Goal: Entertainment & Leisure: Consume media (video, audio)

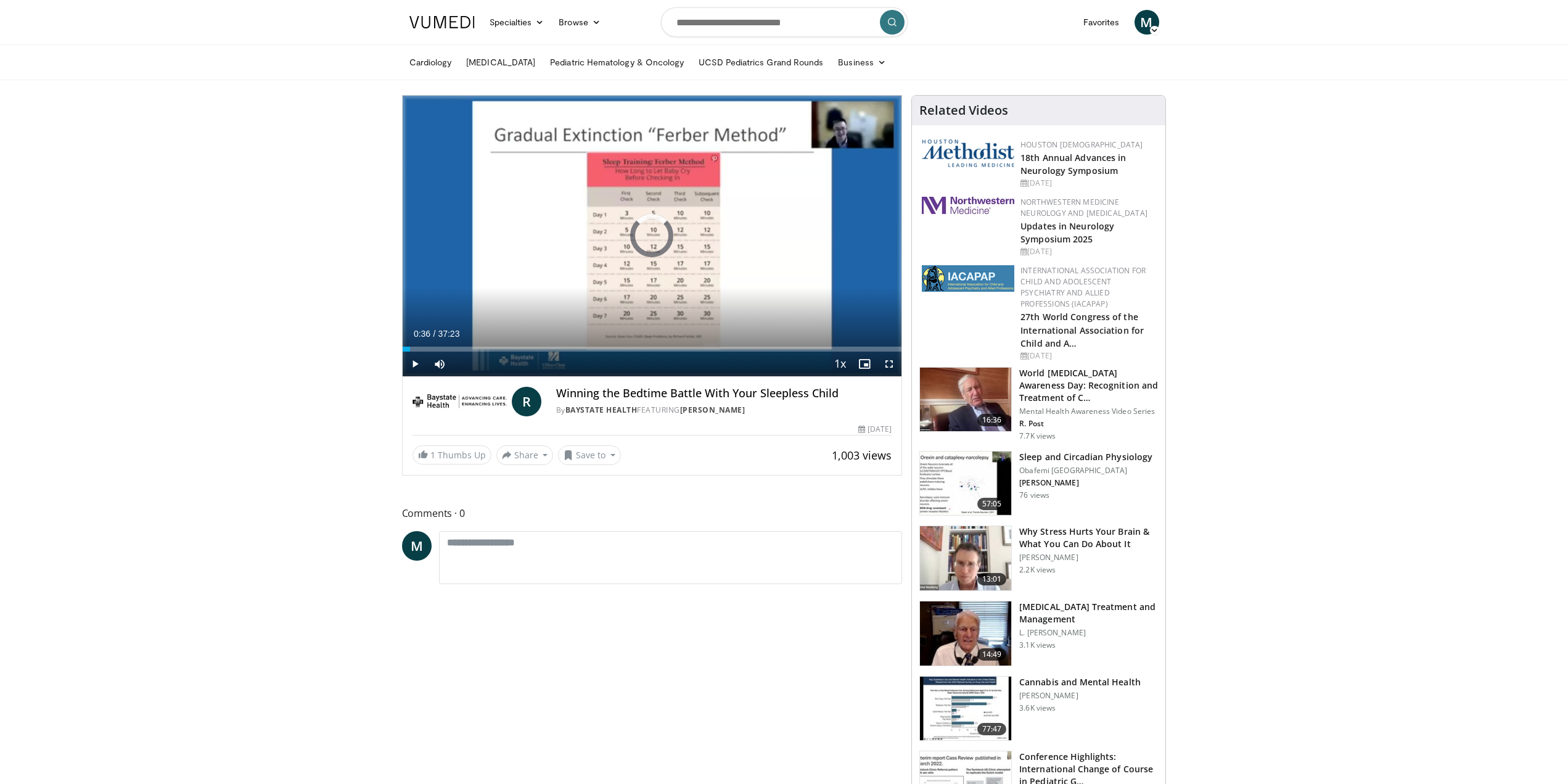
drag, startPoint x: 411, startPoint y: 348, endPoint x: 382, endPoint y: 348, distance: 29.0
click at [411, 365] on span "Video Player" at bounding box center [415, 364] width 25 height 25
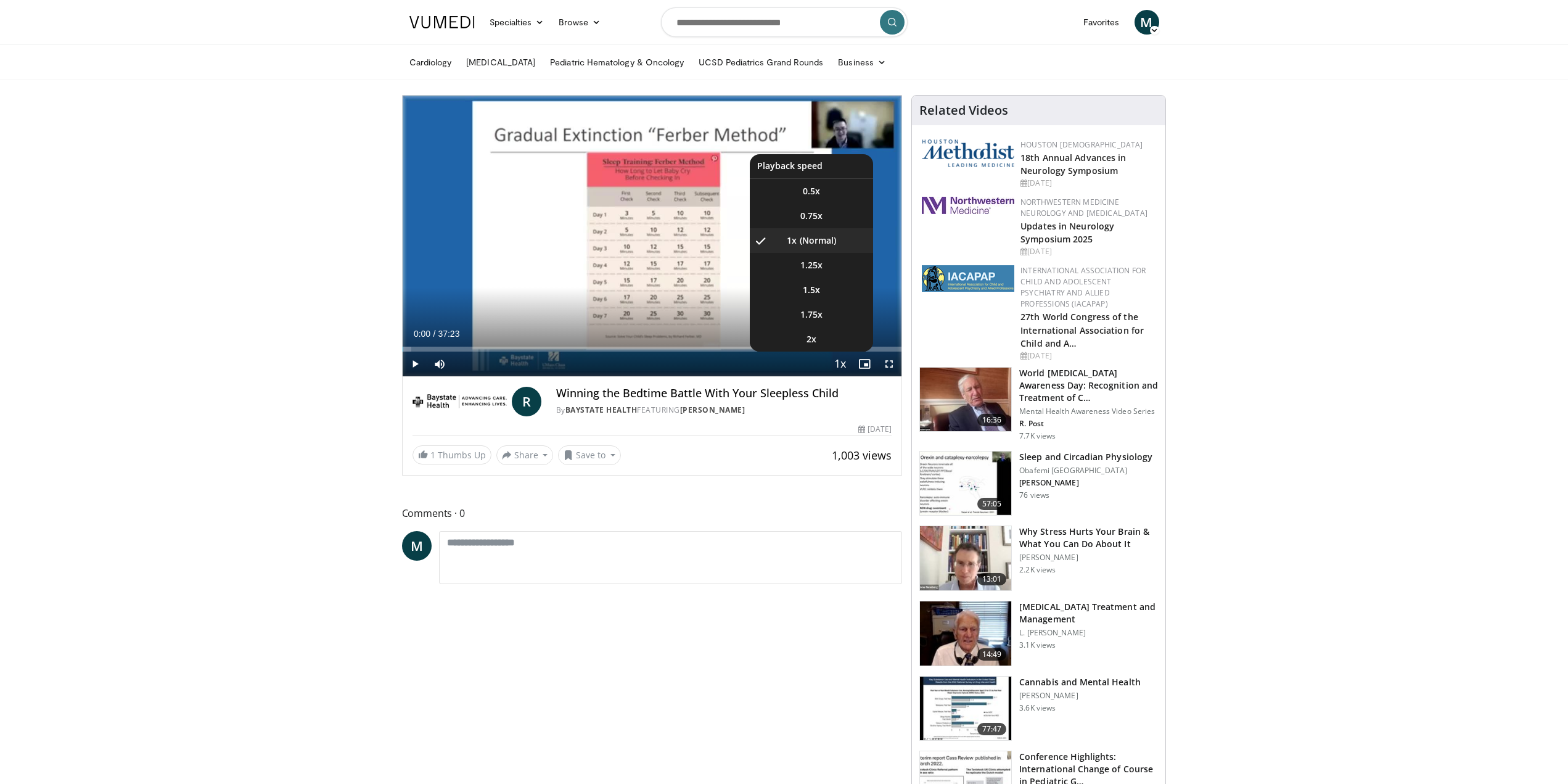
click at [841, 362] on span "Video Player" at bounding box center [840, 364] width 17 height 25
click at [818, 266] on span "1.25x" at bounding box center [811, 265] width 22 height 12
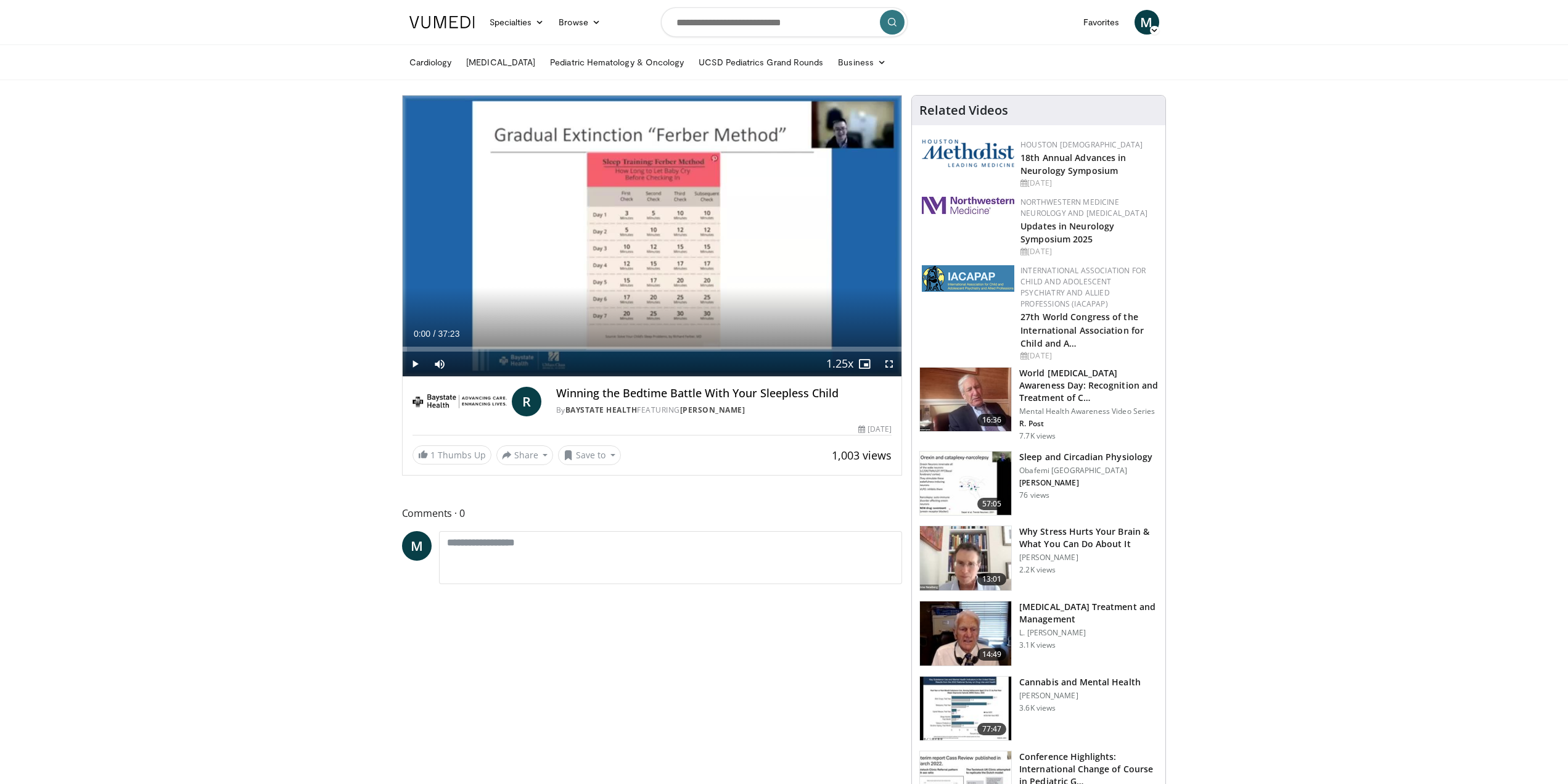
drag, startPoint x: 412, startPoint y: 351, endPoint x: 385, endPoint y: 352, distance: 27.0
click at [416, 364] on span "Video Player" at bounding box center [415, 364] width 25 height 25
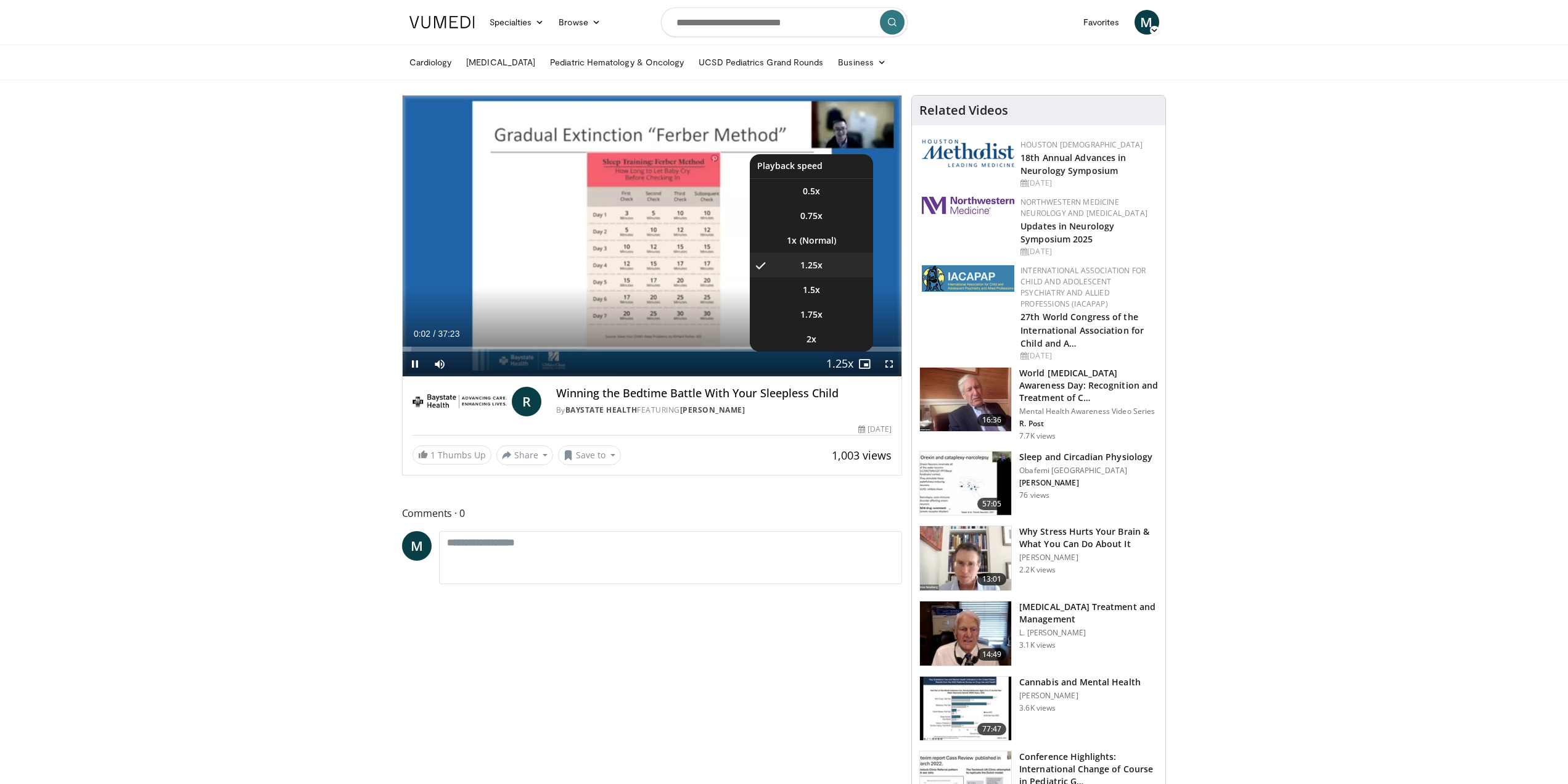
click at [843, 364] on span "Video Player" at bounding box center [840, 364] width 17 height 25
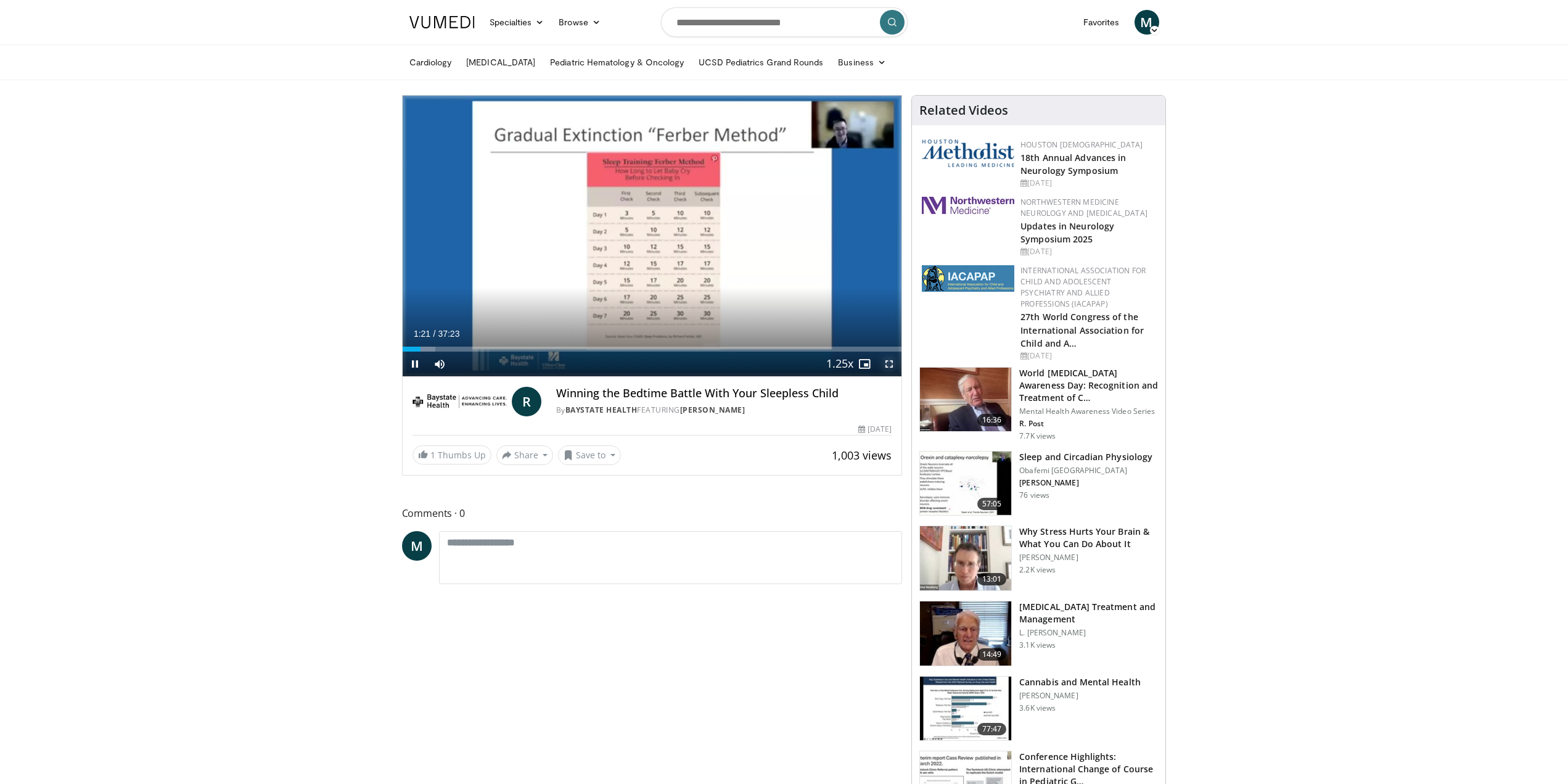
click at [886, 361] on span "Video Player" at bounding box center [889, 364] width 25 height 25
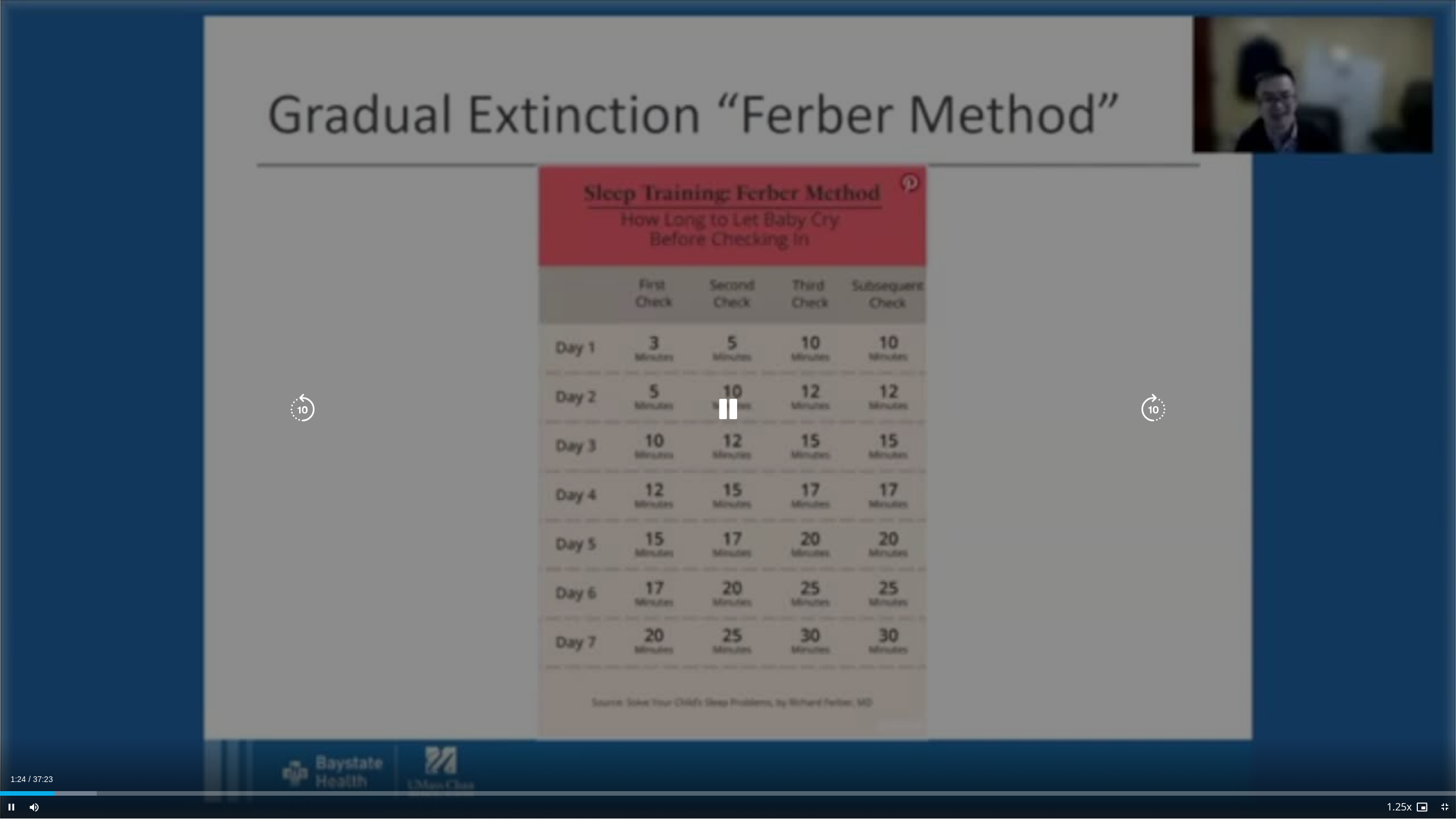
click at [942, 501] on div "10 seconds Tap to unmute" at bounding box center [728, 409] width 1456 height 818
click at [722, 409] on icon "Video Player" at bounding box center [727, 409] width 32 height 32
click at [719, 410] on icon "Video Player" at bounding box center [727, 409] width 32 height 32
click at [730, 408] on icon "Video Player" at bounding box center [727, 409] width 32 height 32
click at [731, 413] on icon "Video Player" at bounding box center [727, 409] width 32 height 32
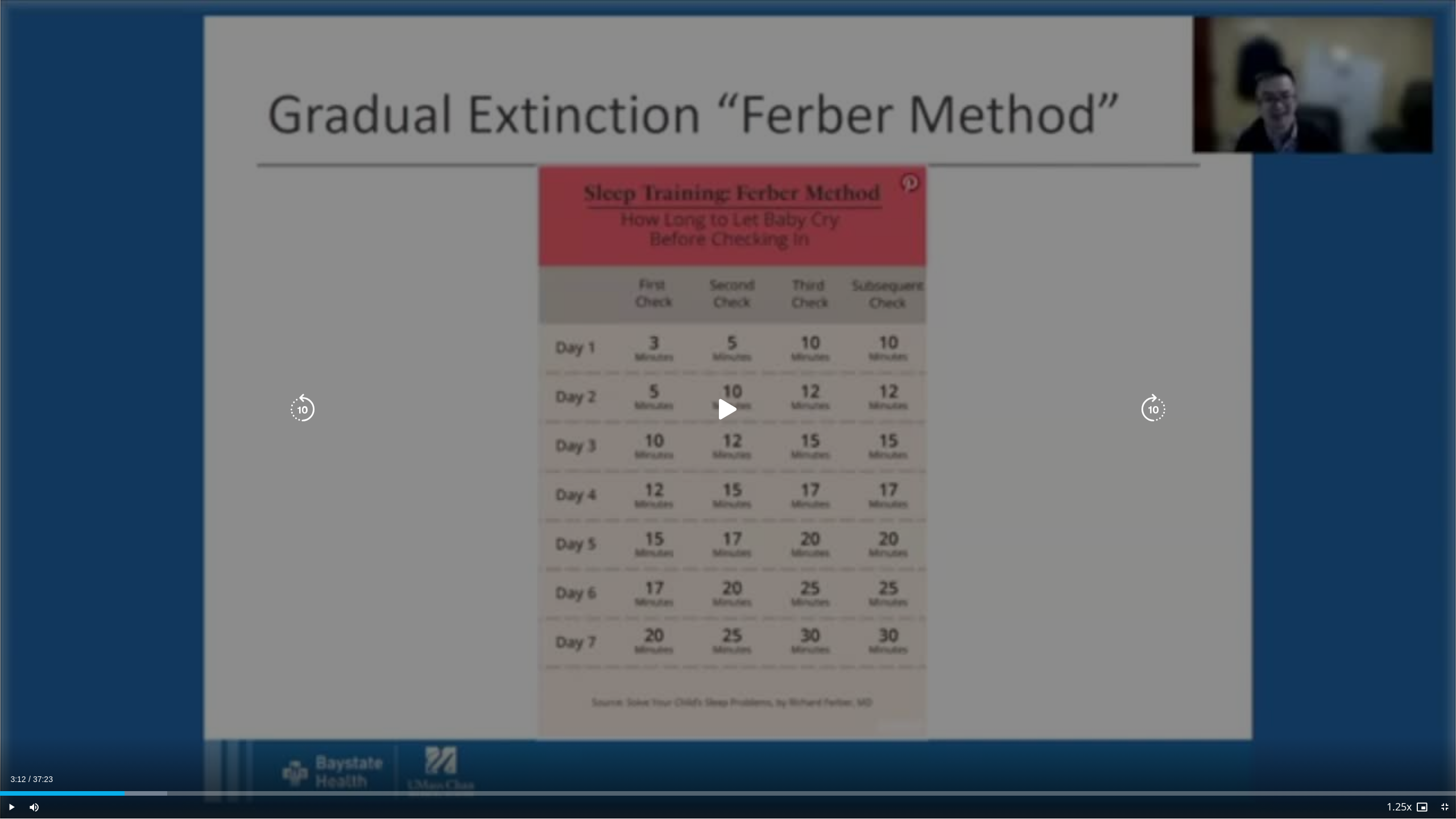
click at [722, 410] on icon "Video Player" at bounding box center [727, 409] width 32 height 32
click at [137, 722] on div "10 seconds Tap to unmute" at bounding box center [728, 409] width 1456 height 818
click at [298, 409] on icon "Video Player" at bounding box center [302, 409] width 32 height 32
click at [298, 409] on icon "Video Player" at bounding box center [302, 409] width 32 height 32
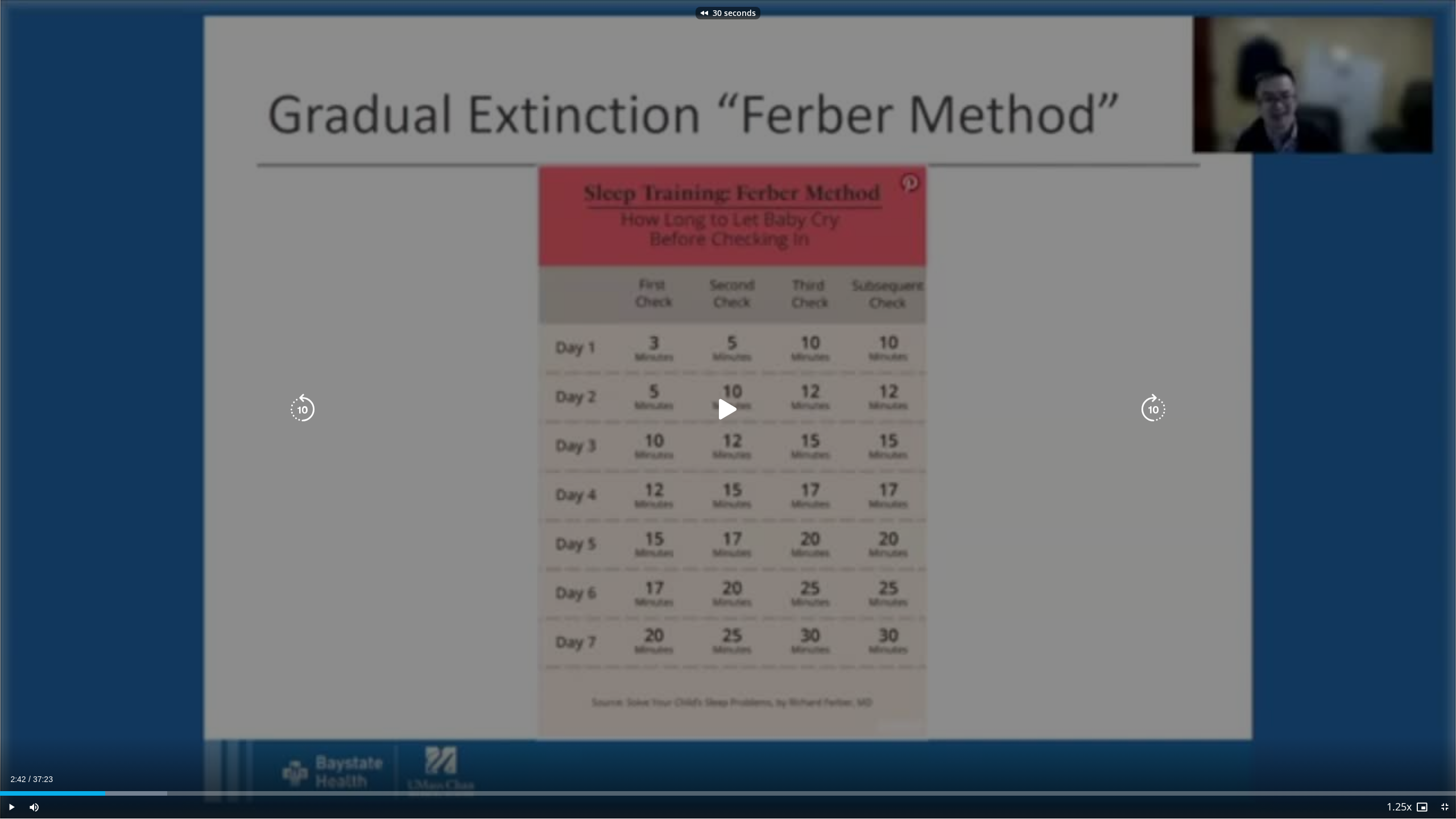
click at [725, 410] on icon "Video Player" at bounding box center [727, 409] width 32 height 32
click at [727, 407] on icon "Video Player" at bounding box center [727, 409] width 32 height 32
click at [726, 410] on icon "Video Player" at bounding box center [727, 409] width 32 height 32
click at [732, 402] on icon "Video Player" at bounding box center [727, 409] width 32 height 32
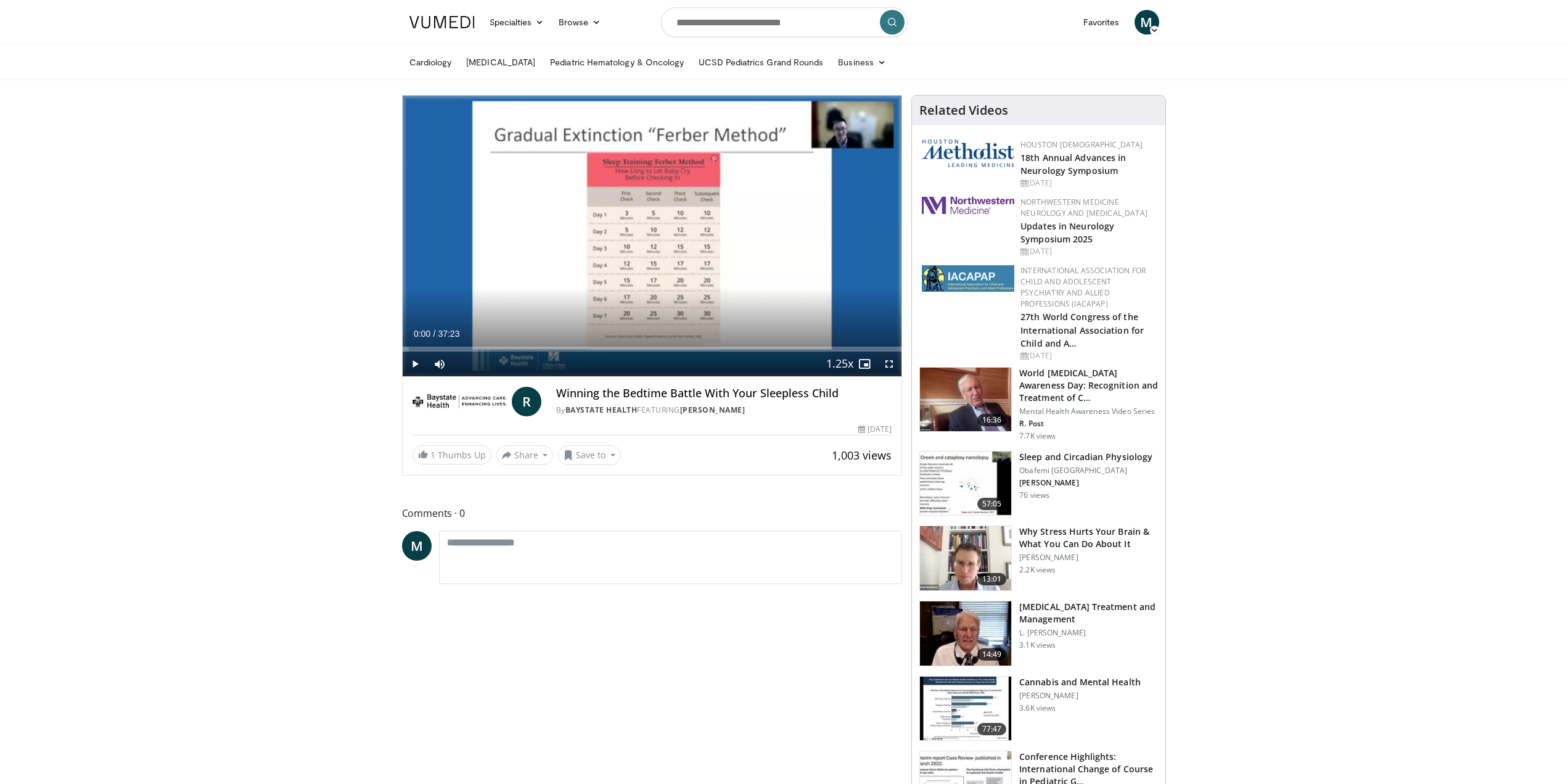
drag, startPoint x: 433, startPoint y: 345, endPoint x: 372, endPoint y: 344, distance: 61.0
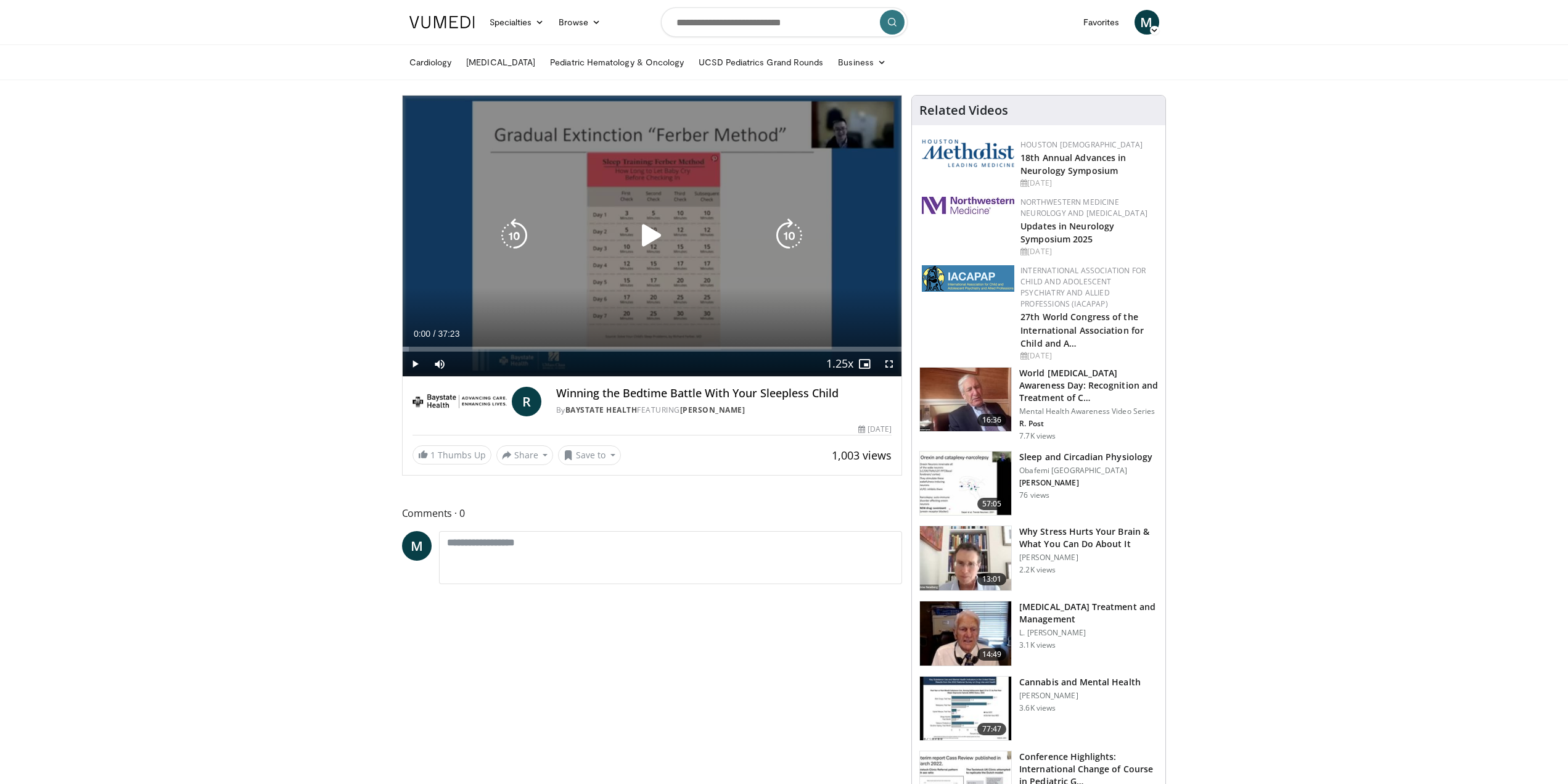
click at [650, 232] on icon "Video Player" at bounding box center [651, 235] width 34 height 34
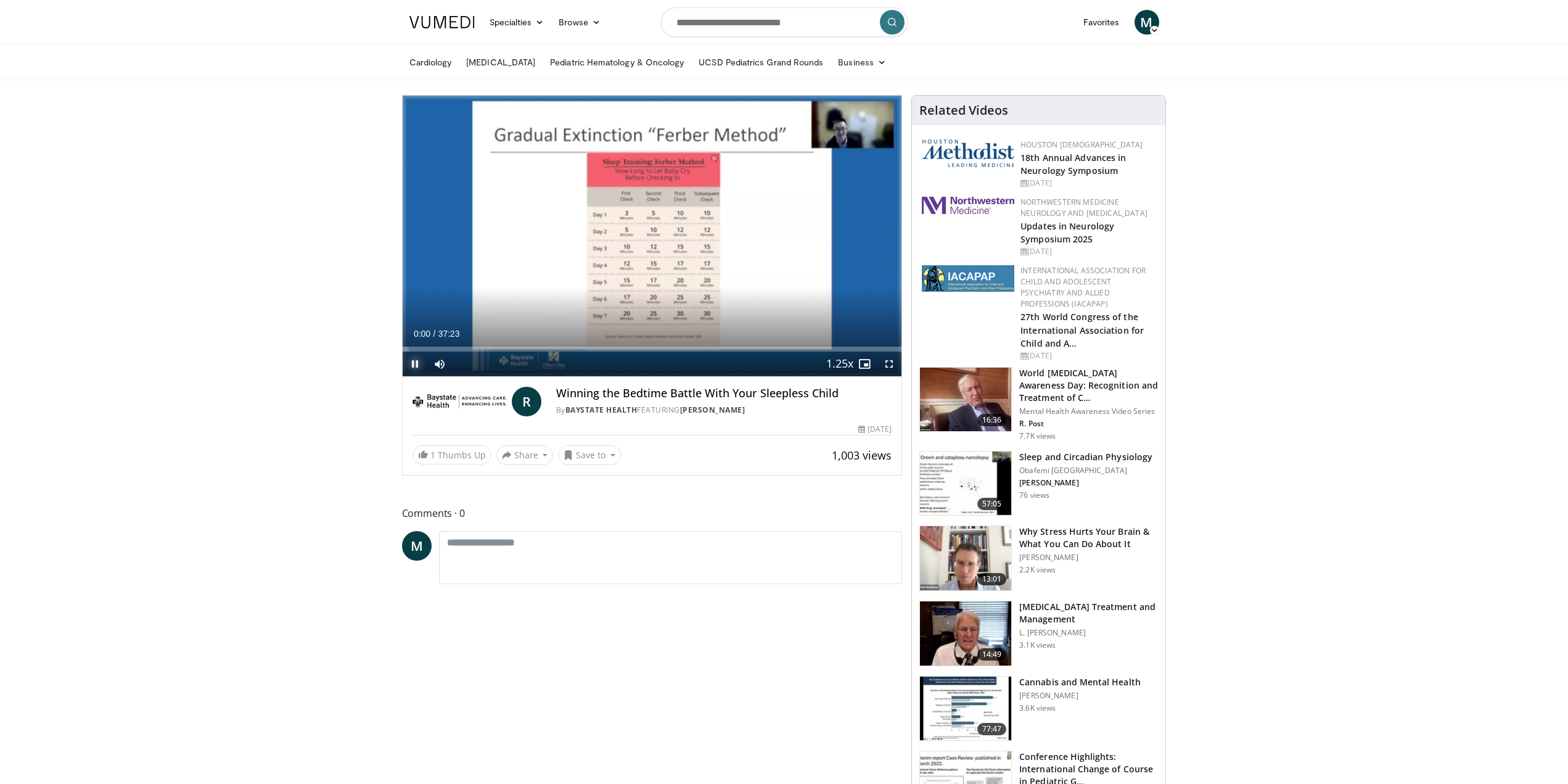
click at [417, 366] on span "Video Player" at bounding box center [415, 364] width 25 height 25
click at [411, 361] on span "Video Player" at bounding box center [415, 364] width 25 height 25
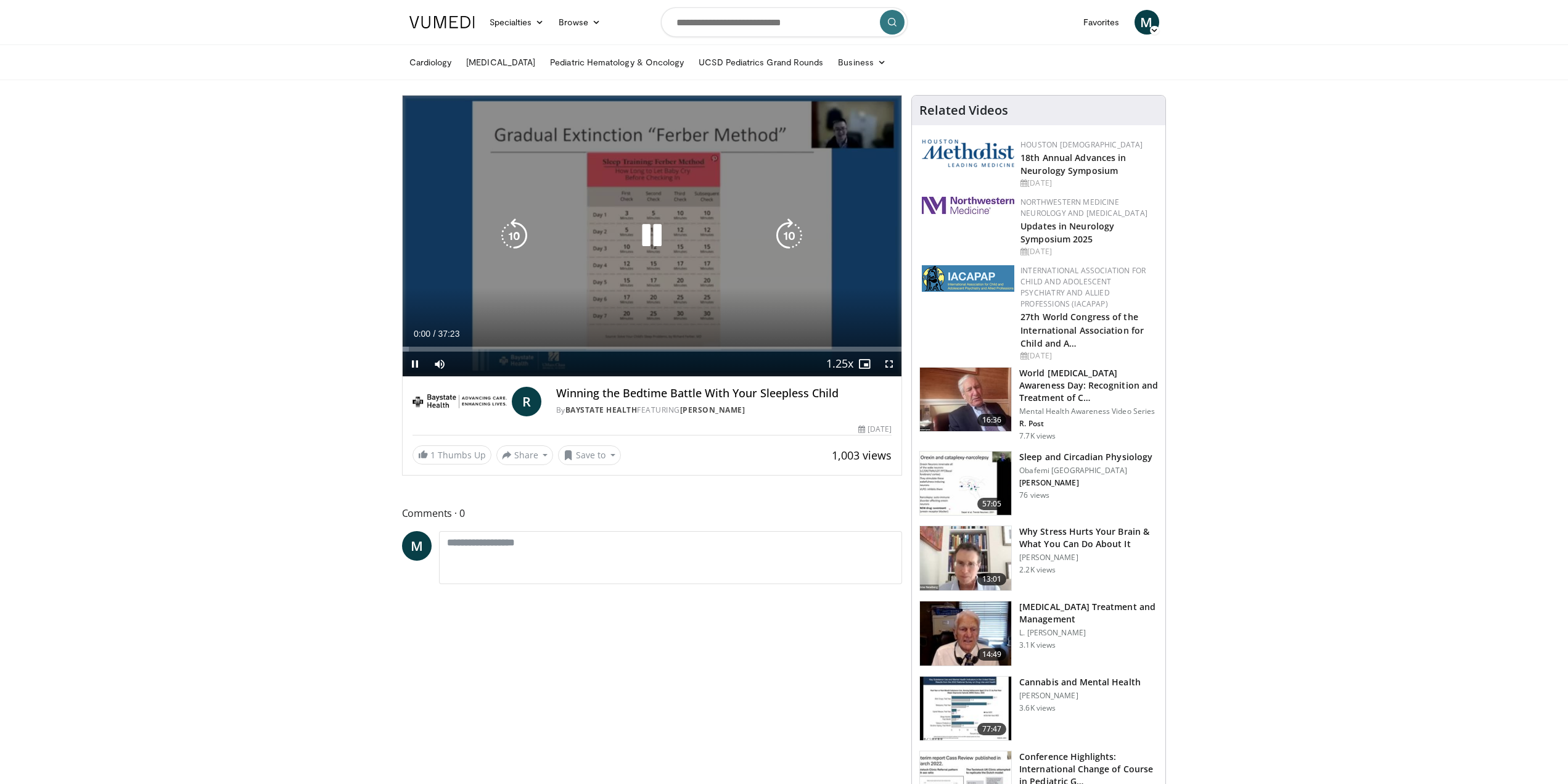
click at [794, 237] on icon "Video Player" at bounding box center [788, 235] width 34 height 34
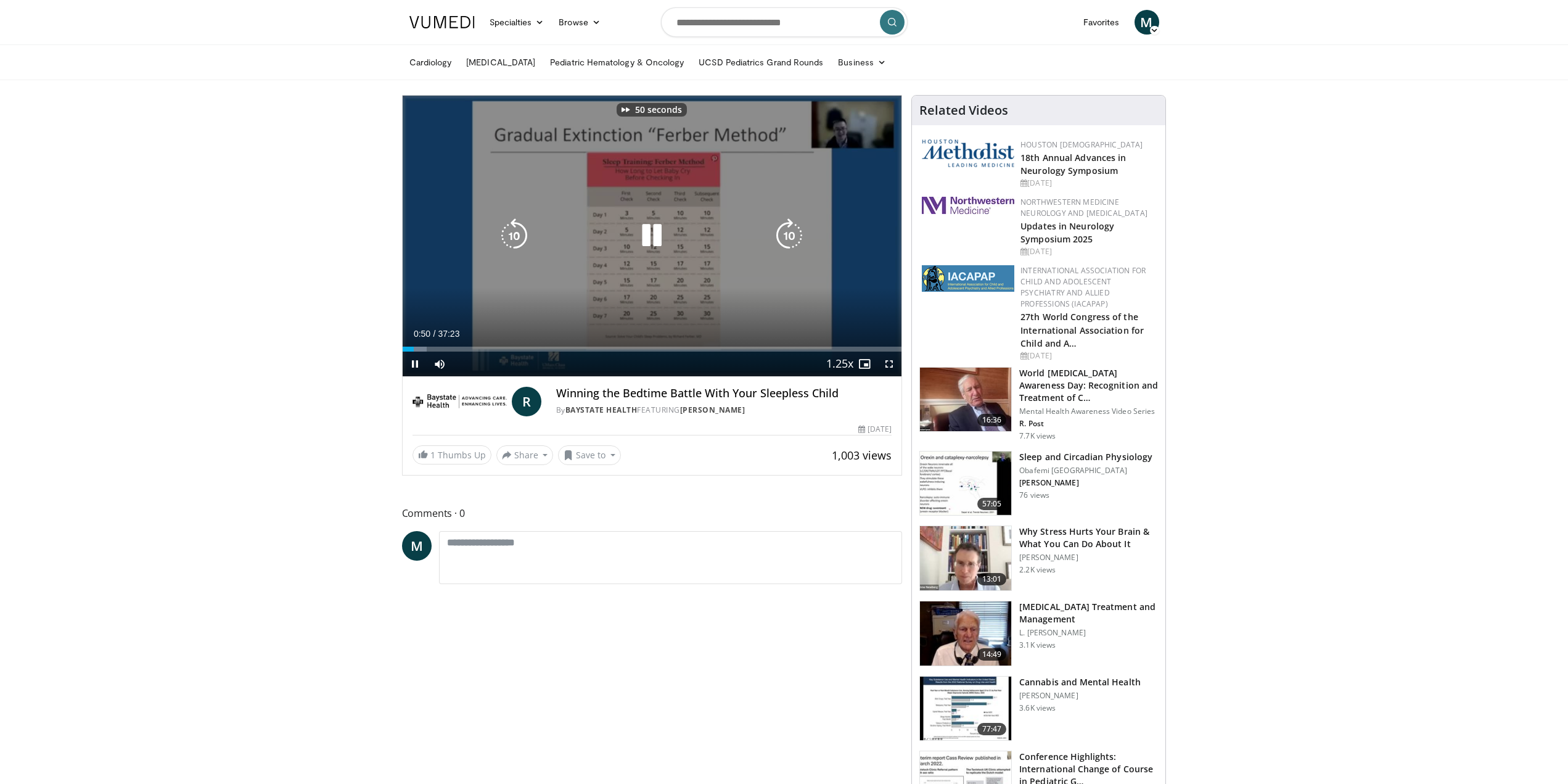
click at [794, 237] on icon "Video Player" at bounding box center [788, 235] width 34 height 34
click at [794, 237] on div "60 seconds Tap to unmute" at bounding box center [652, 236] width 499 height 281
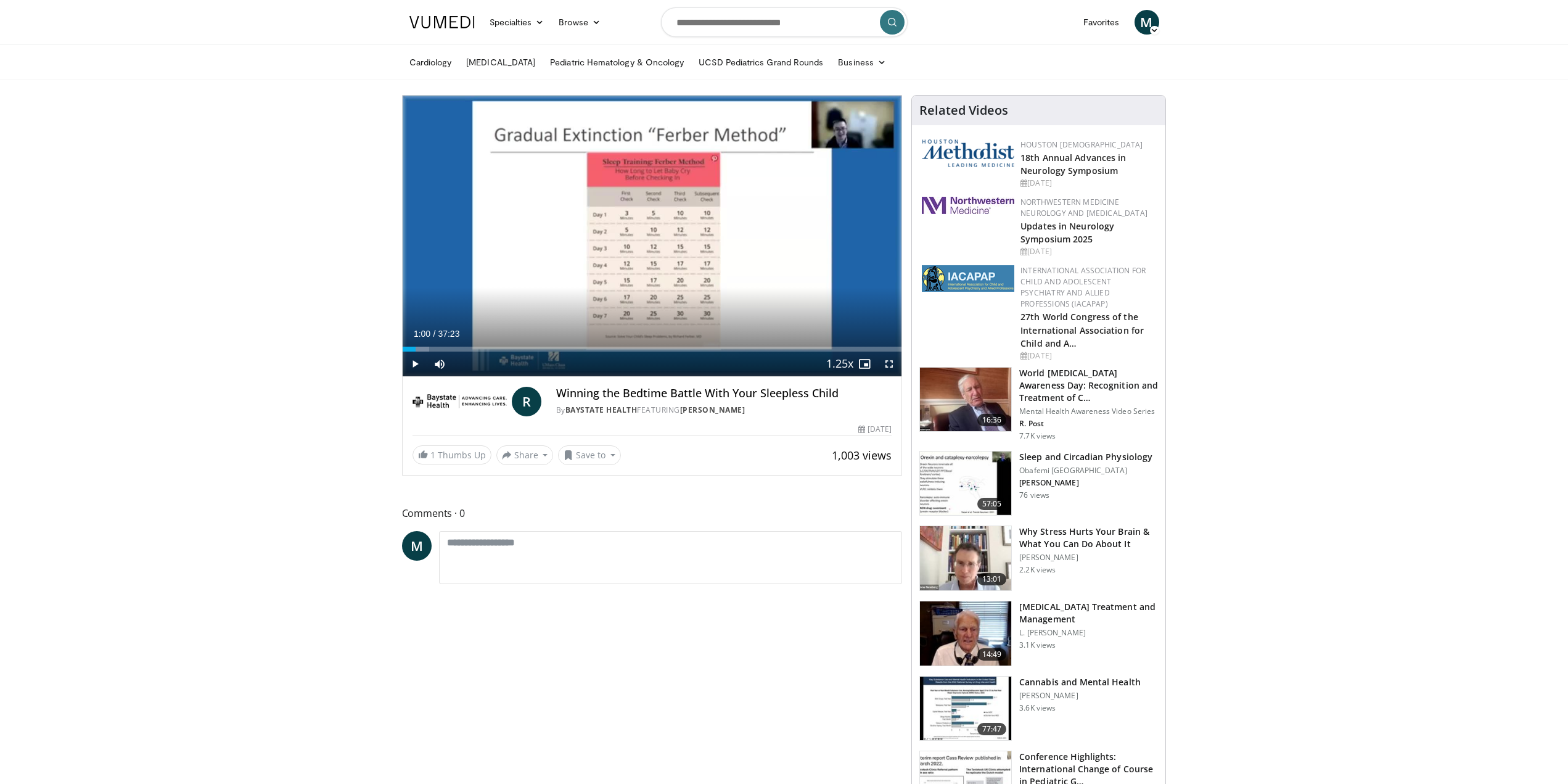
click at [794, 237] on div "60 seconds Tap to unmute" at bounding box center [652, 236] width 499 height 281
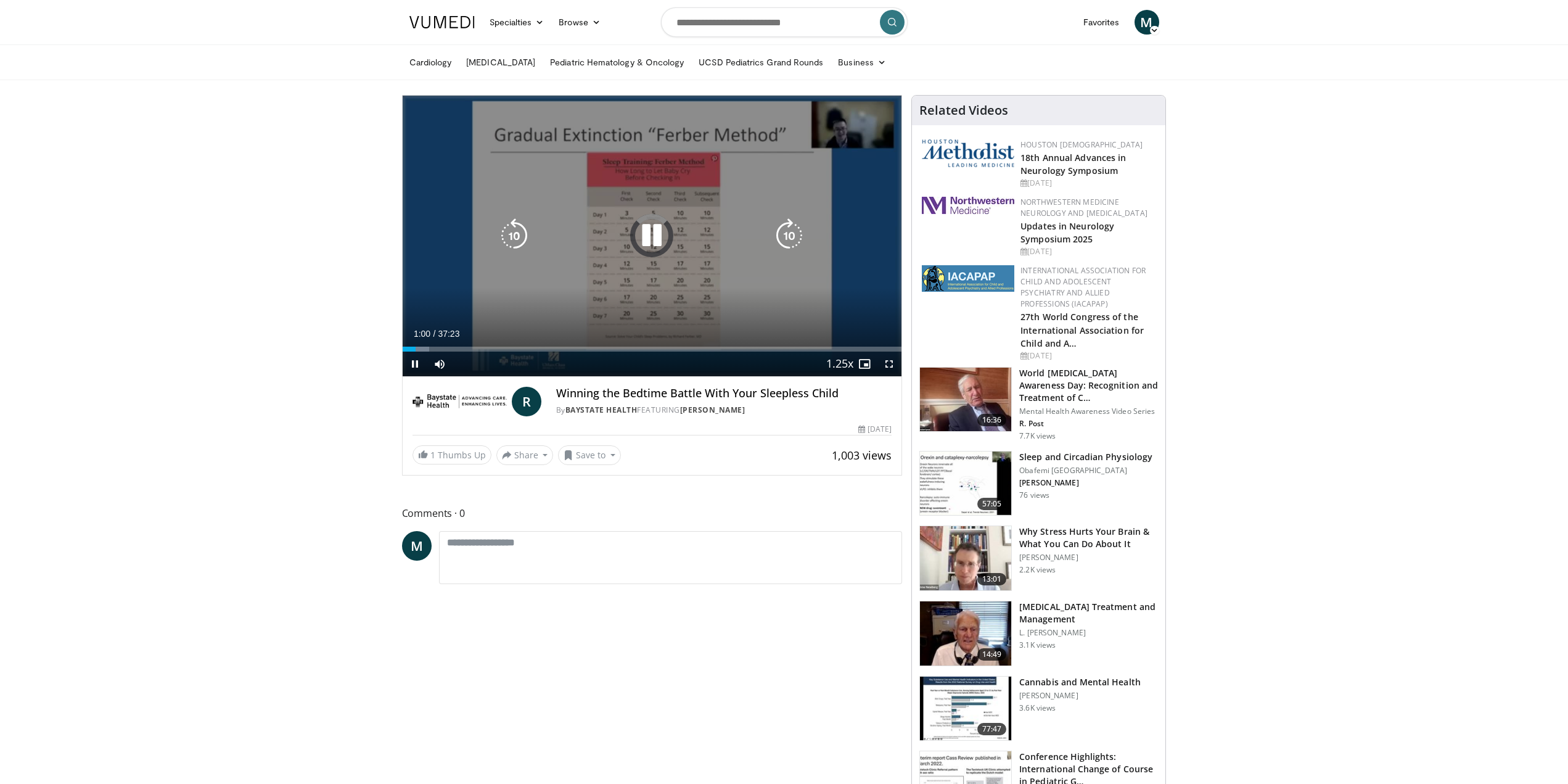
click at [784, 240] on icon "Video Player" at bounding box center [788, 235] width 34 height 34
click at [652, 239] on icon "Video Player" at bounding box center [651, 235] width 34 height 34
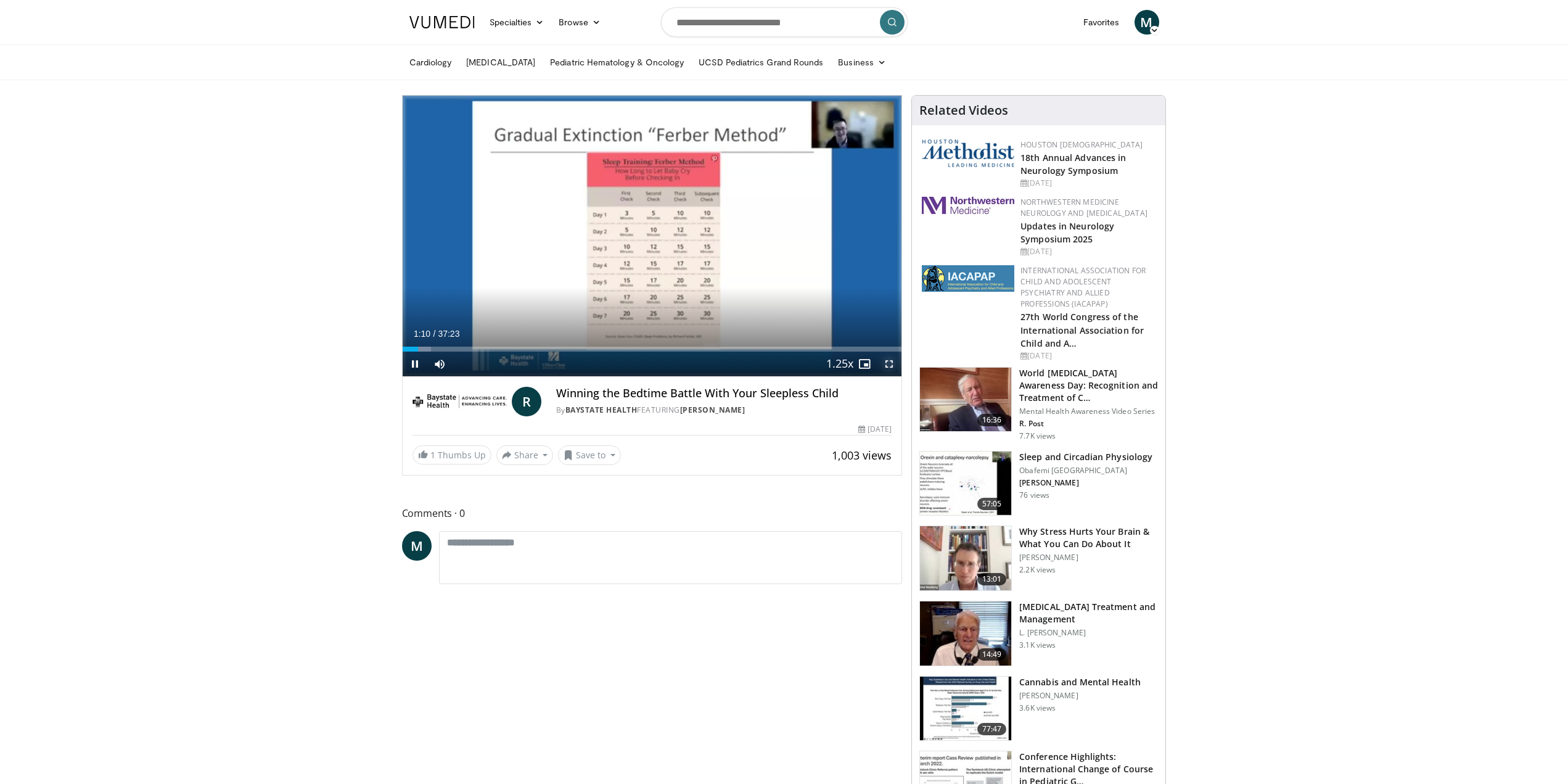
click at [886, 363] on span "Video Player" at bounding box center [889, 364] width 25 height 25
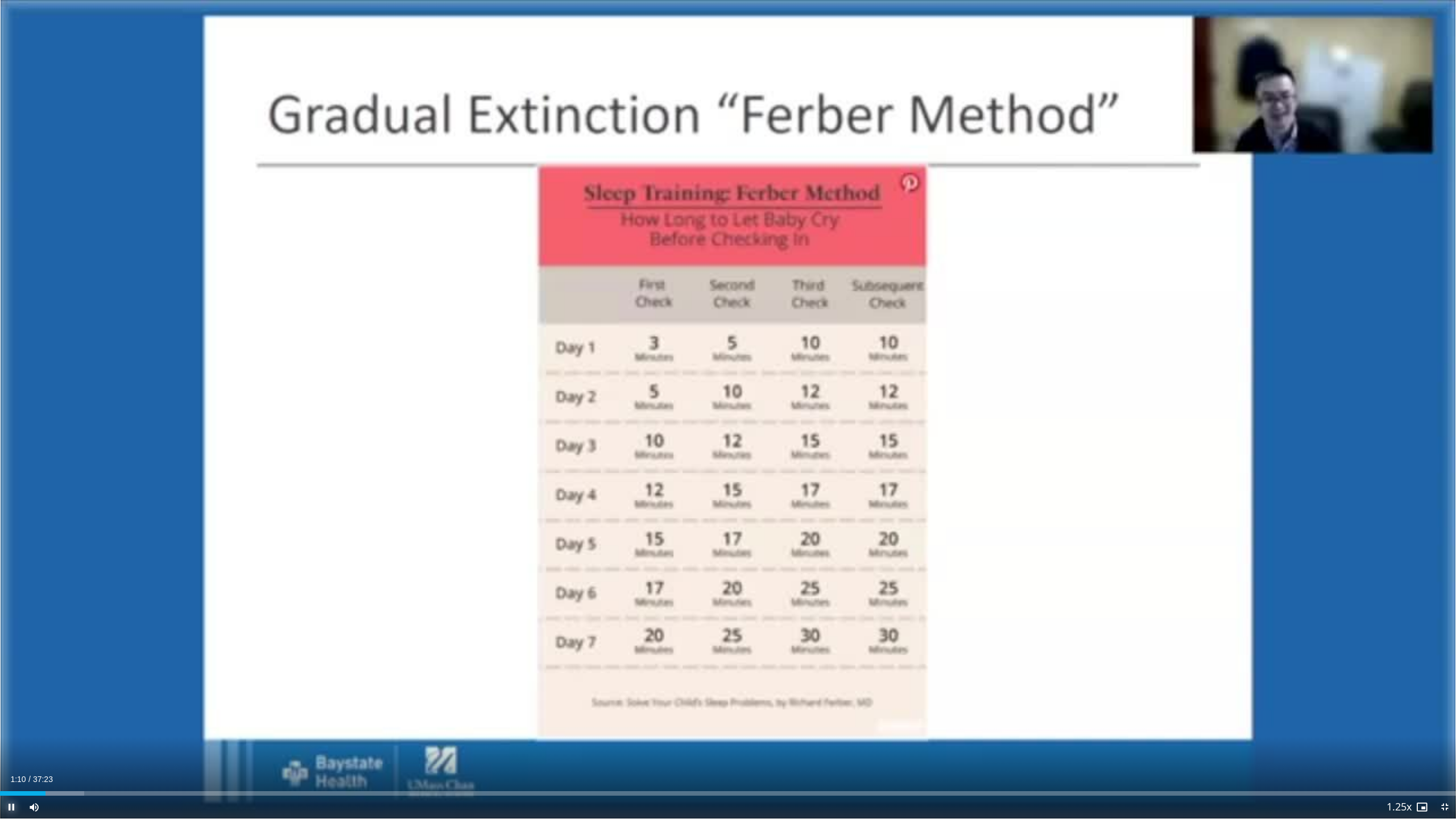
click at [6, 722] on span "Video Player" at bounding box center [11, 807] width 23 height 23
click at [9, 722] on span "Video Player" at bounding box center [11, 807] width 23 height 23
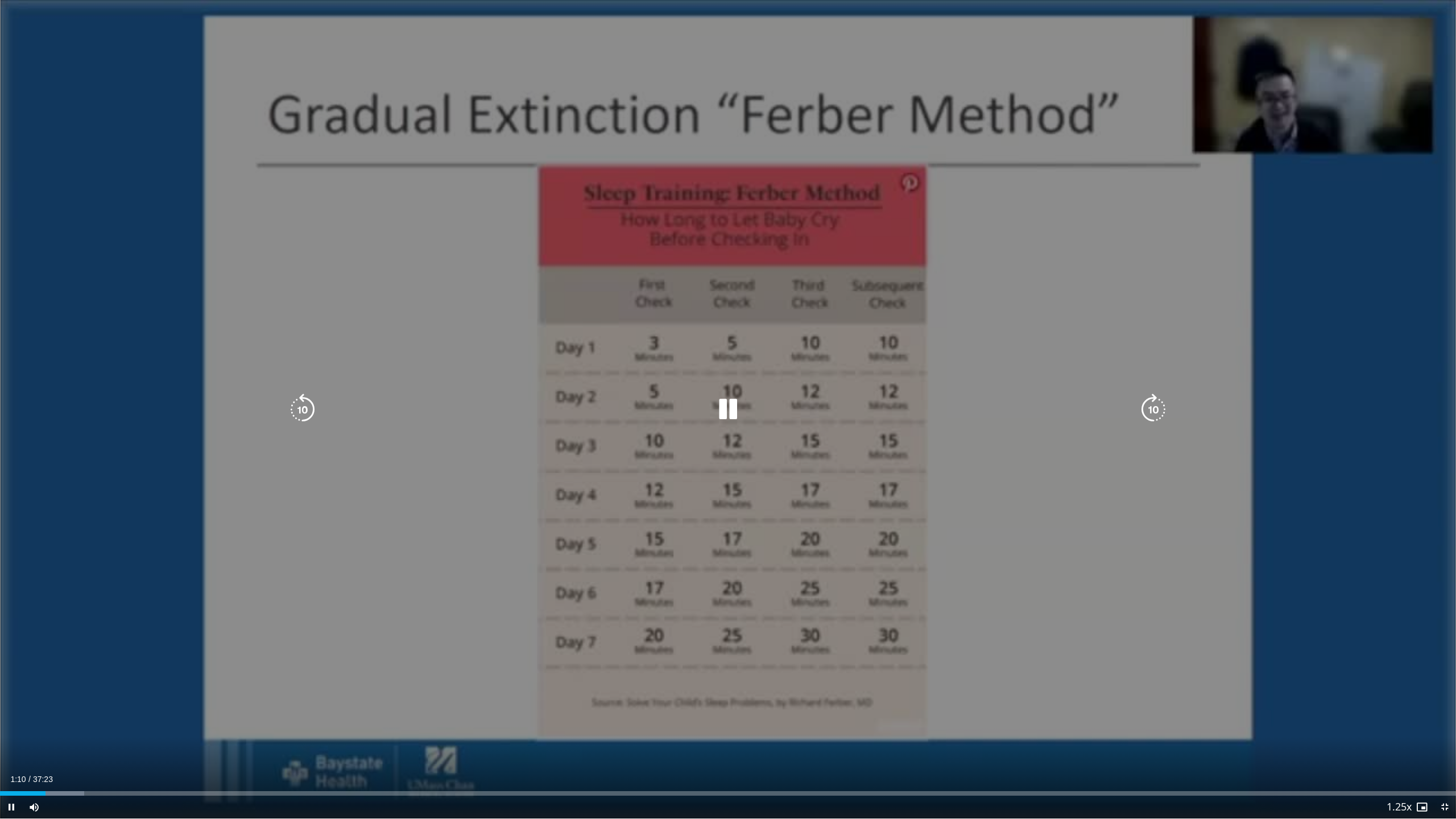
click at [926, 217] on div "10 seconds Tap to unmute" at bounding box center [728, 409] width 1456 height 818
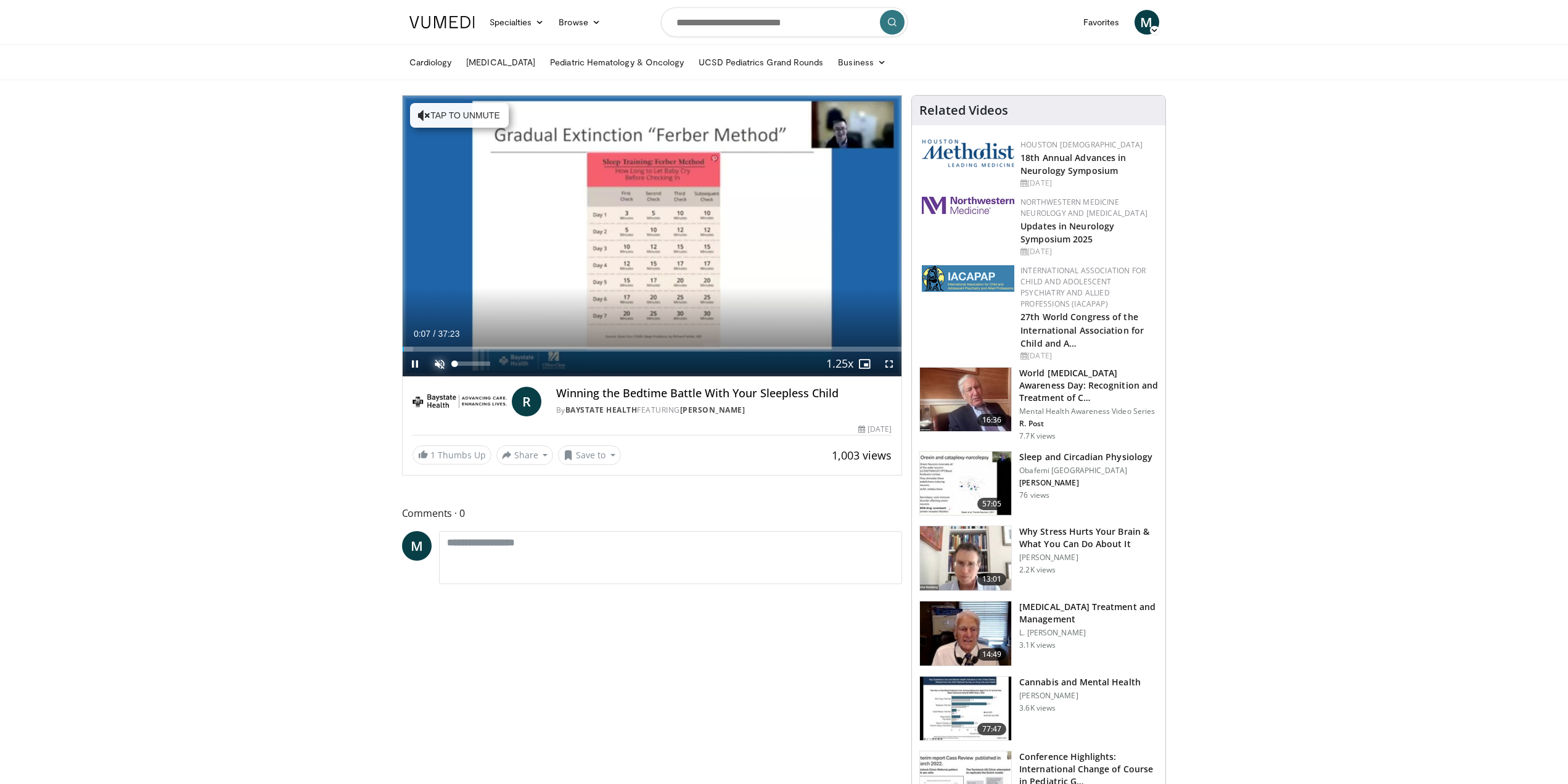
click at [435, 364] on span "Video Player" at bounding box center [439, 364] width 25 height 25
click at [887, 360] on span "Video Player" at bounding box center [889, 364] width 25 height 25
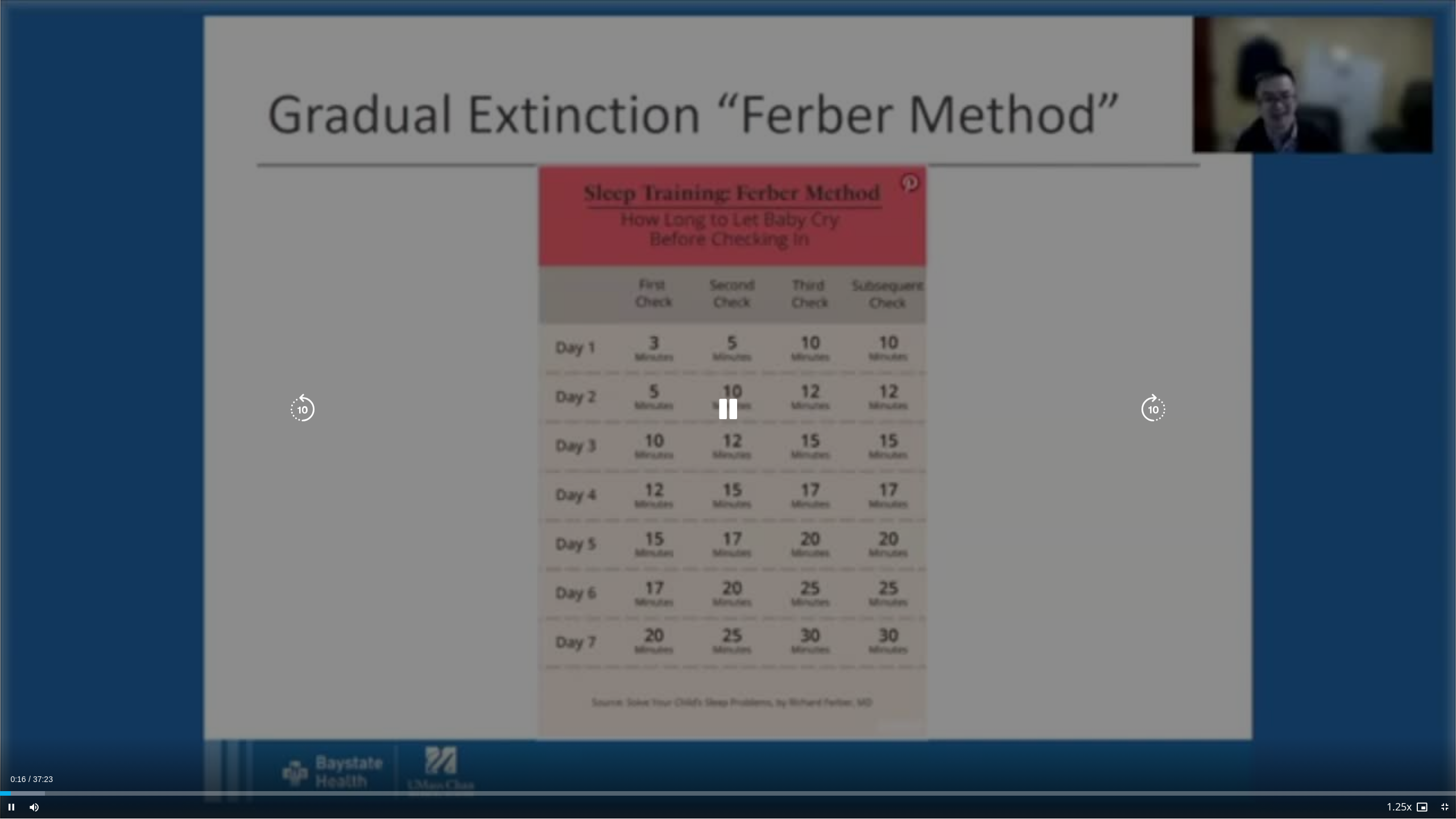
click at [1160, 402] on icon "Video Player" at bounding box center [1153, 409] width 32 height 32
click at [1159, 405] on icon "Video Player" at bounding box center [1153, 409] width 32 height 32
click at [1158, 405] on icon "Video Player" at bounding box center [1153, 409] width 32 height 32
click at [1156, 405] on icon "Video Player" at bounding box center [1153, 409] width 32 height 32
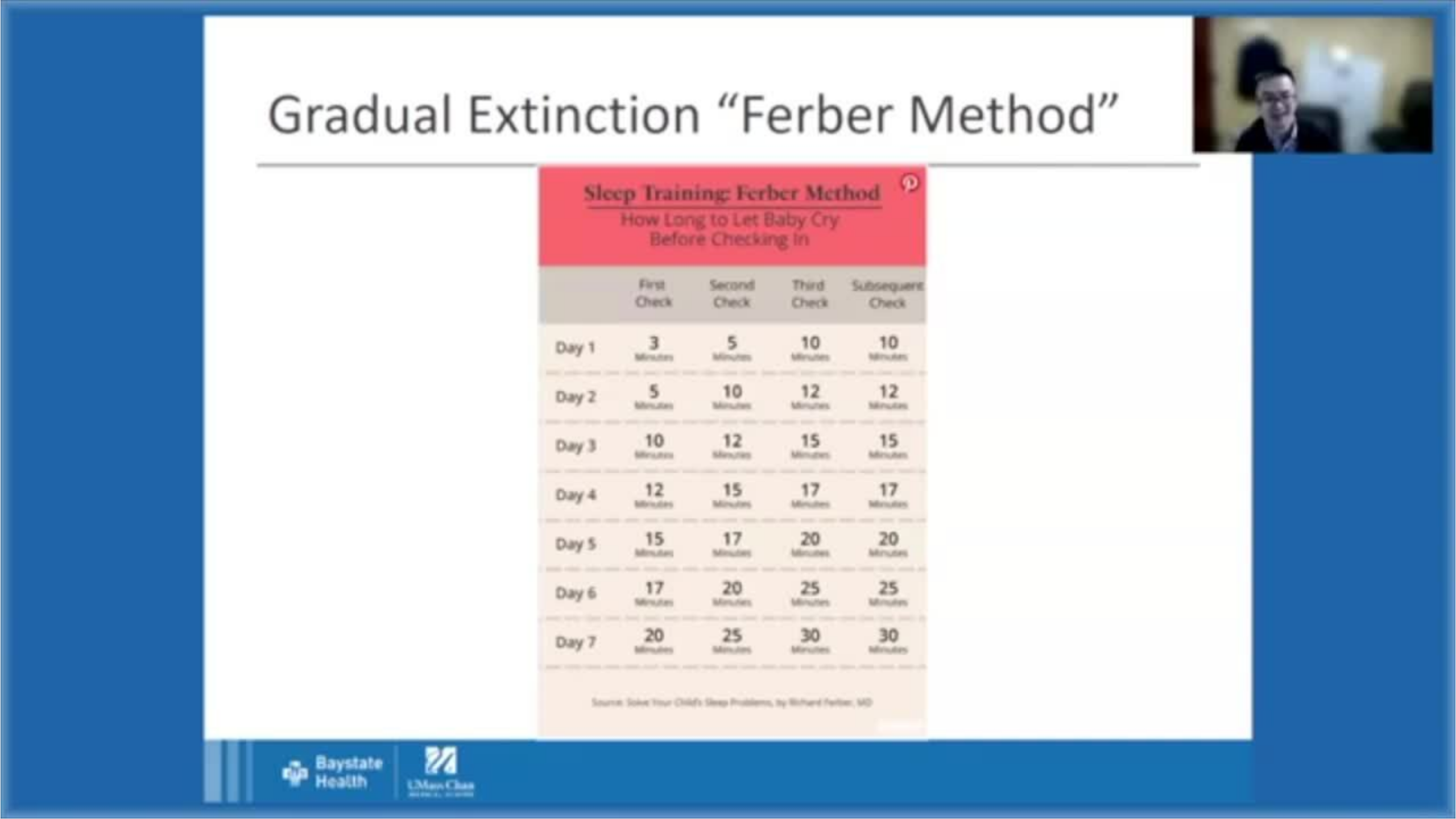
click at [1156, 405] on div "10 seconds Tap to unmute" at bounding box center [728, 409] width 1456 height 818
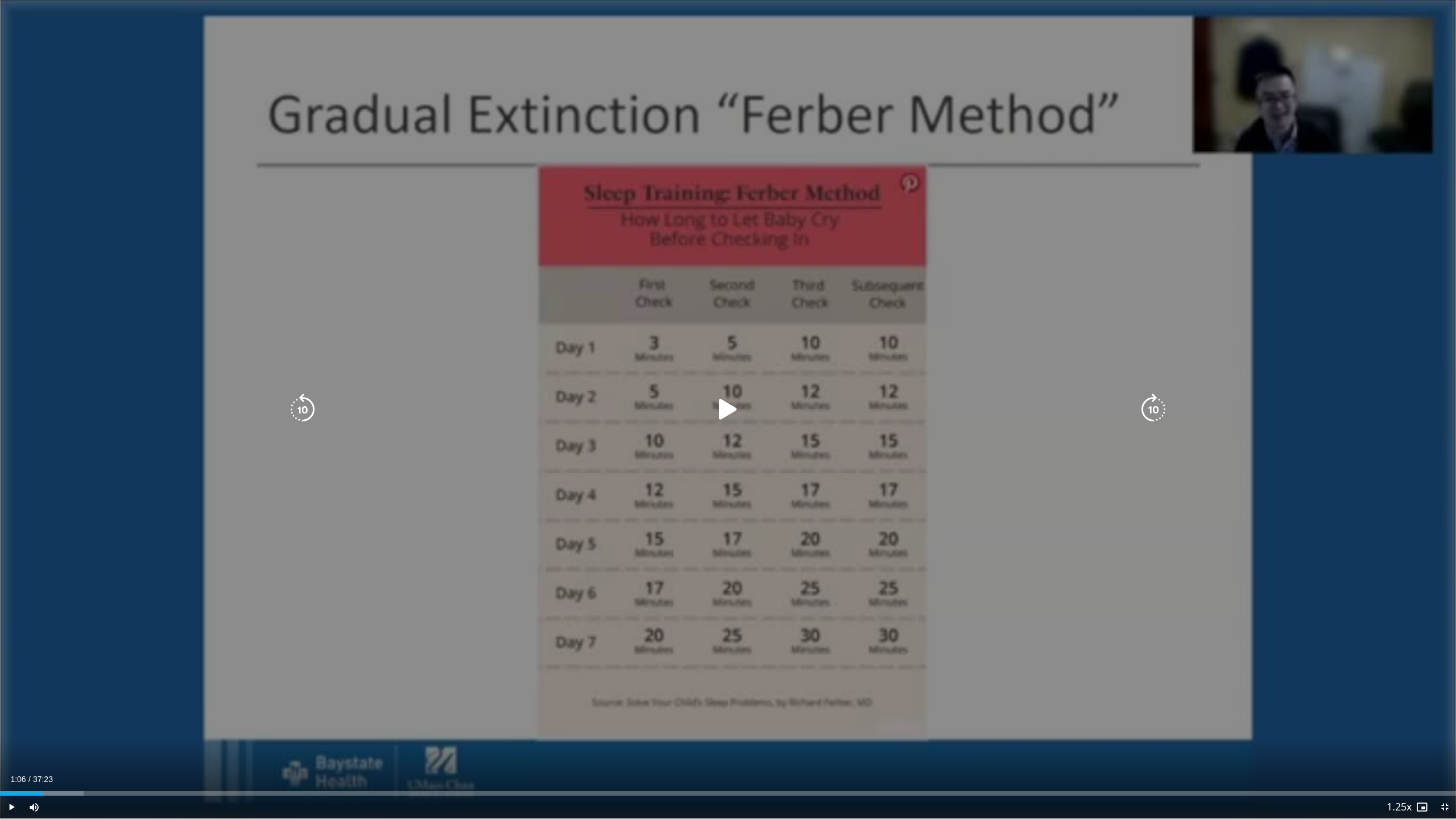
click at [1153, 410] on icon "Video Player" at bounding box center [1153, 409] width 32 height 32
click at [727, 412] on icon "Video Player" at bounding box center [727, 409] width 32 height 32
click at [1152, 408] on icon "Video Player" at bounding box center [1153, 409] width 32 height 32
click at [1151, 409] on icon "Video Player" at bounding box center [1153, 409] width 32 height 32
click at [728, 409] on icon "Video Player" at bounding box center [727, 409] width 32 height 32
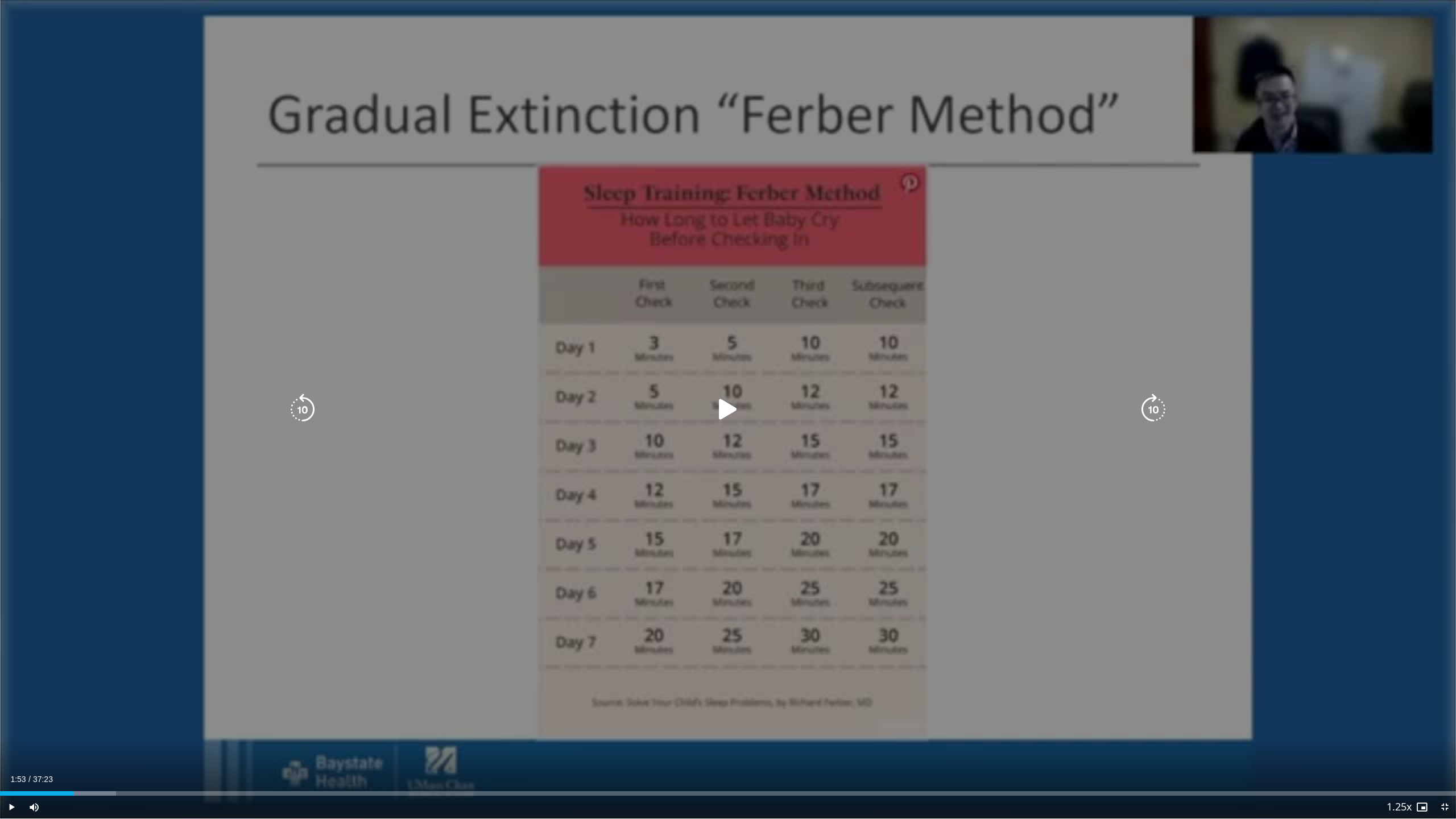
click at [727, 410] on icon "Video Player" at bounding box center [727, 409] width 32 height 32
click at [731, 411] on icon "Video Player" at bounding box center [727, 409] width 32 height 32
click at [305, 401] on icon "Video Player" at bounding box center [302, 409] width 32 height 32
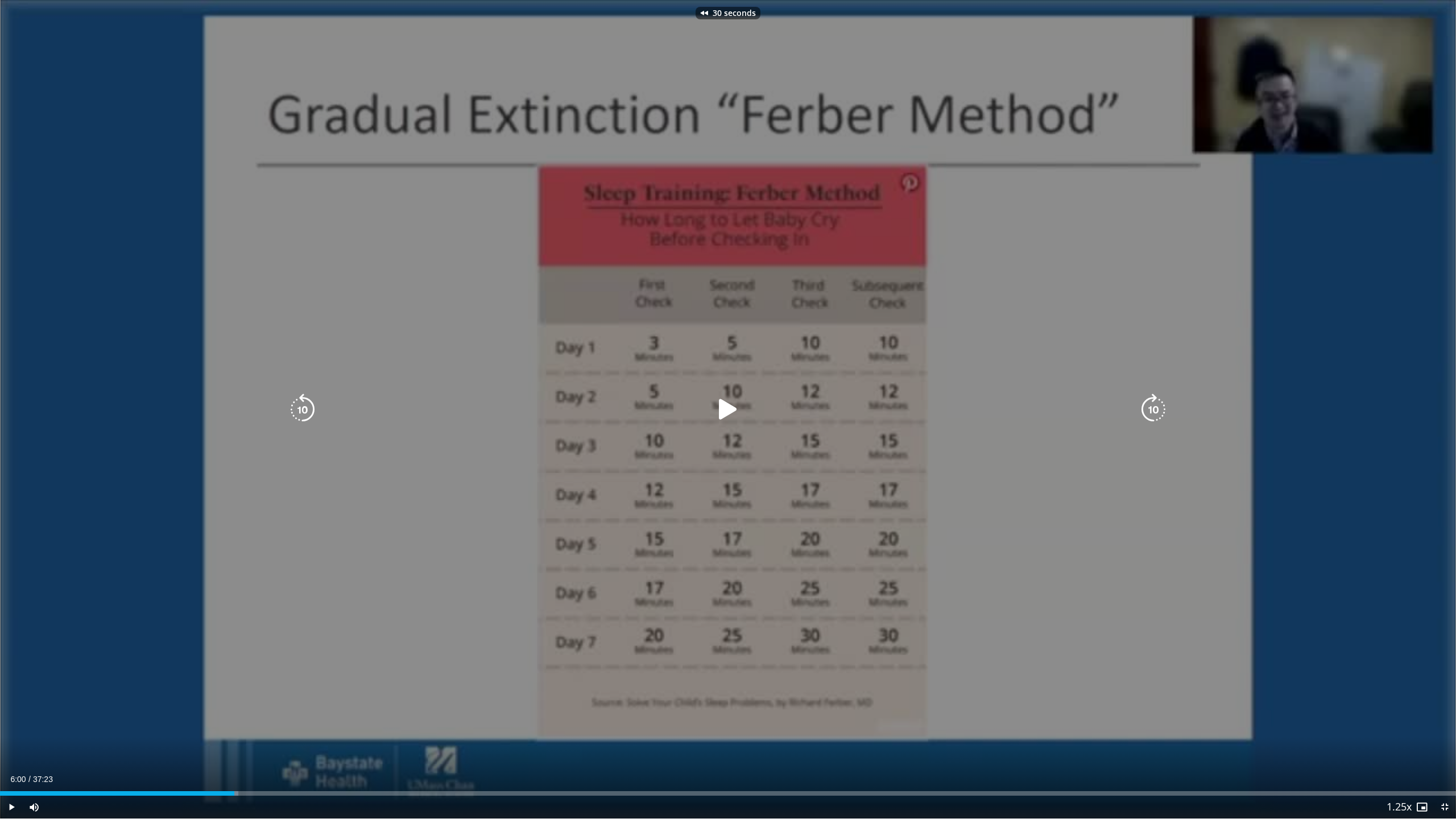
click at [304, 405] on icon "Video Player" at bounding box center [302, 409] width 32 height 32
click at [722, 415] on icon "Video Player" at bounding box center [727, 409] width 32 height 32
click at [301, 409] on icon "Video Player" at bounding box center [302, 409] width 32 height 32
click at [301, 409] on icon "Video Player" at bounding box center [302, 409] width 32 height 32
click at [301, 410] on icon "Video Player" at bounding box center [302, 409] width 32 height 32
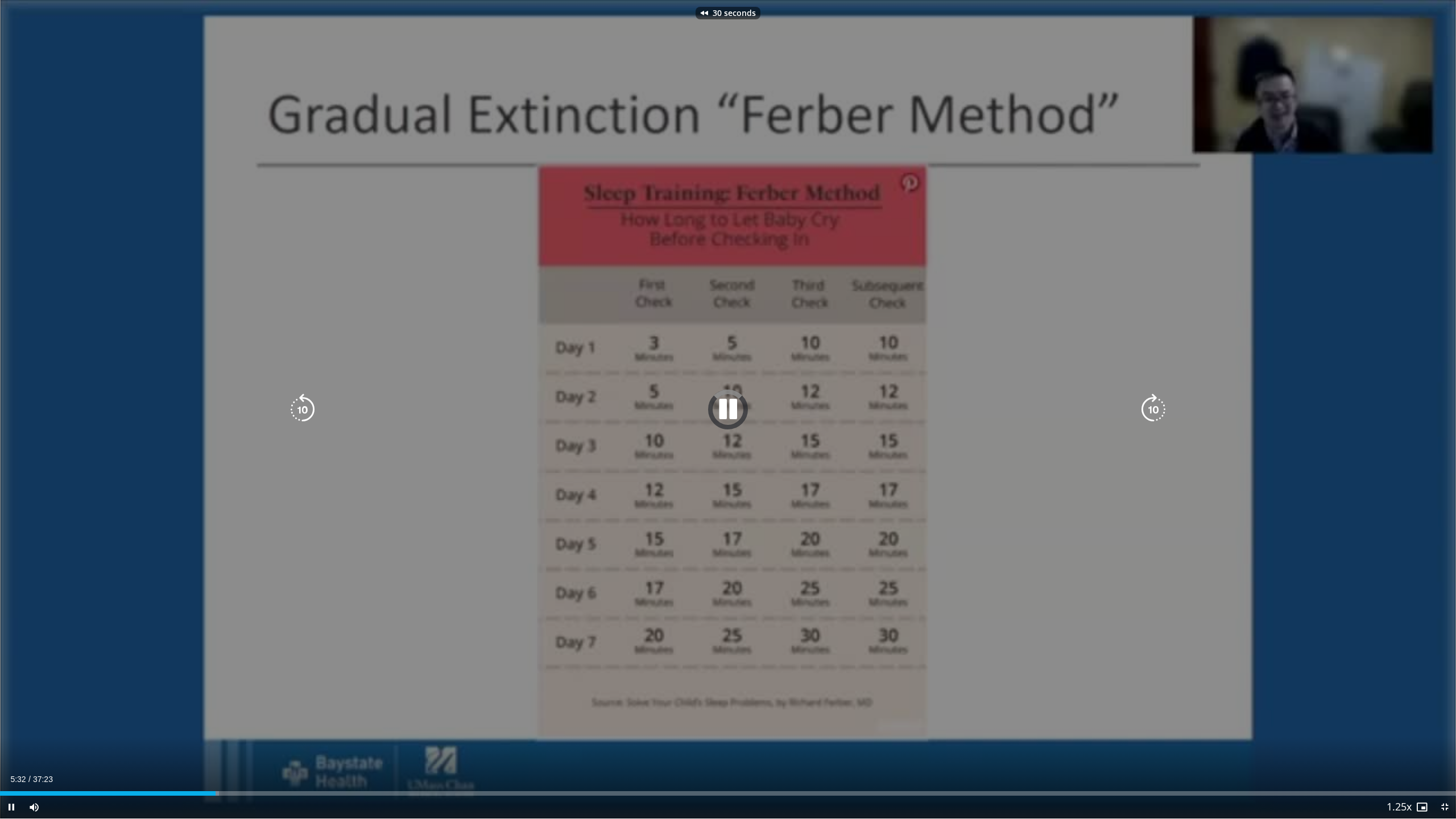
click at [301, 410] on icon "Video Player" at bounding box center [302, 409] width 32 height 32
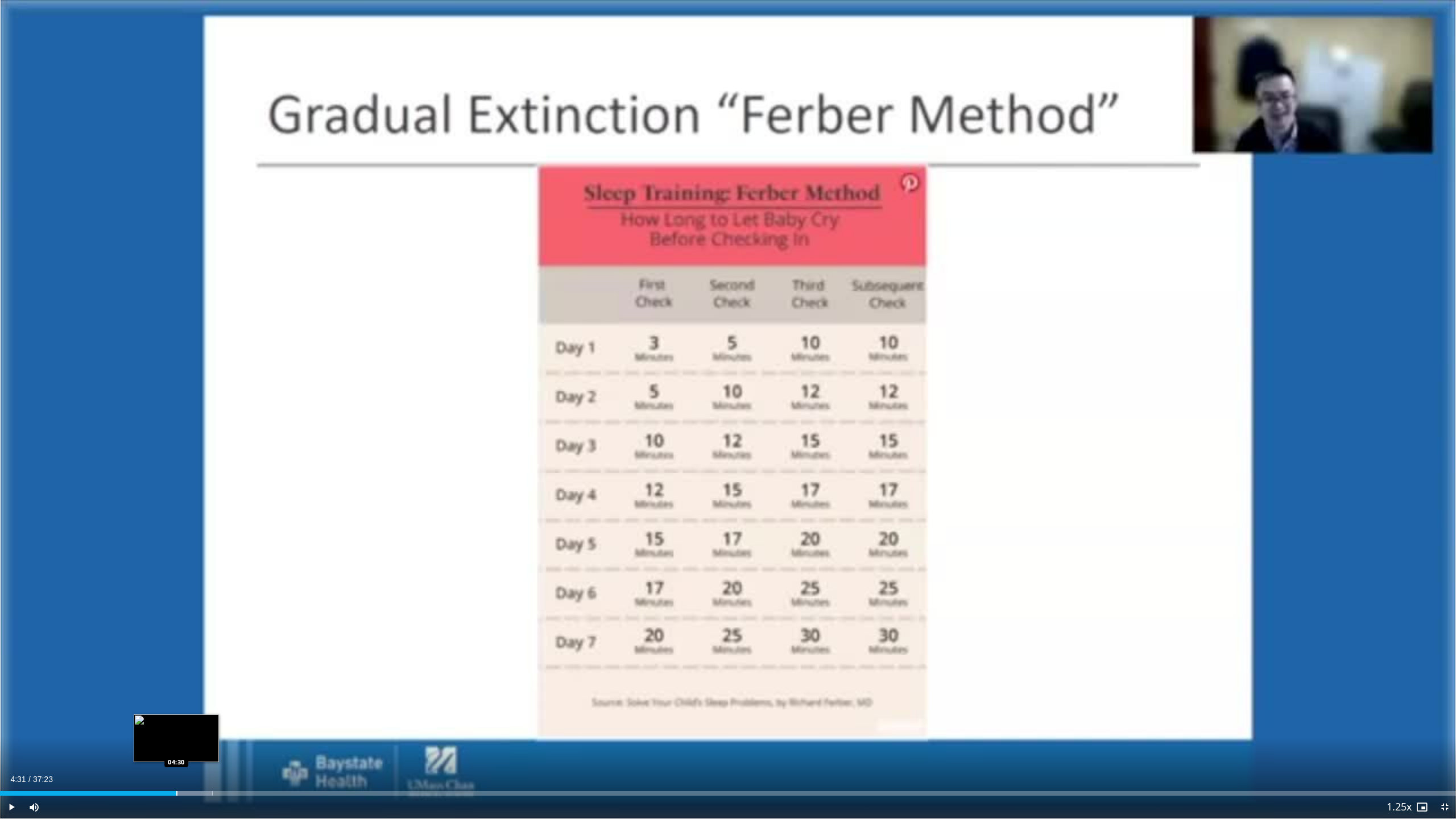
drag, startPoint x: 186, startPoint y: 795, endPoint x: 176, endPoint y: 795, distance: 10.0
click at [176, 722] on div "Progress Bar" at bounding box center [177, 793] width 1 height 4
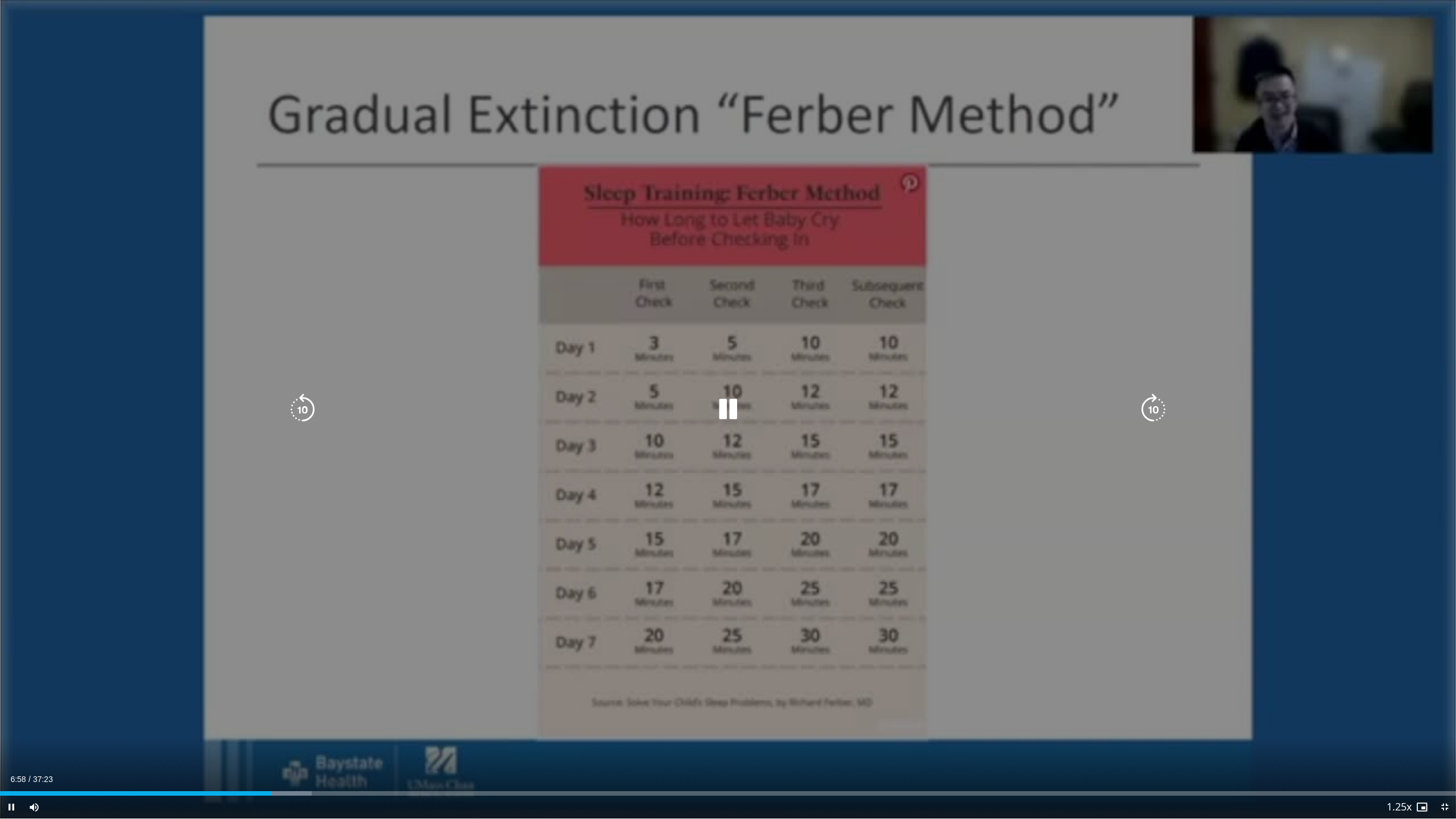
click at [735, 407] on icon "Video Player" at bounding box center [727, 409] width 32 height 32
click at [719, 401] on icon "Video Player" at bounding box center [727, 409] width 32 height 32
click at [309, 408] on icon "Video Player" at bounding box center [302, 409] width 32 height 32
click at [728, 405] on icon "Video Player" at bounding box center [727, 409] width 32 height 32
click at [734, 407] on icon "Video Player" at bounding box center [727, 409] width 32 height 32
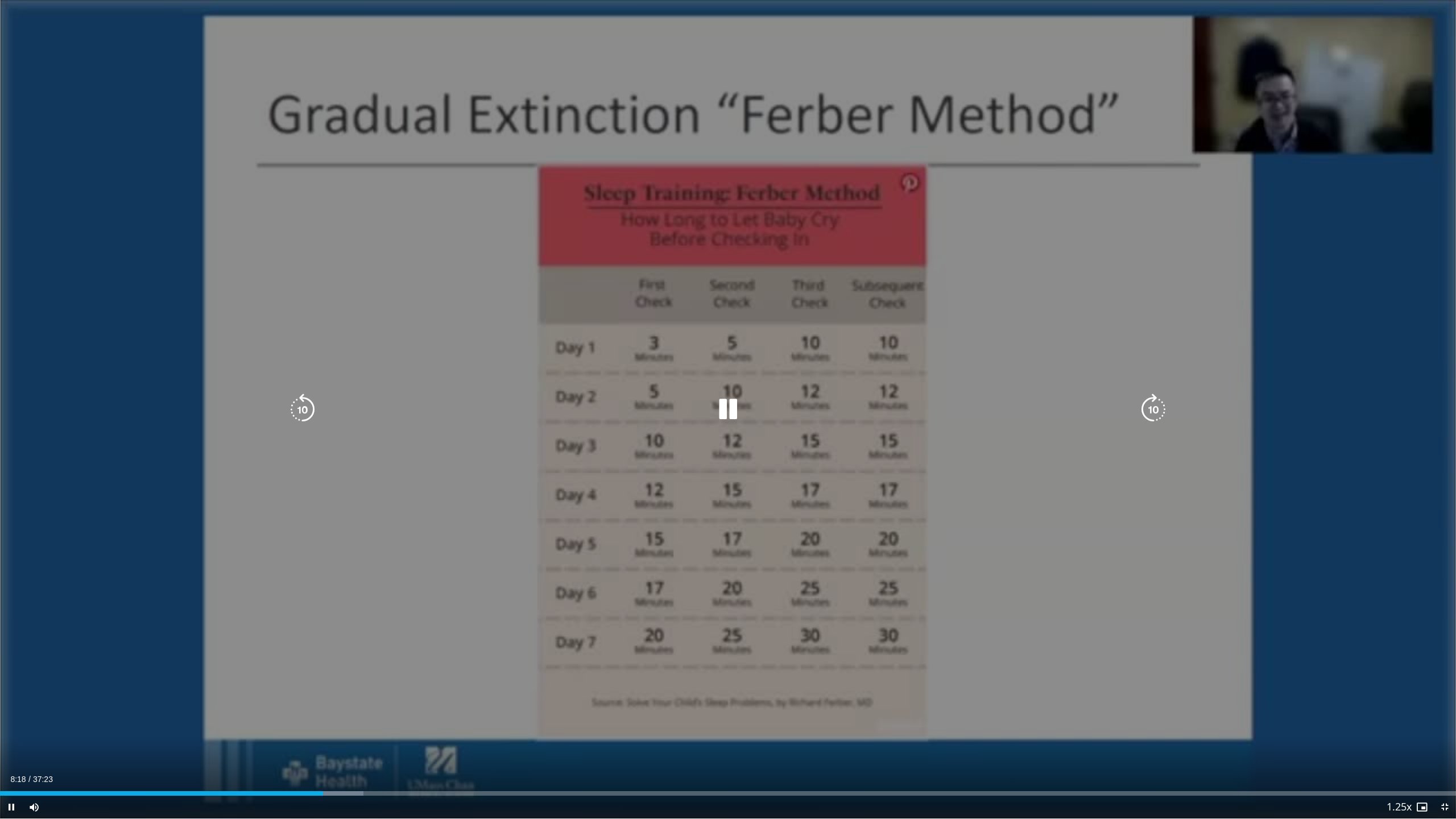
click at [721, 414] on icon "Video Player" at bounding box center [727, 409] width 32 height 32
click at [723, 401] on icon "Video Player" at bounding box center [727, 409] width 32 height 32
click at [722, 409] on icon "Video Player" at bounding box center [727, 409] width 32 height 32
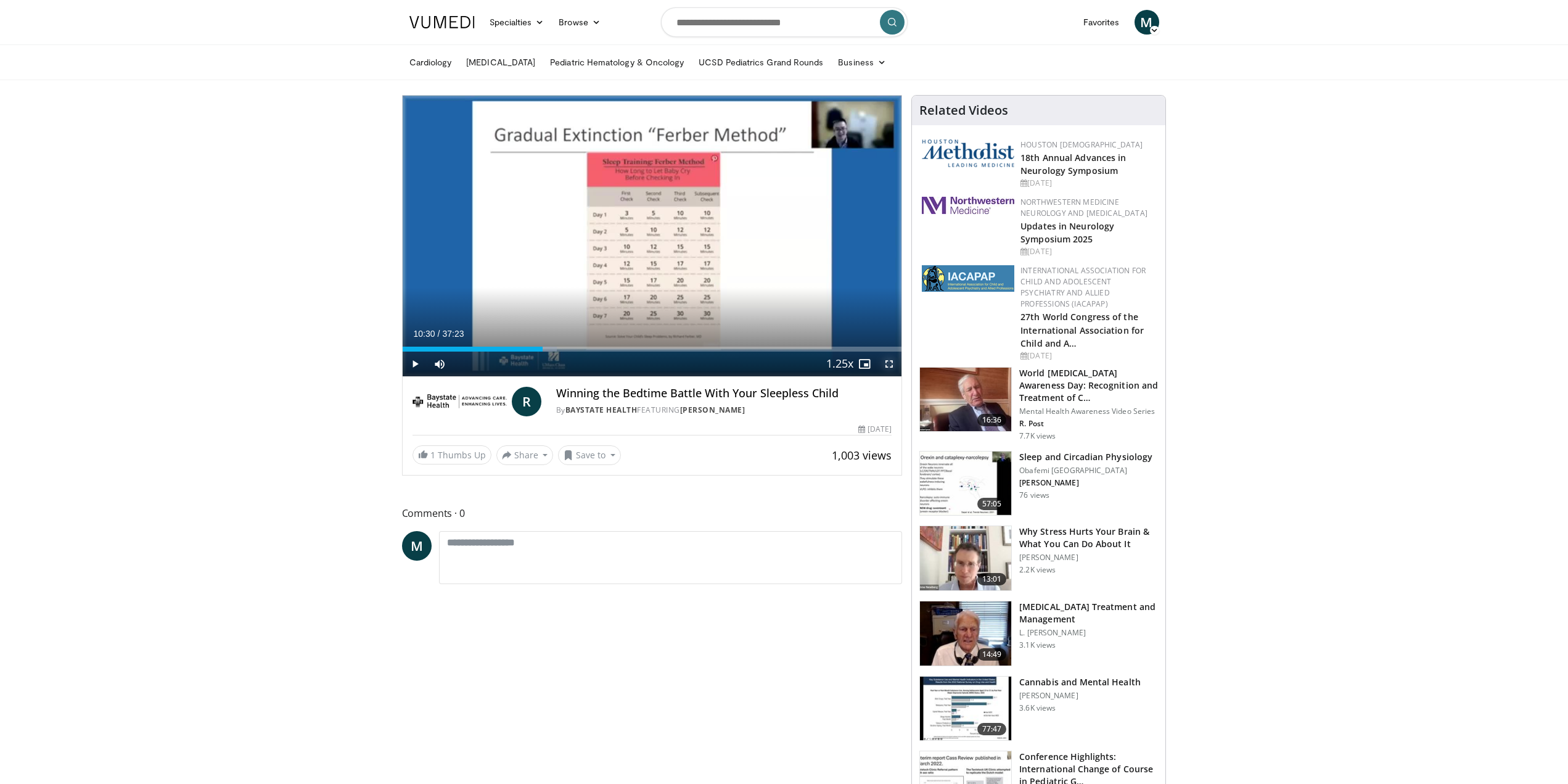
click at [895, 366] on span "Video Player" at bounding box center [889, 364] width 25 height 25
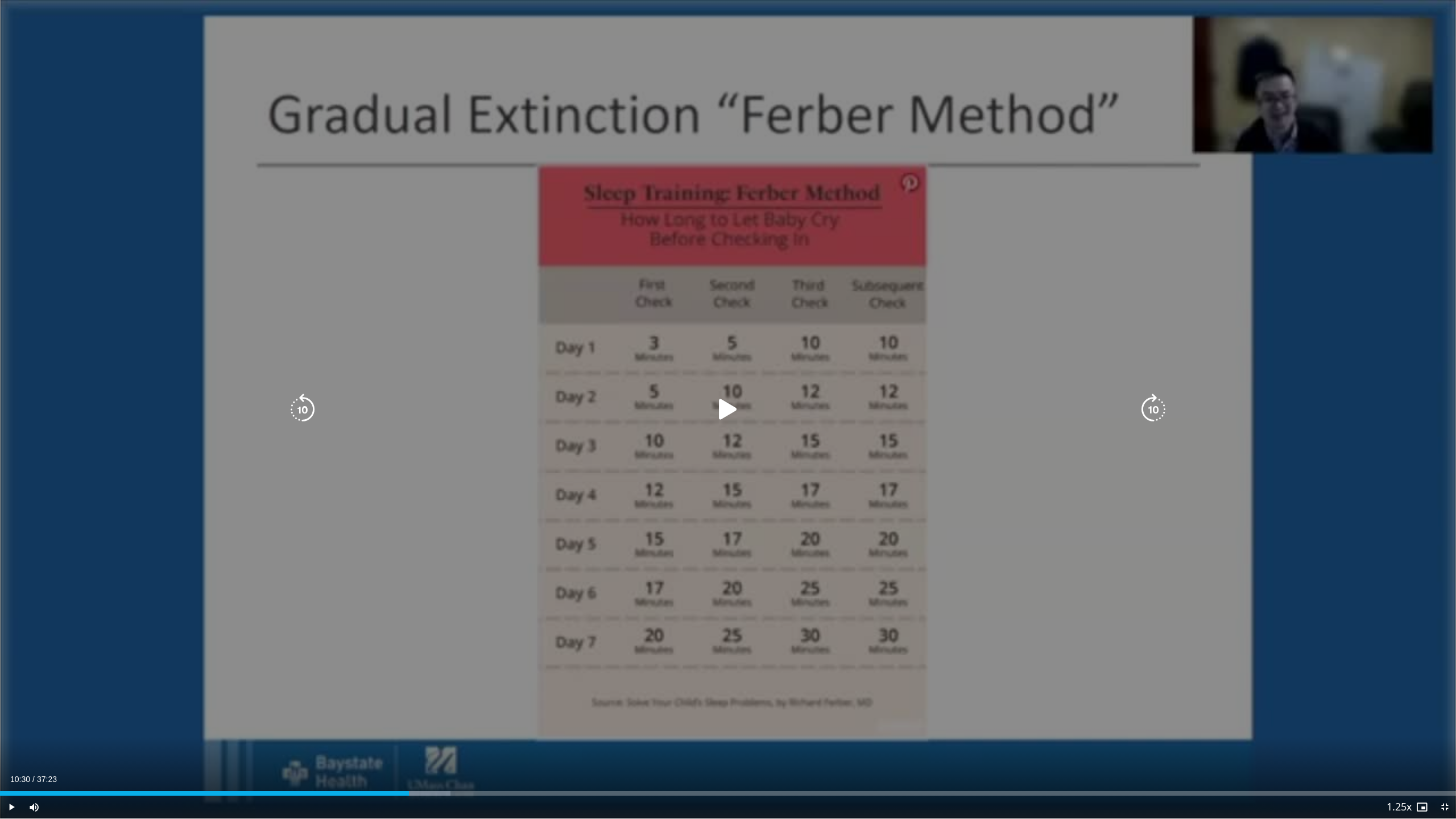
click at [719, 403] on icon "Video Player" at bounding box center [727, 409] width 32 height 32
click at [522, 580] on div "10 seconds Tap to unmute" at bounding box center [728, 409] width 1456 height 818
click at [725, 409] on icon "Video Player" at bounding box center [727, 409] width 32 height 32
click at [724, 410] on icon "Video Player" at bounding box center [727, 409] width 32 height 32
click at [723, 407] on icon "Video Player" at bounding box center [727, 409] width 32 height 32
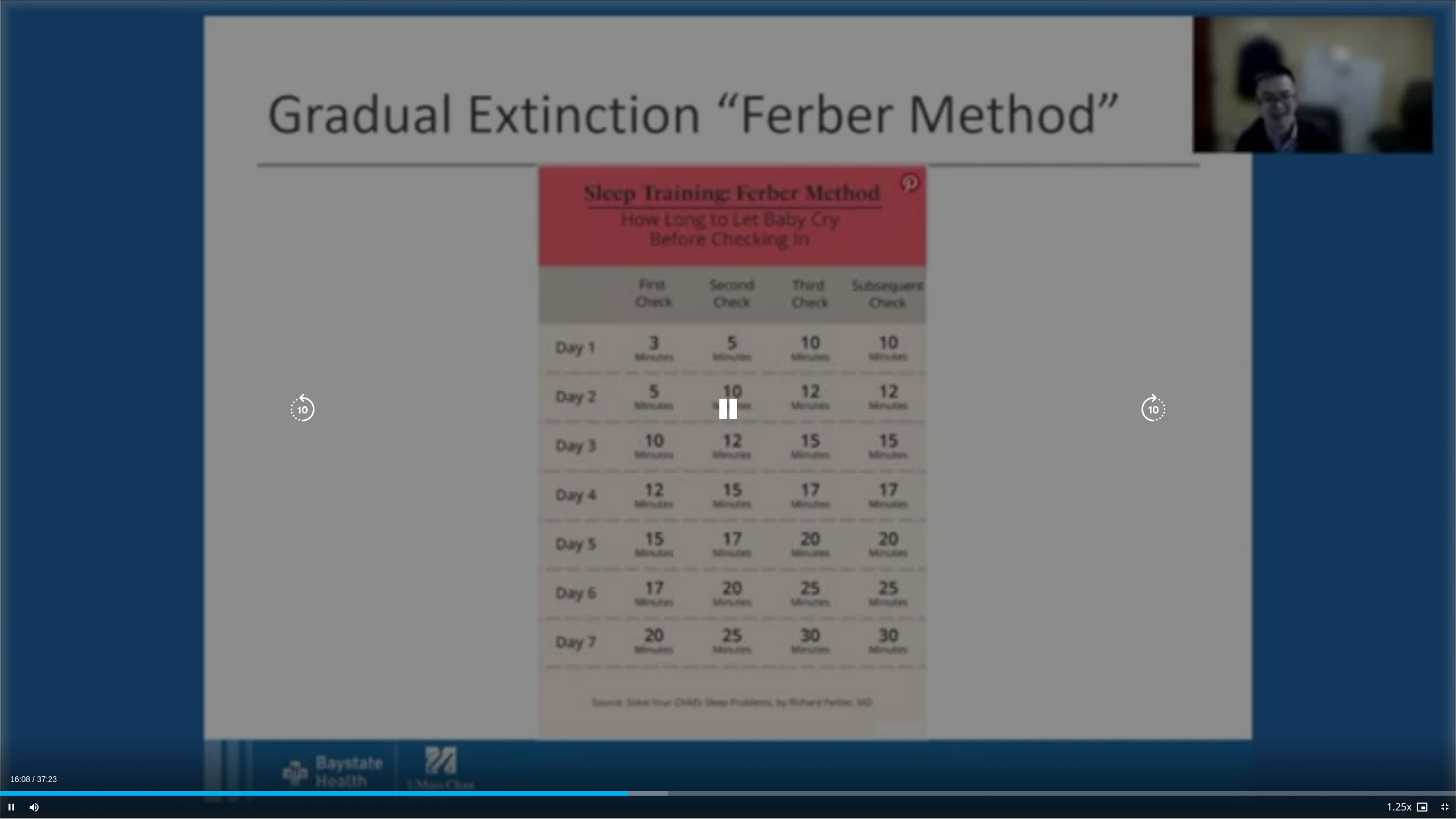
click at [303, 408] on icon "Video Player" at bounding box center [302, 409] width 32 height 32
click at [726, 409] on icon "Video Player" at bounding box center [727, 409] width 32 height 32
click at [731, 407] on icon "Video Player" at bounding box center [727, 409] width 32 height 32
click at [726, 410] on icon "Video Player" at bounding box center [727, 409] width 32 height 32
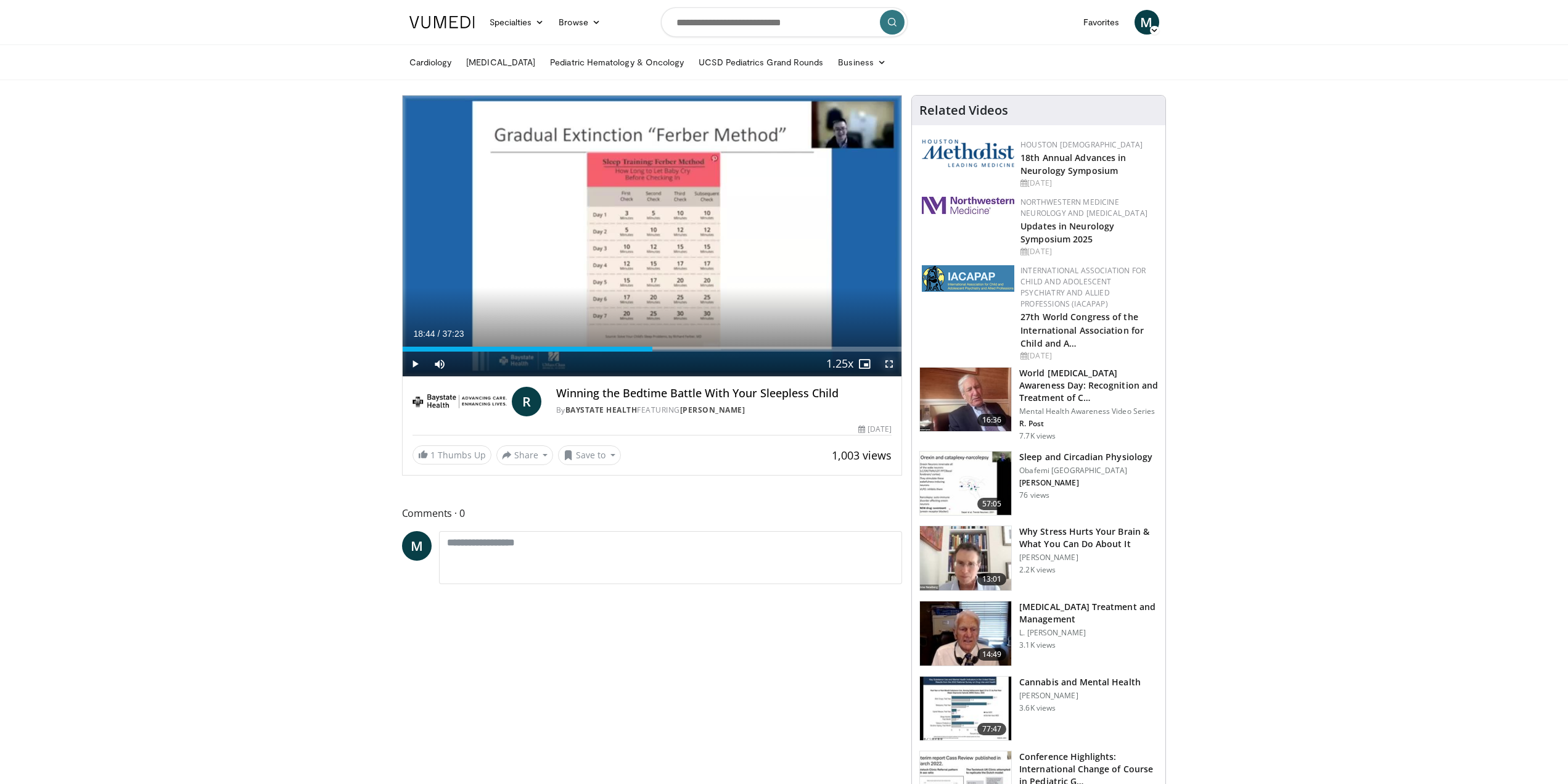
click at [896, 368] on span "Video Player" at bounding box center [889, 364] width 25 height 25
click at [890, 363] on span "Video Player" at bounding box center [889, 364] width 25 height 25
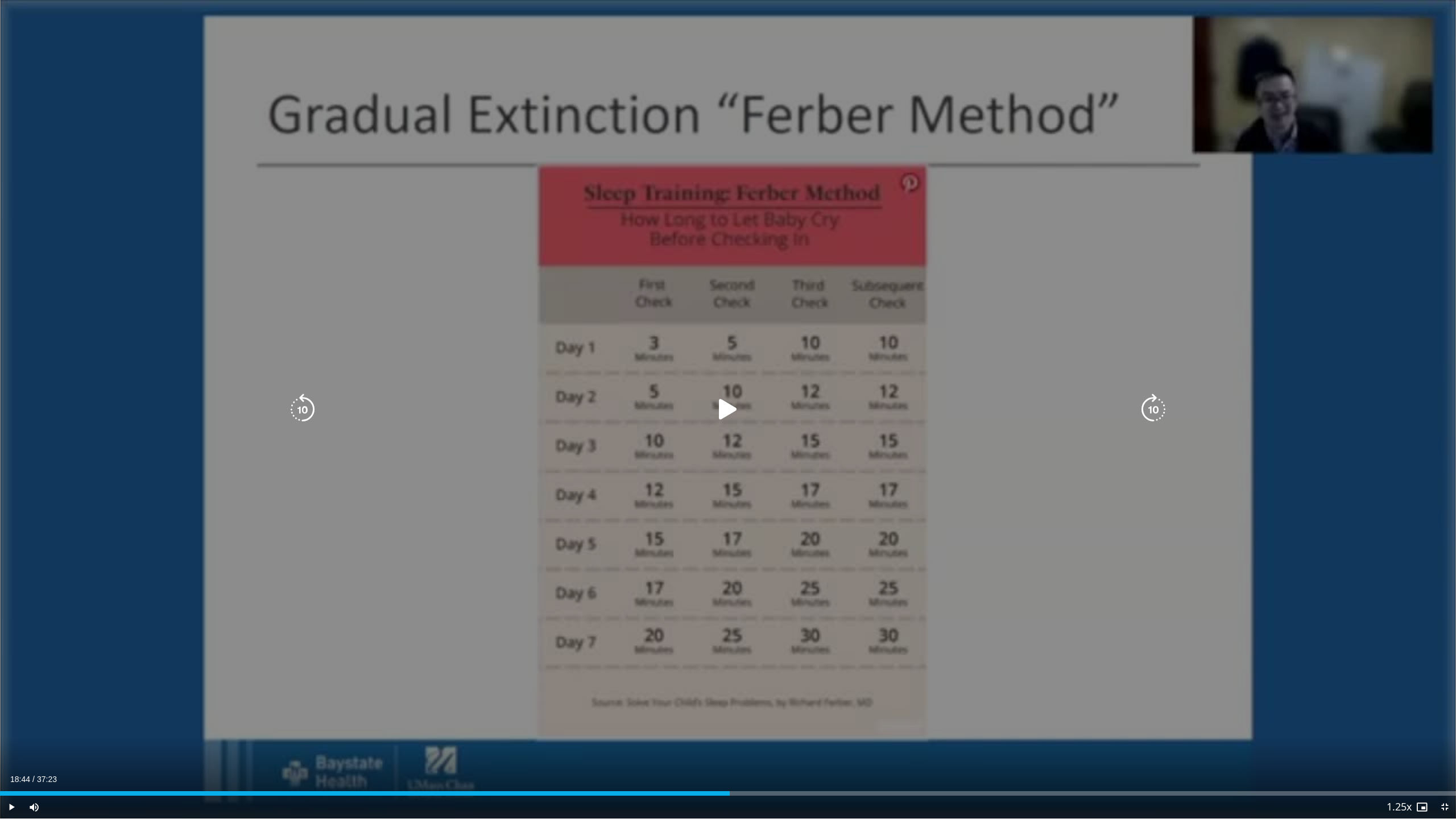
click at [396, 568] on div "10 seconds Tap to unmute" at bounding box center [728, 409] width 1456 height 818
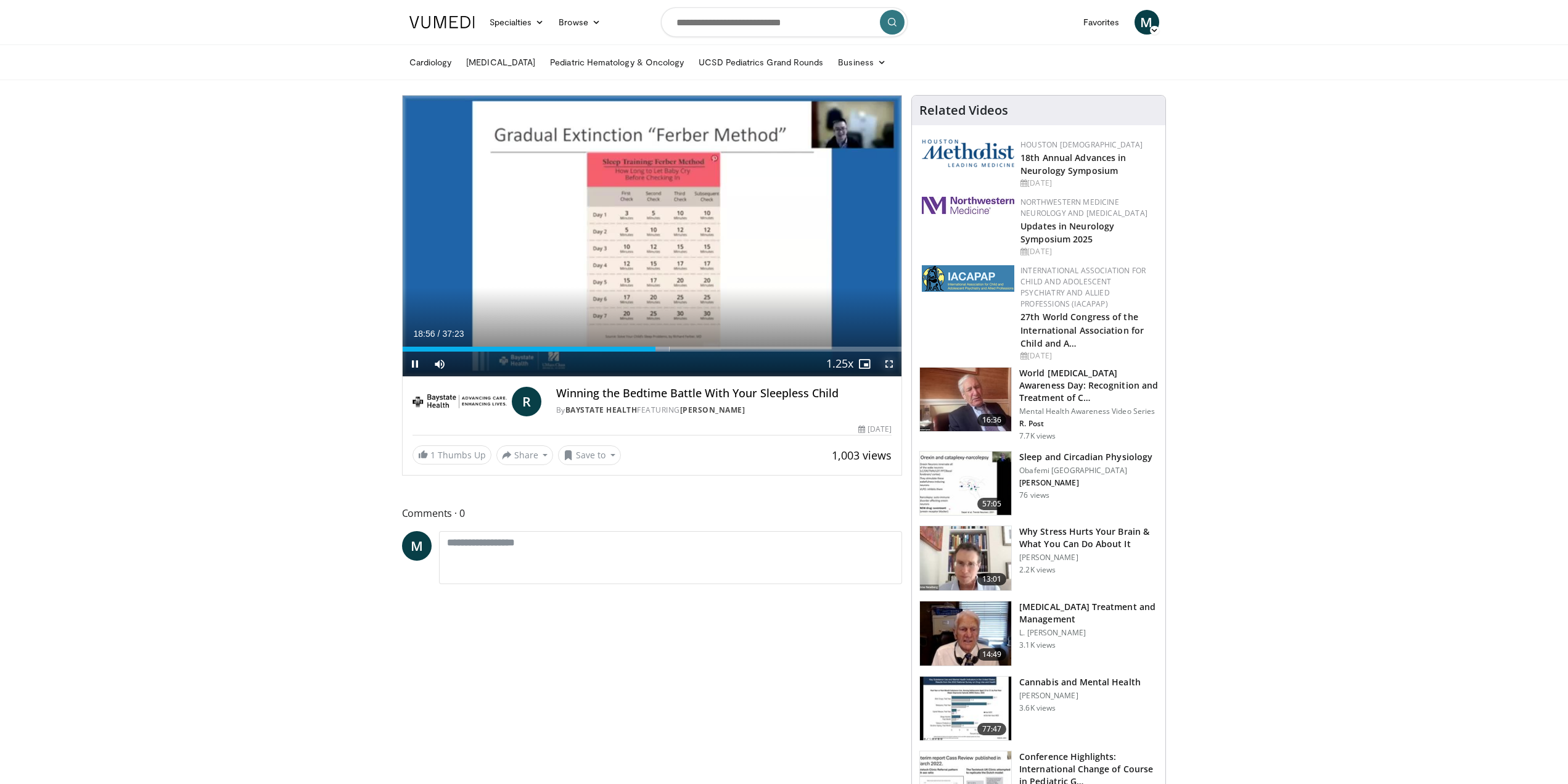
click at [883, 362] on span "Video Player" at bounding box center [889, 364] width 25 height 25
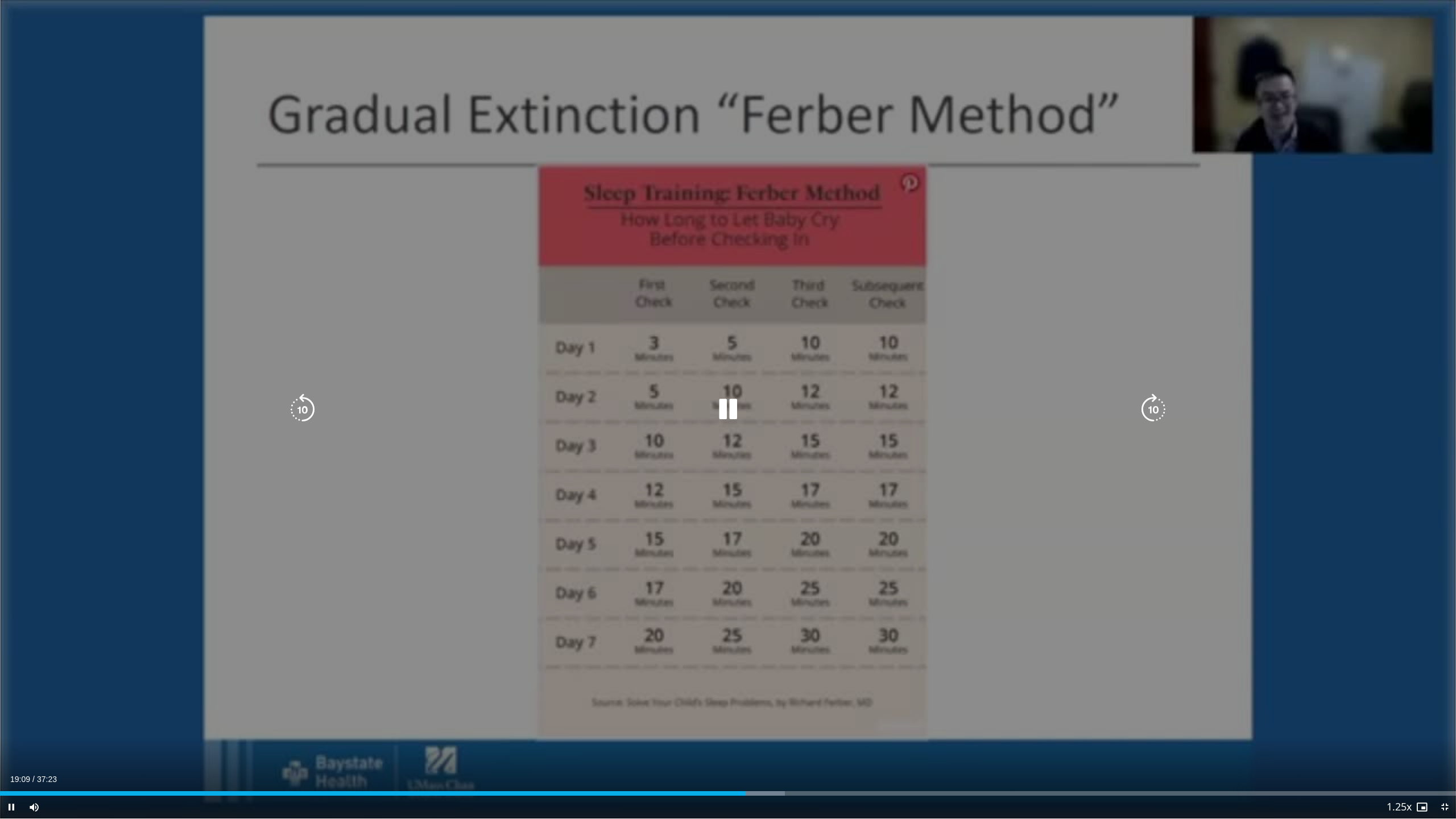
click at [725, 410] on icon "Video Player" at bounding box center [727, 409] width 32 height 32
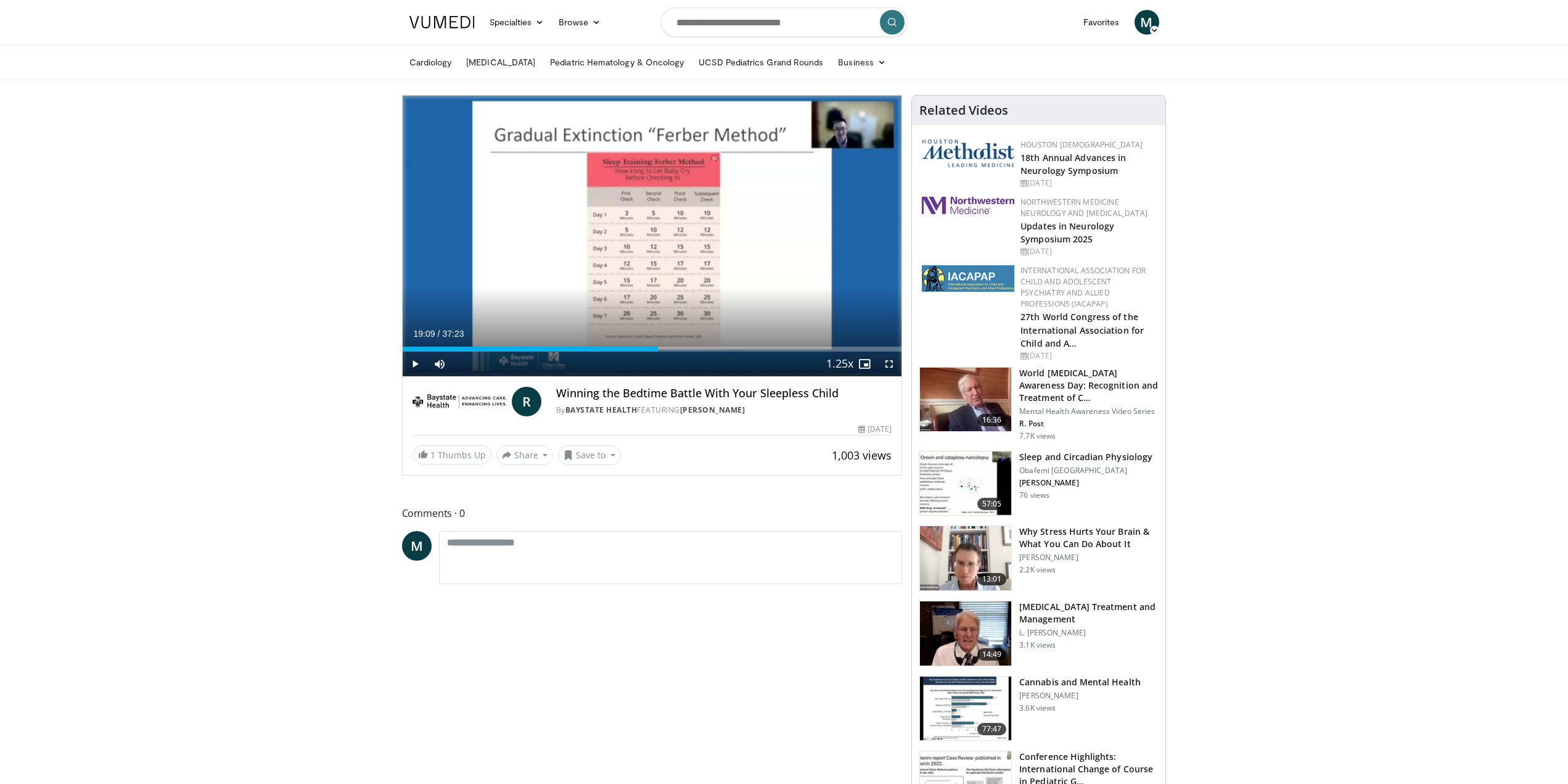
click at [893, 366] on span "Video Player" at bounding box center [889, 364] width 25 height 25
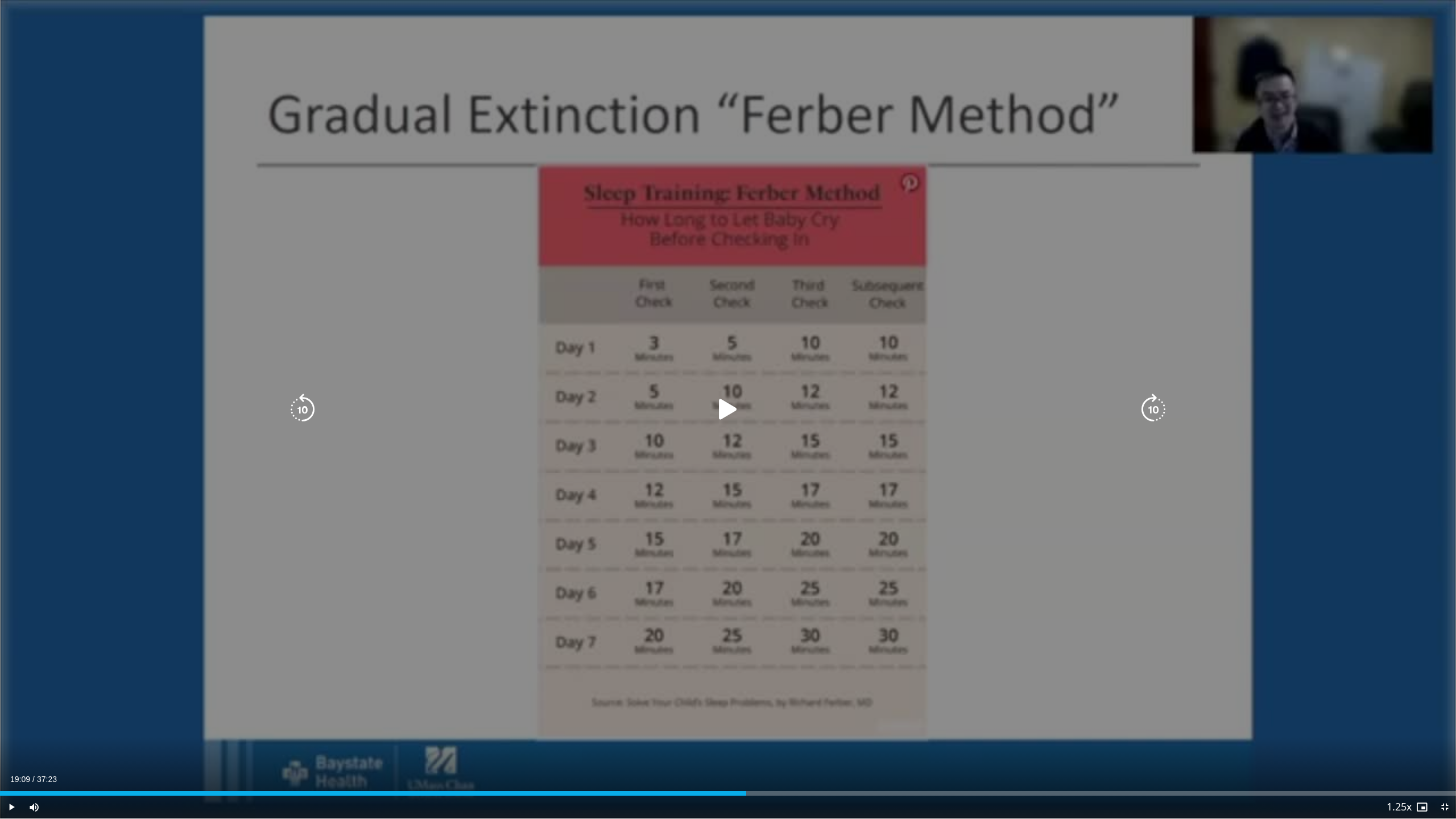
click at [730, 409] on icon "Video Player" at bounding box center [727, 409] width 32 height 32
click at [733, 407] on icon "Video Player" at bounding box center [727, 409] width 32 height 32
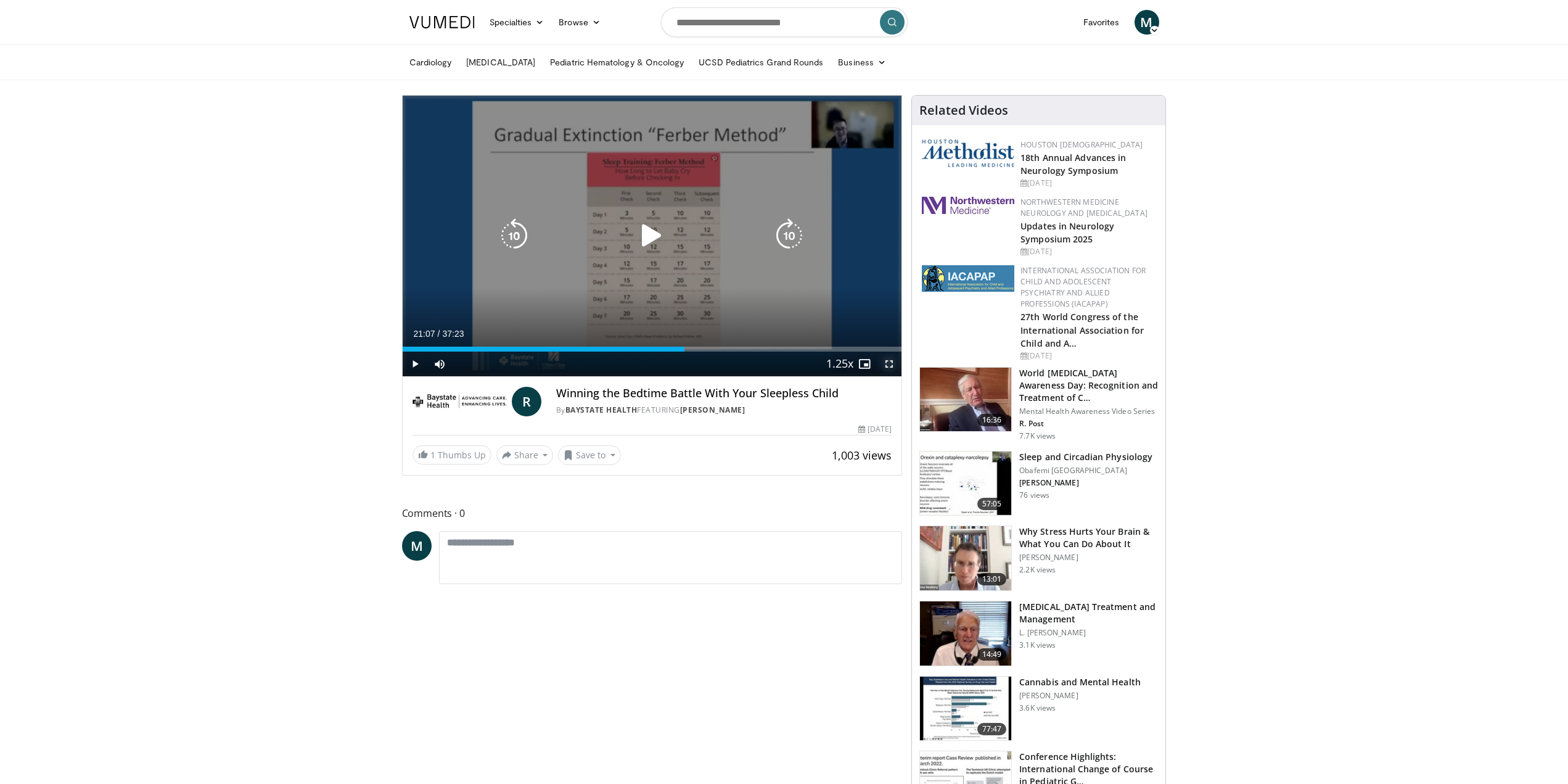
click at [898, 364] on span "Video Player" at bounding box center [889, 364] width 25 height 25
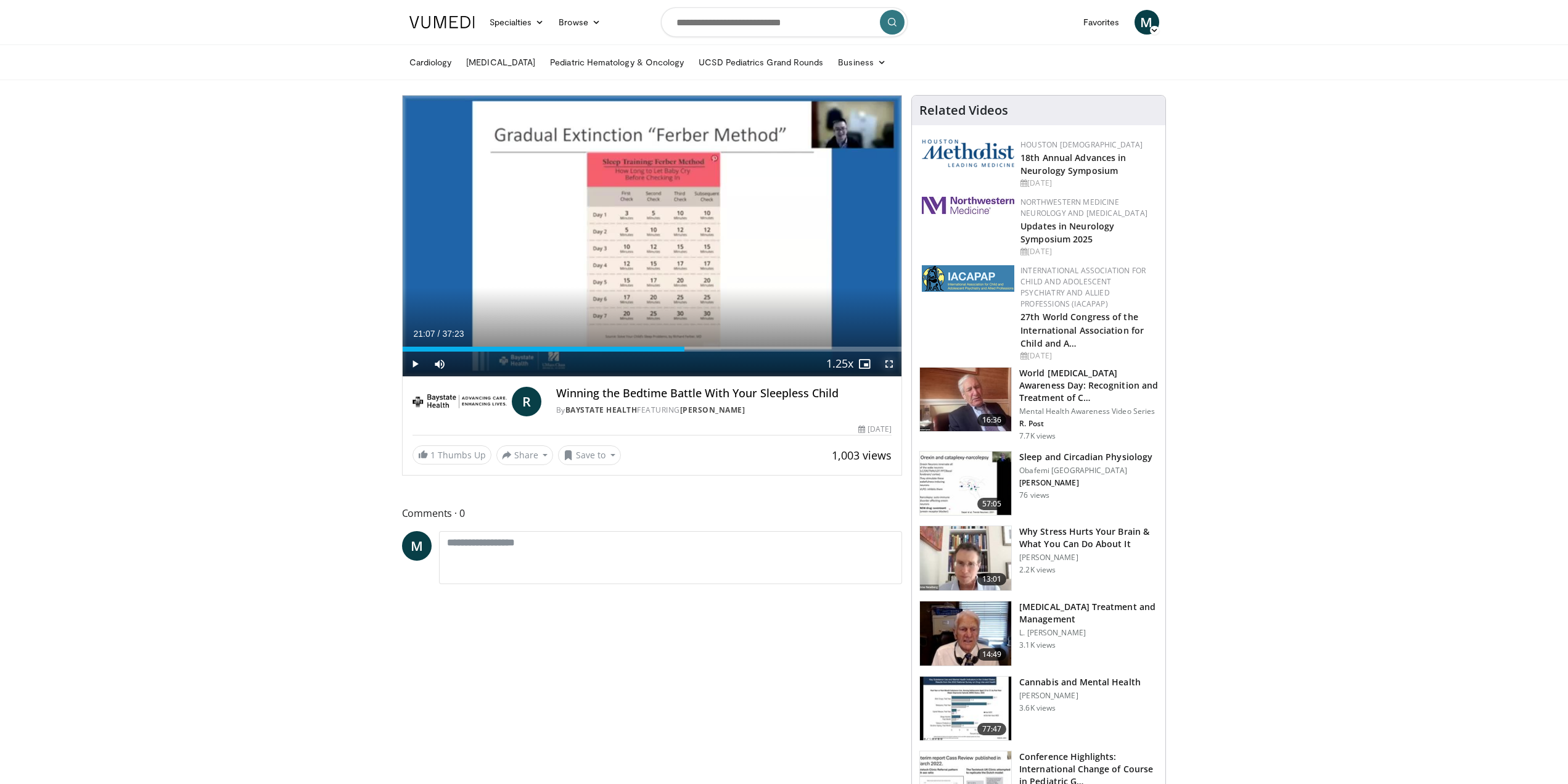
click at [892, 367] on span "Video Player" at bounding box center [889, 364] width 25 height 25
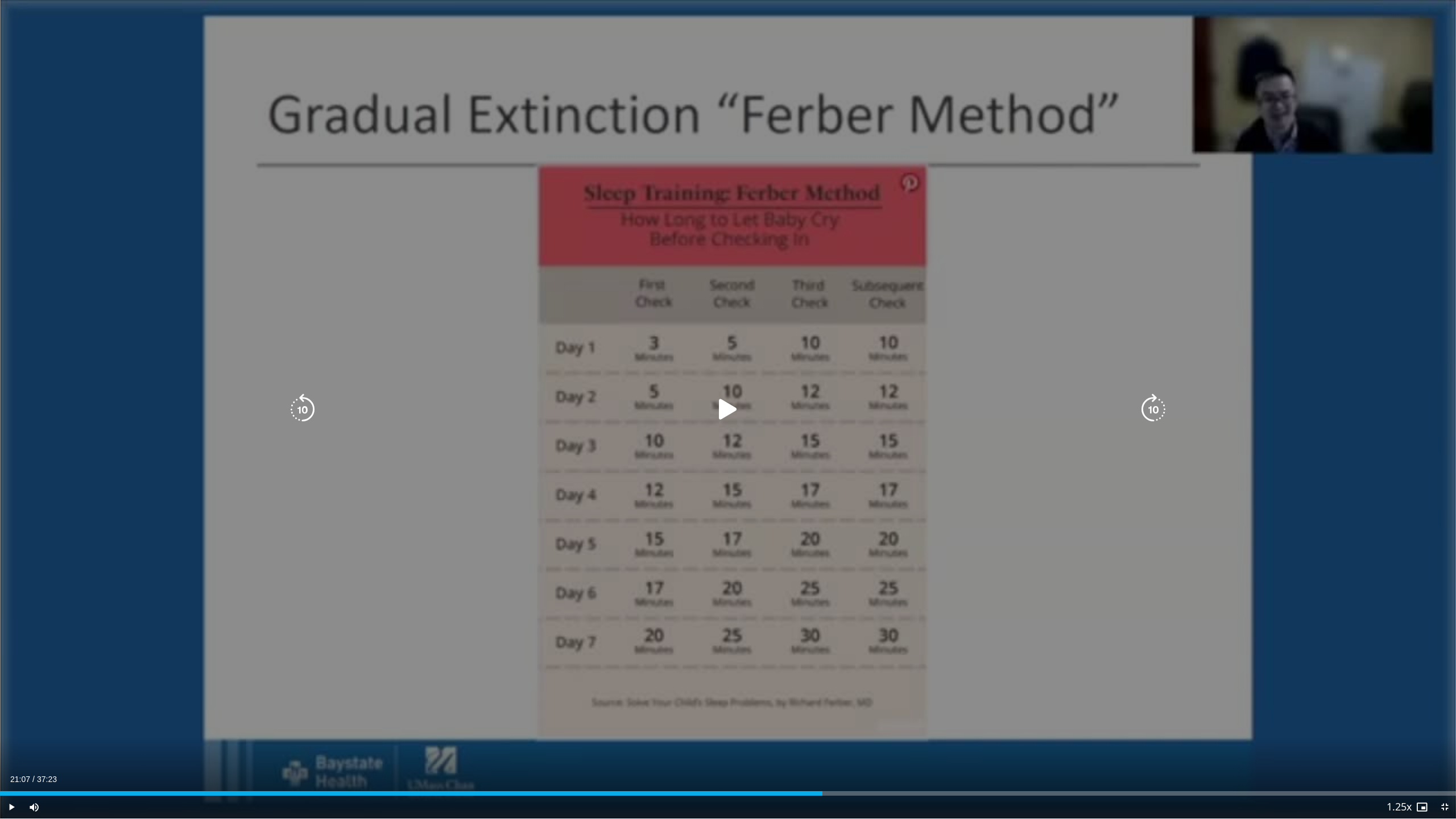
click at [307, 407] on icon "Video Player" at bounding box center [302, 409] width 32 height 32
click at [729, 410] on icon "Video Player" at bounding box center [727, 409] width 32 height 32
click at [727, 413] on icon "Video Player" at bounding box center [727, 409] width 32 height 32
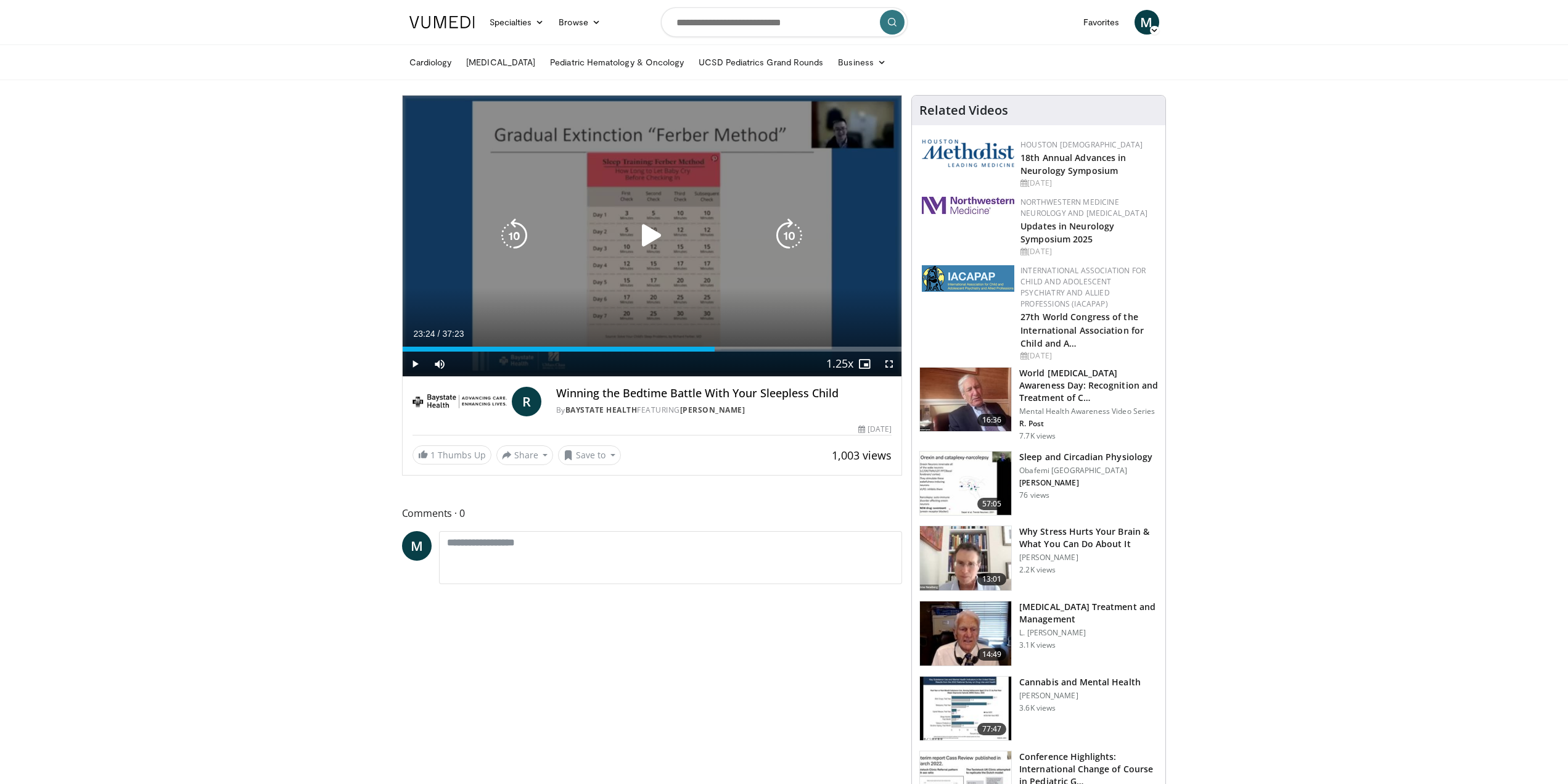
click at [648, 240] on icon "Video Player" at bounding box center [651, 235] width 34 height 34
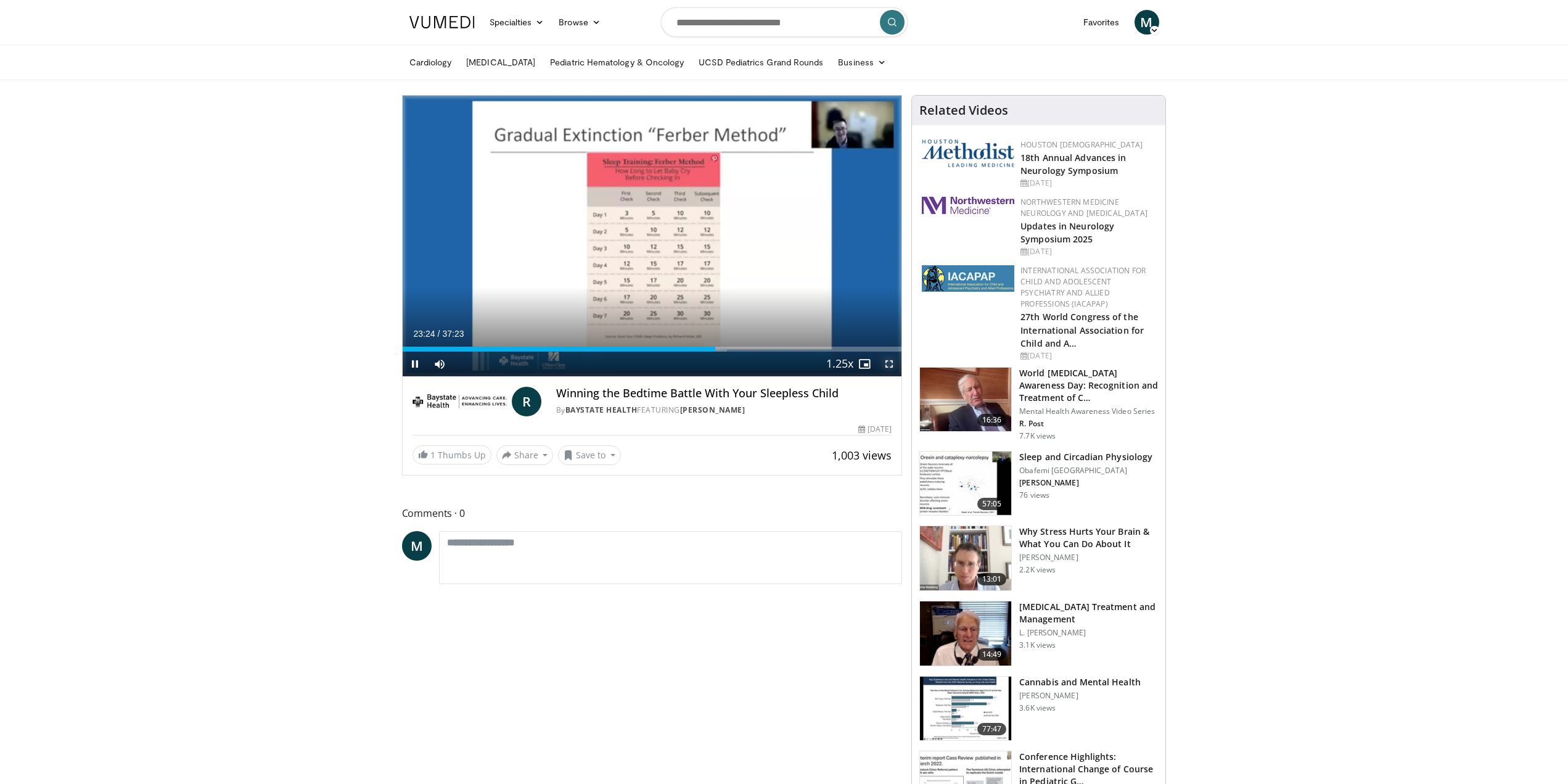
click at [891, 364] on span "Video Player" at bounding box center [889, 364] width 25 height 25
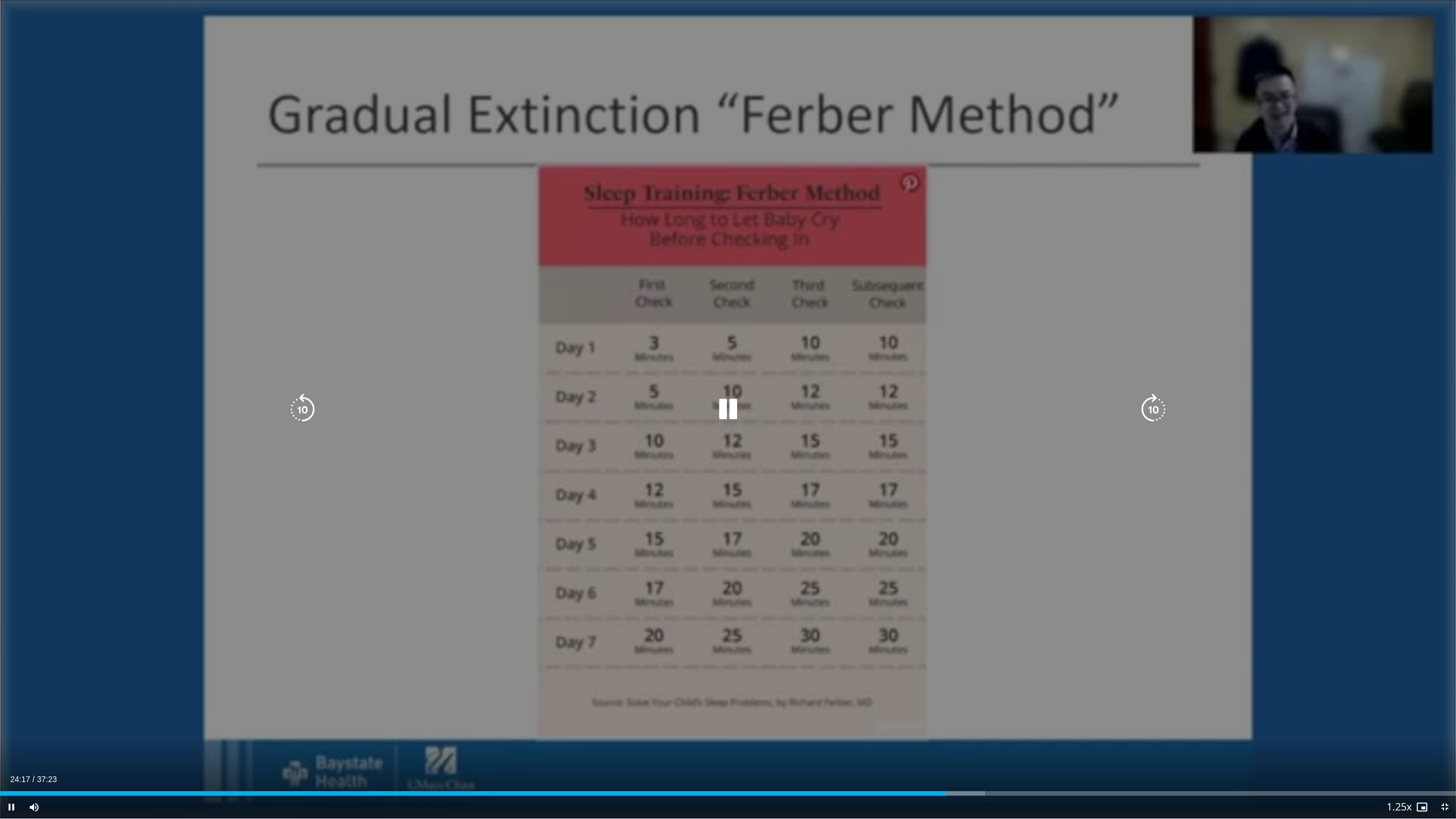
click at [304, 409] on icon "Video Player" at bounding box center [302, 409] width 32 height 32
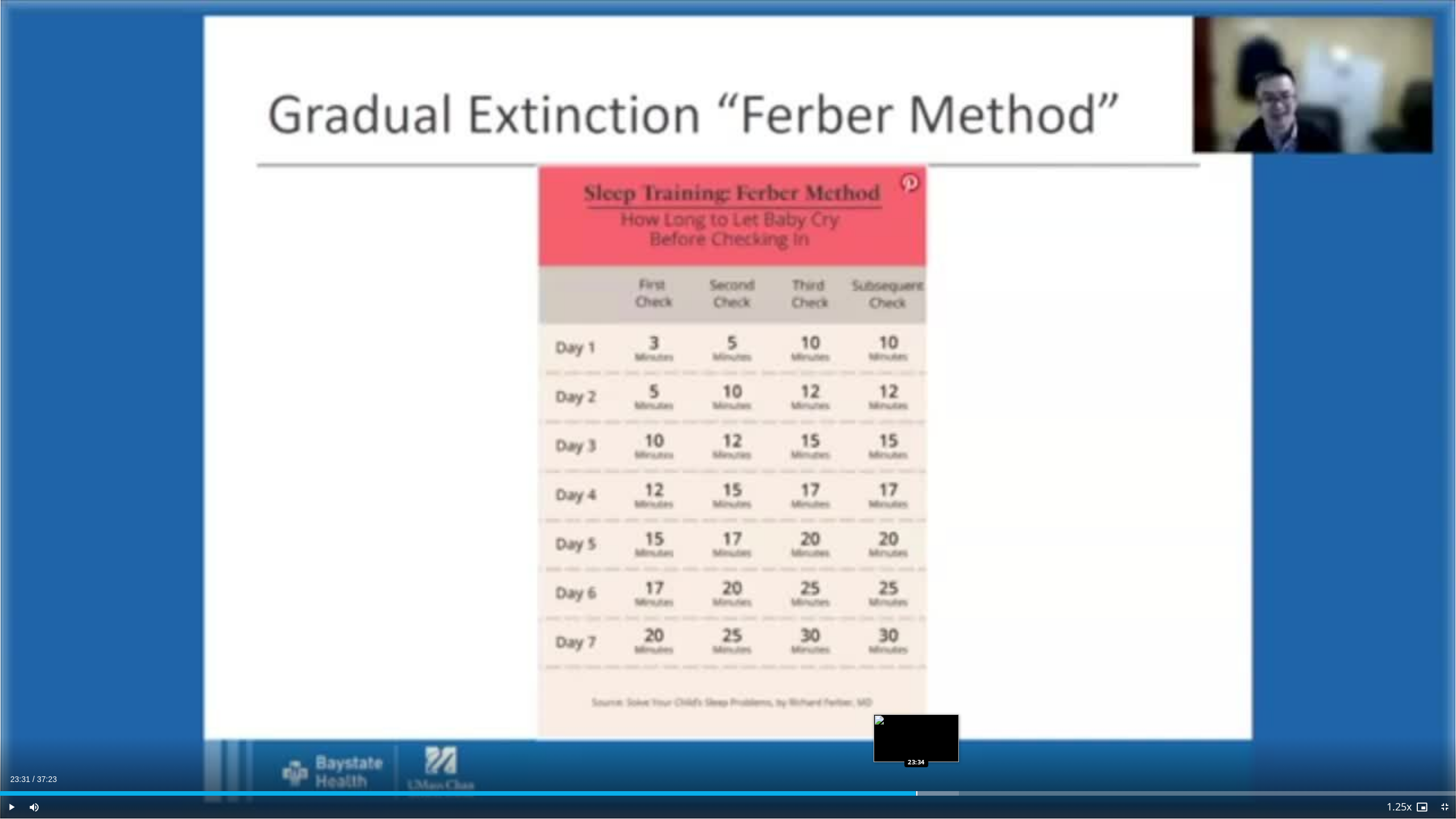
drag, startPoint x: 924, startPoint y: 795, endPoint x: 916, endPoint y: 795, distance: 8.0
click at [916, 722] on div "Loaded : 65.87% 23:31 23:34" at bounding box center [728, 793] width 1456 height 4
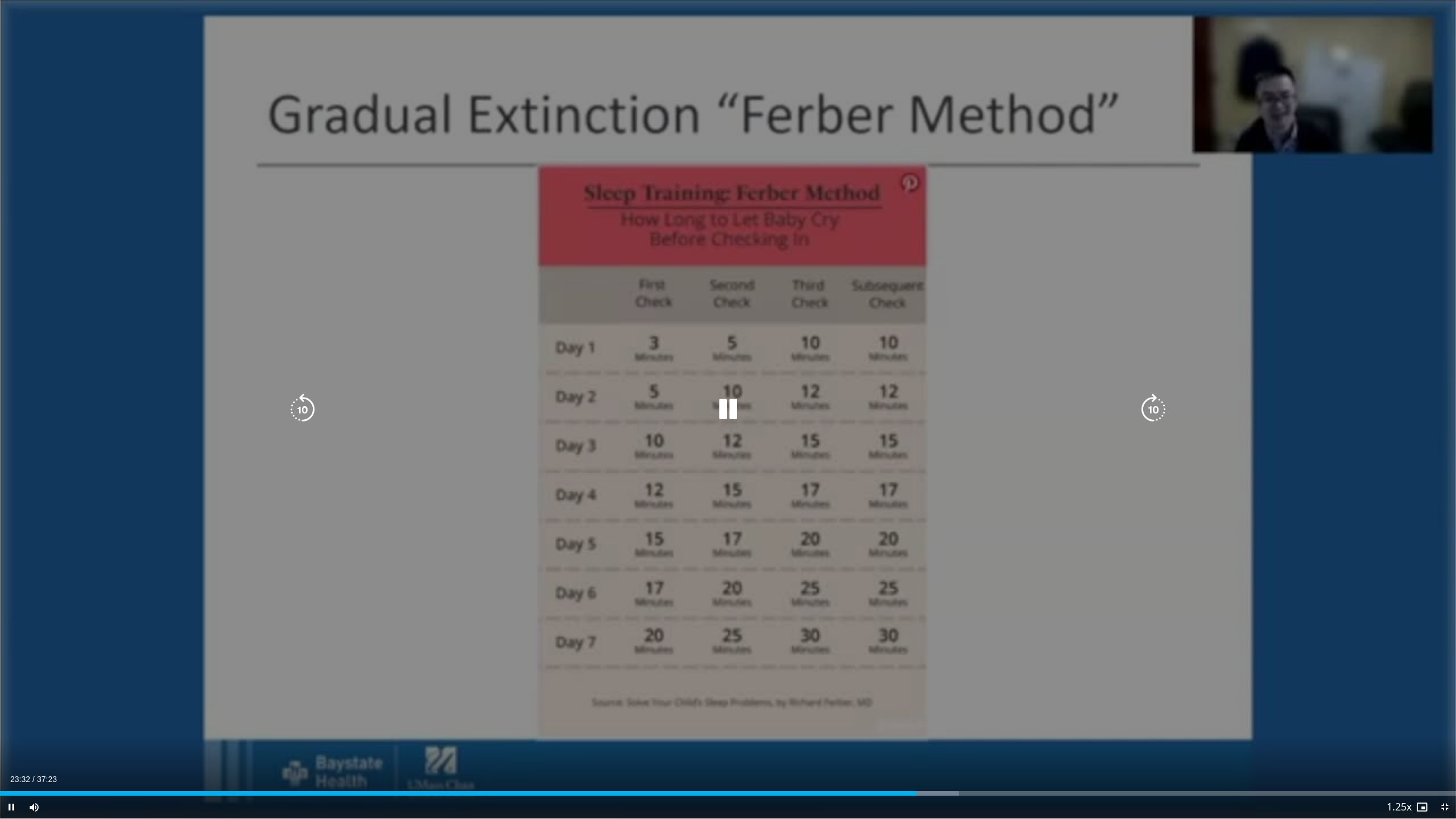
click at [735, 409] on icon "Video Player" at bounding box center [727, 409] width 32 height 32
click at [1153, 401] on icon "Video Player" at bounding box center [1153, 409] width 32 height 32
click at [726, 410] on icon "Video Player" at bounding box center [727, 409] width 32 height 32
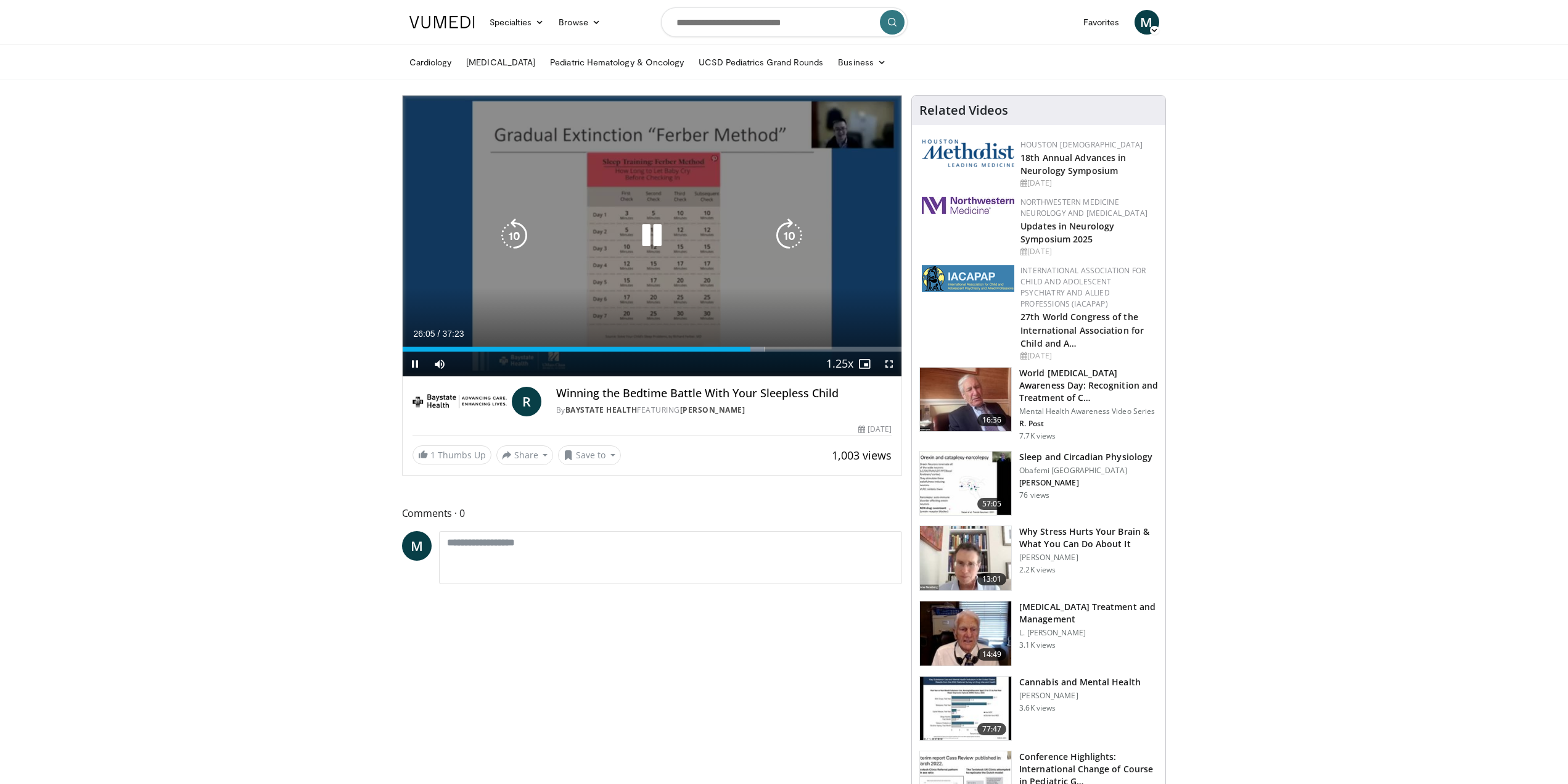
click at [654, 232] on icon "Video Player" at bounding box center [651, 235] width 34 height 34
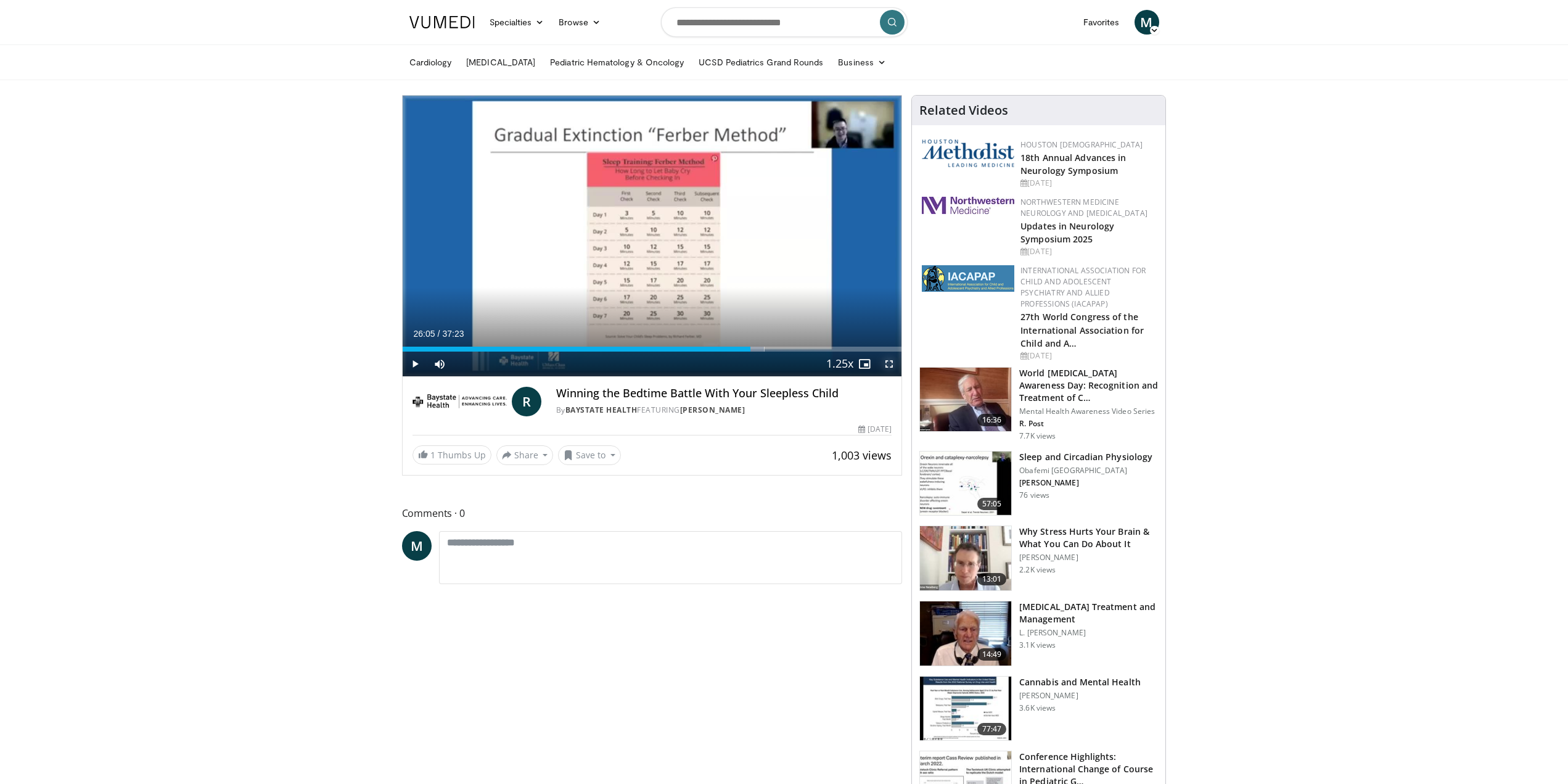
click at [885, 361] on span "Video Player" at bounding box center [889, 364] width 25 height 25
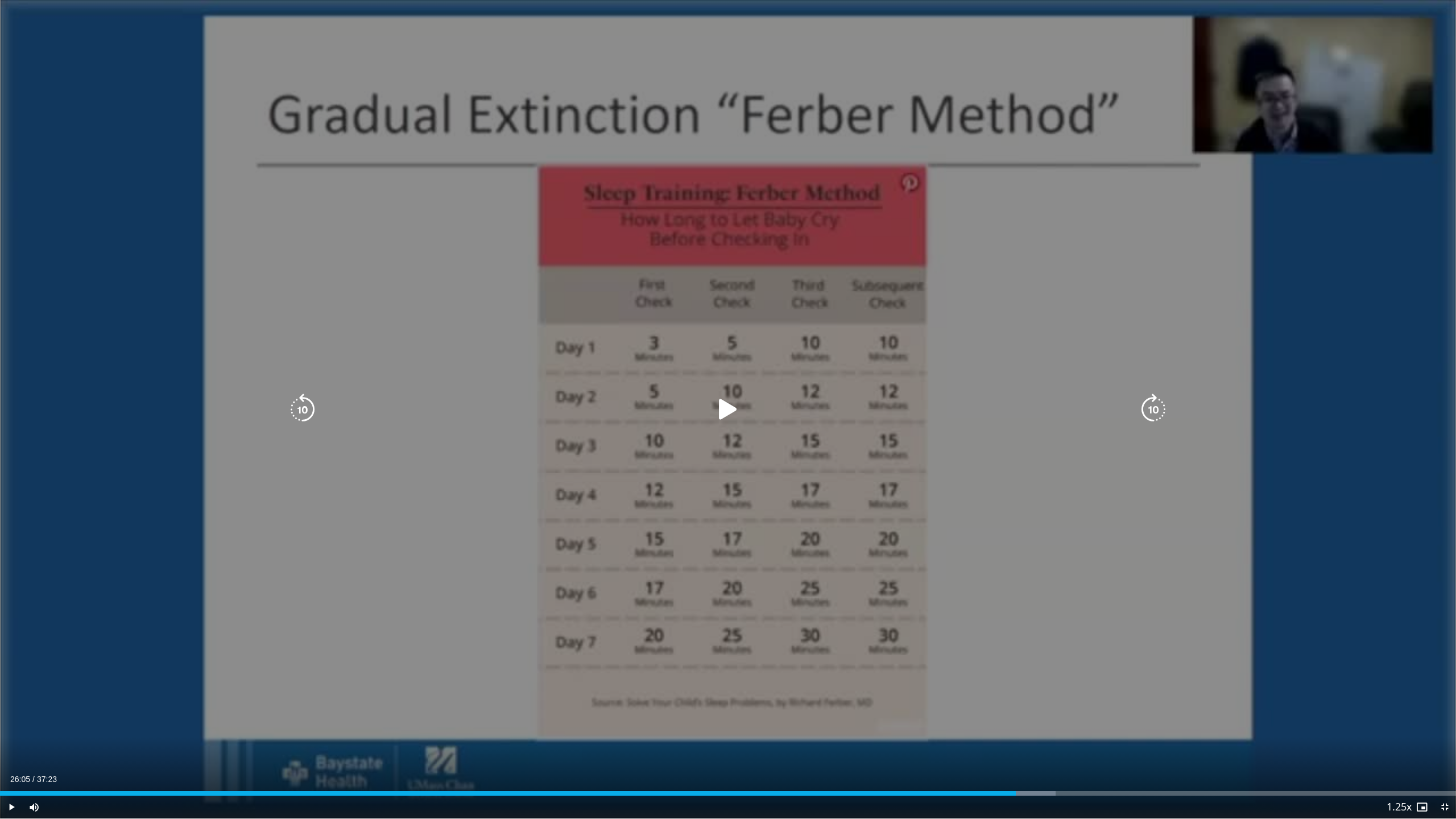
click at [723, 406] on icon "Video Player" at bounding box center [727, 409] width 32 height 32
click at [726, 410] on icon "Video Player" at bounding box center [727, 409] width 32 height 32
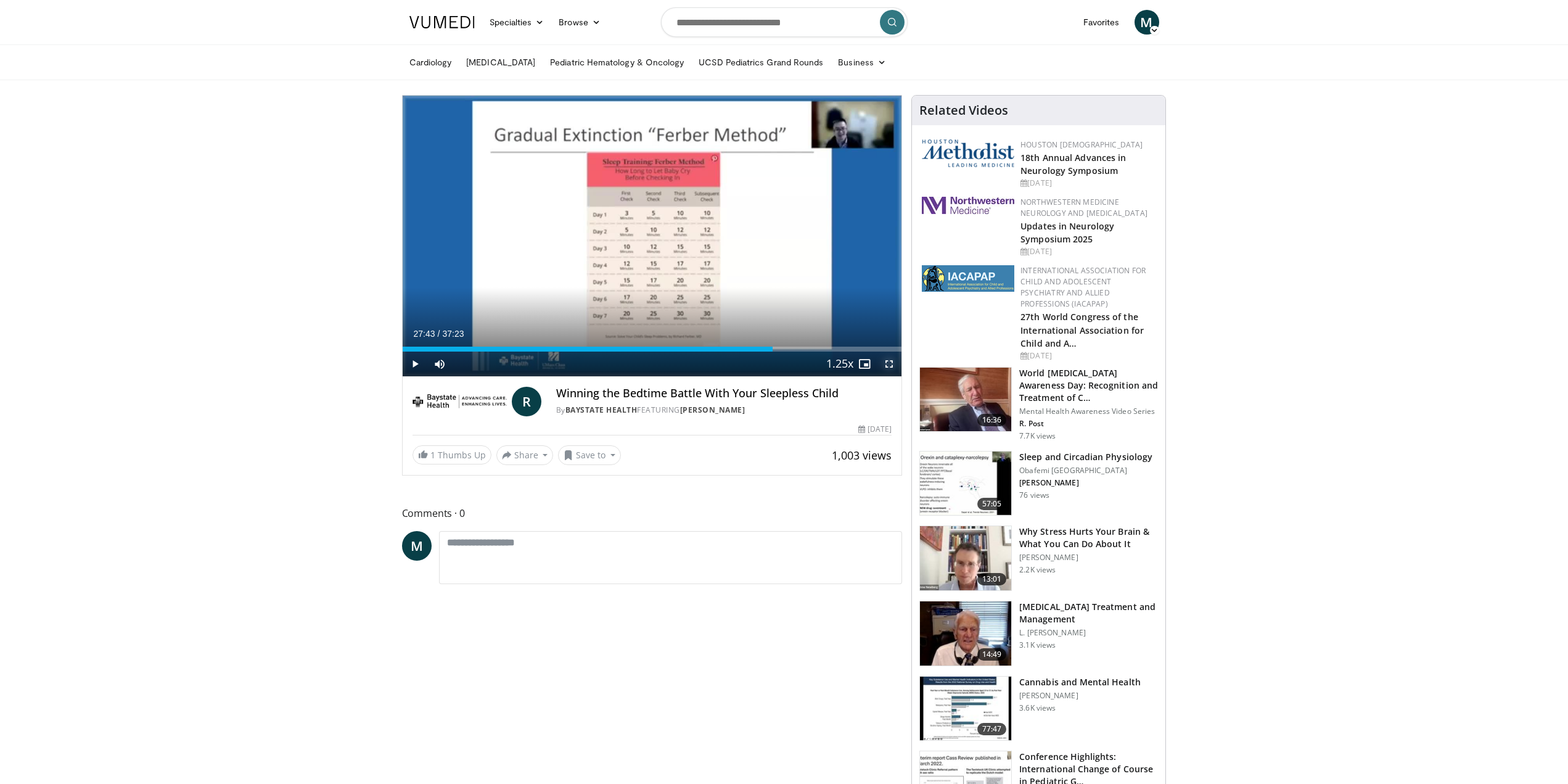
drag, startPoint x: 888, startPoint y: 367, endPoint x: 888, endPoint y: 443, distance: 76.0
click at [888, 368] on span "Video Player" at bounding box center [889, 364] width 25 height 25
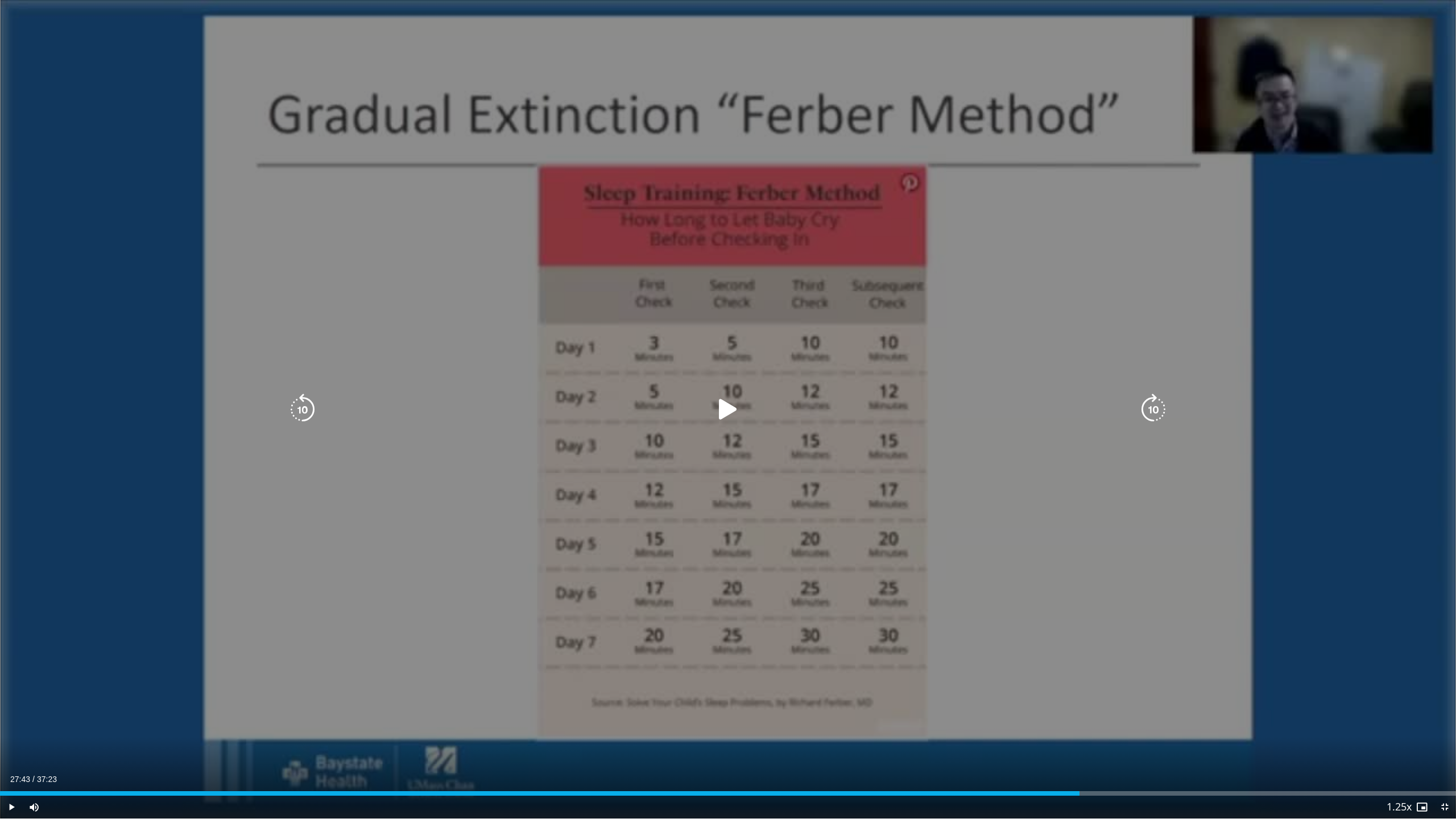
click at [720, 410] on icon "Video Player" at bounding box center [727, 409] width 32 height 32
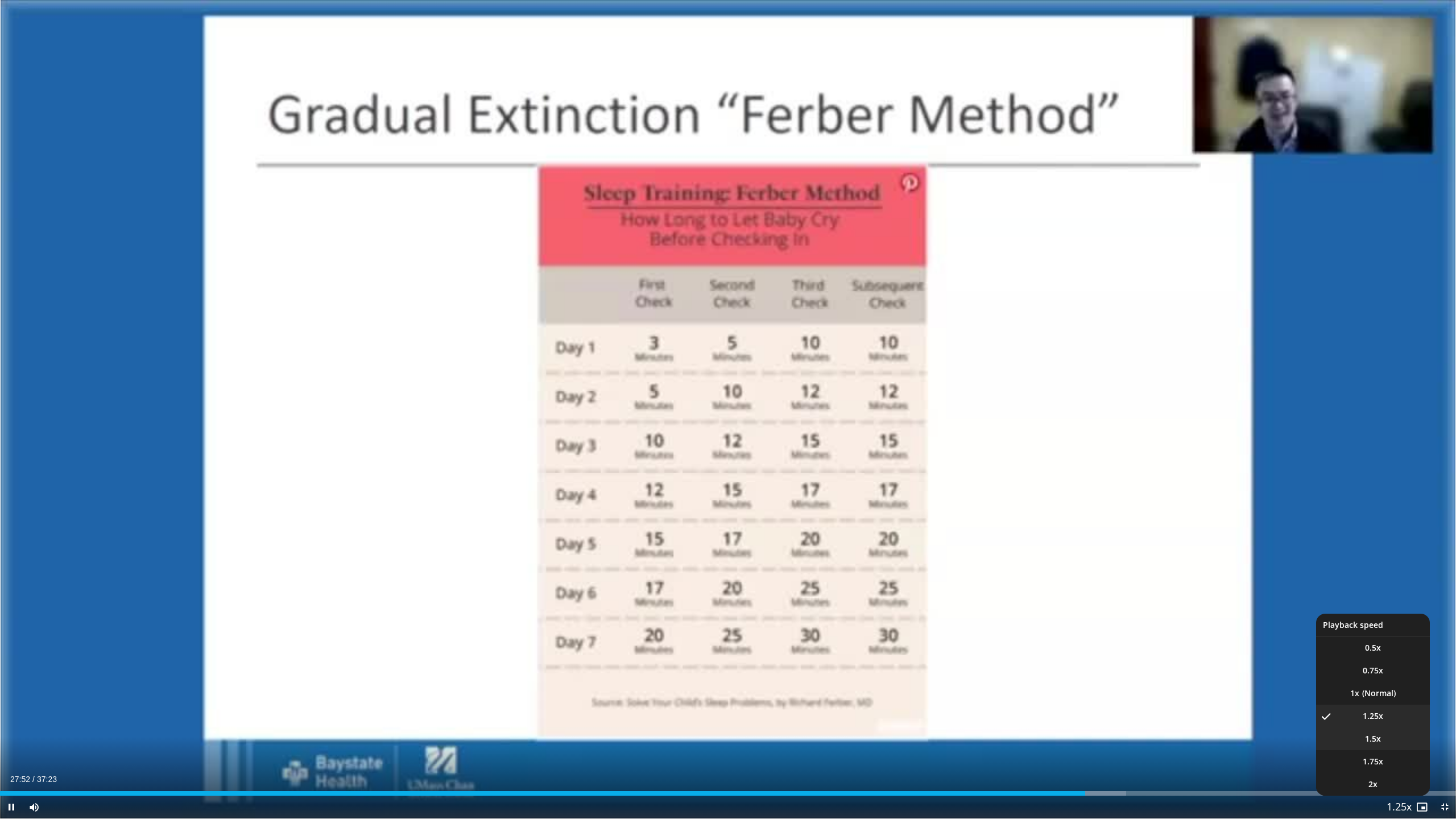
click at [1380, 722] on span "1.5x" at bounding box center [1373, 739] width 16 height 11
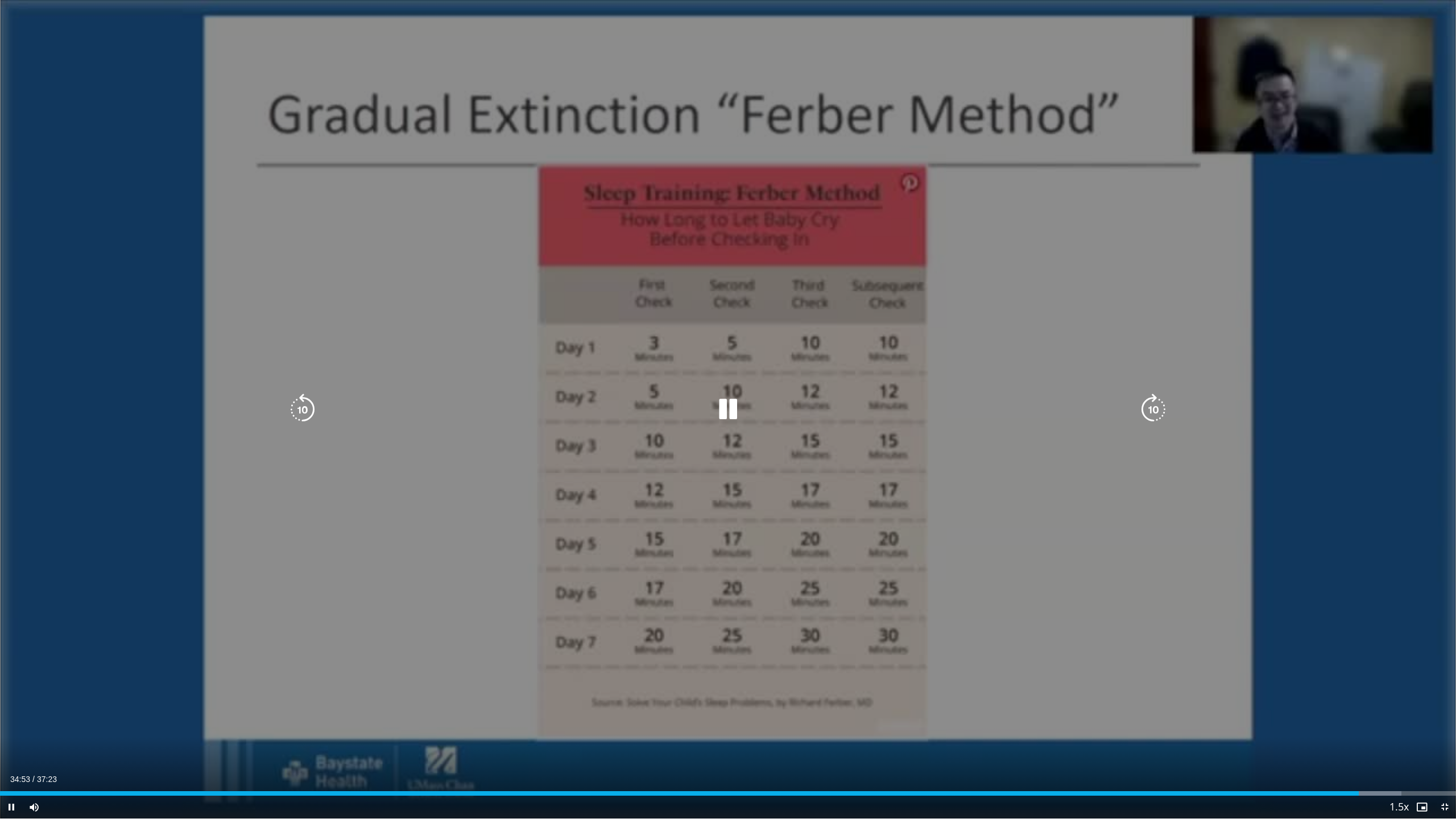
click at [304, 403] on icon "Video Player" at bounding box center [302, 409] width 32 height 32
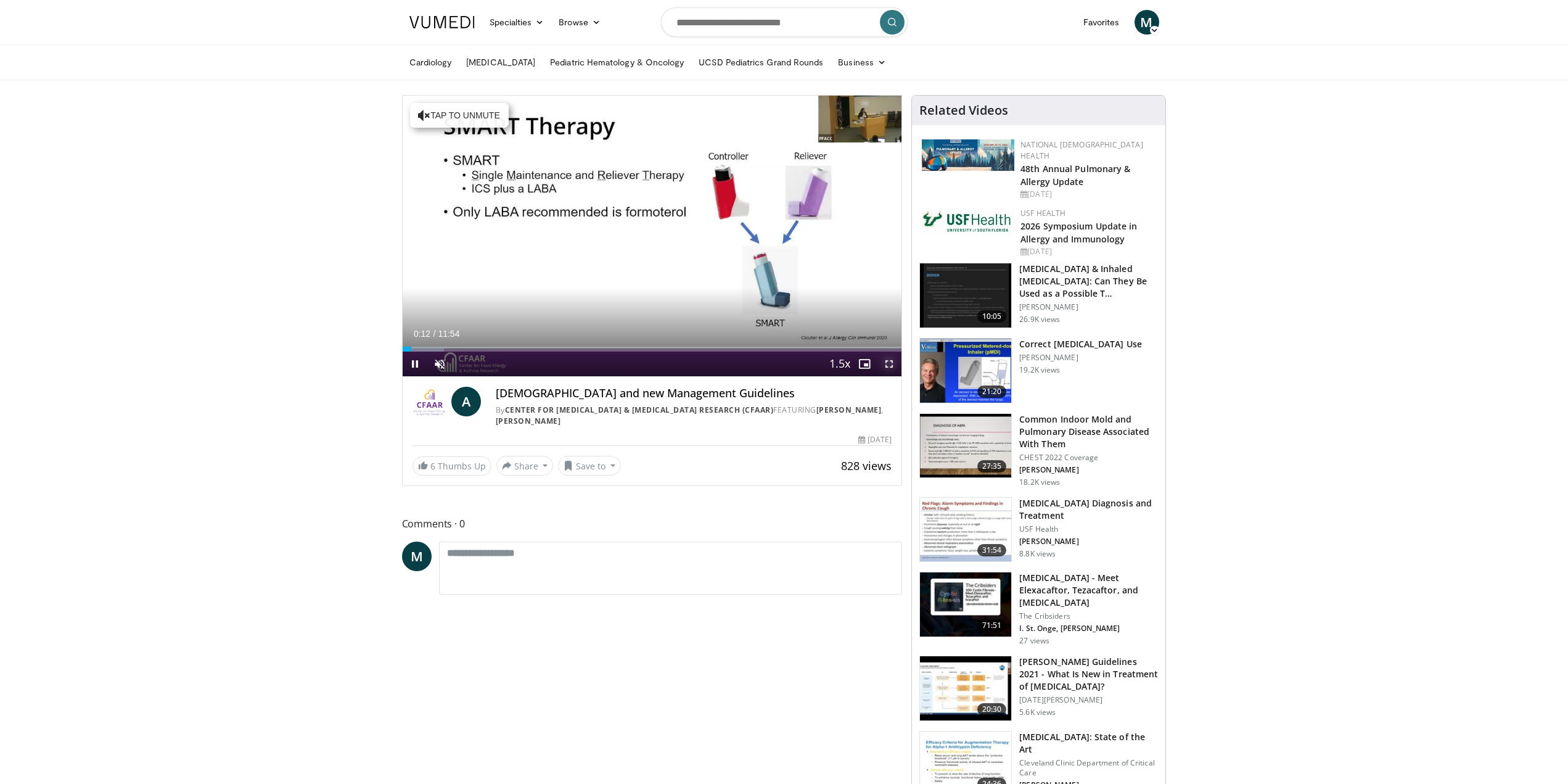
click at [888, 361] on span "Video Player" at bounding box center [889, 364] width 25 height 25
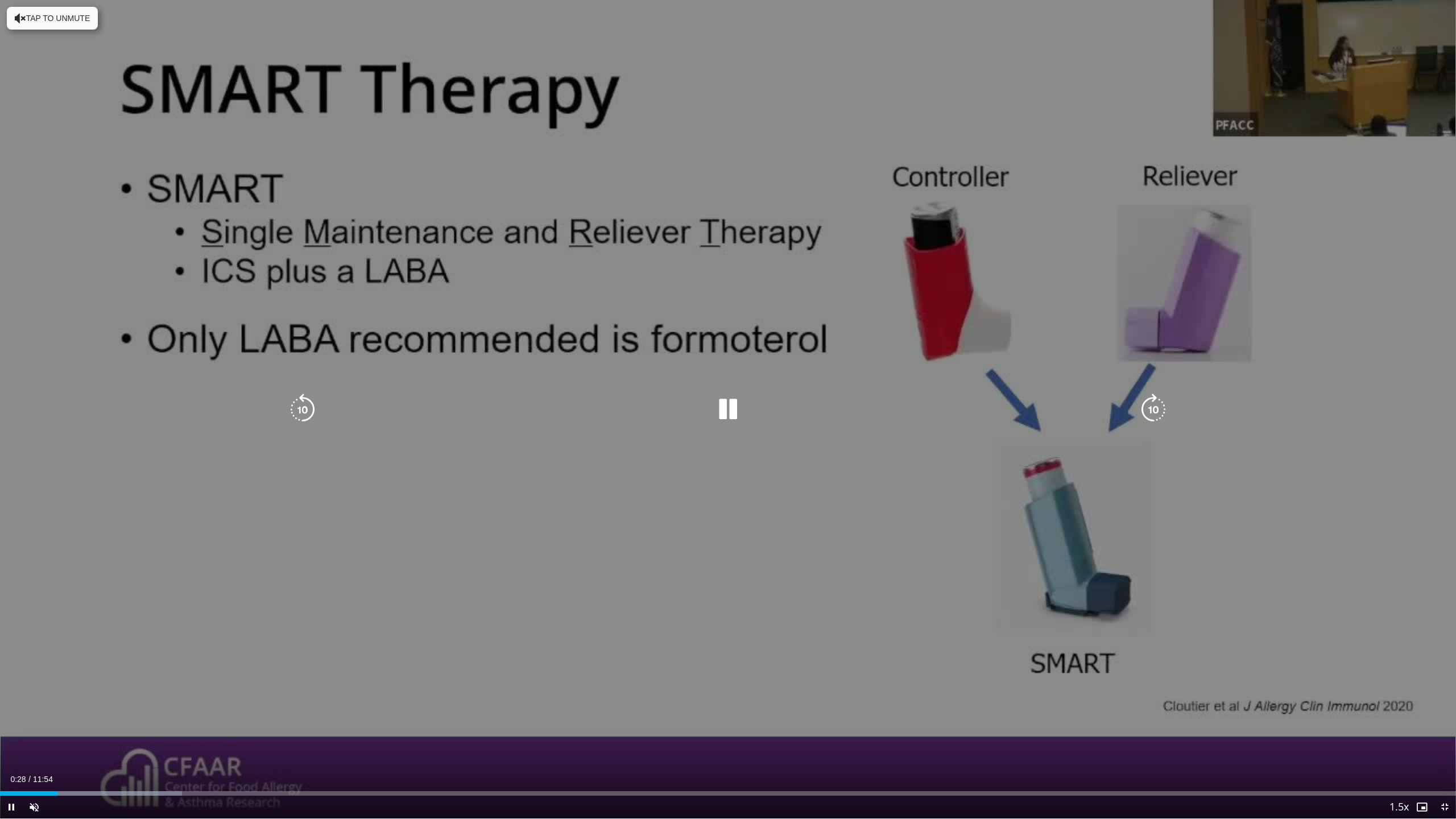
click at [866, 626] on div "10 seconds Tap to unmute" at bounding box center [728, 409] width 1456 height 818
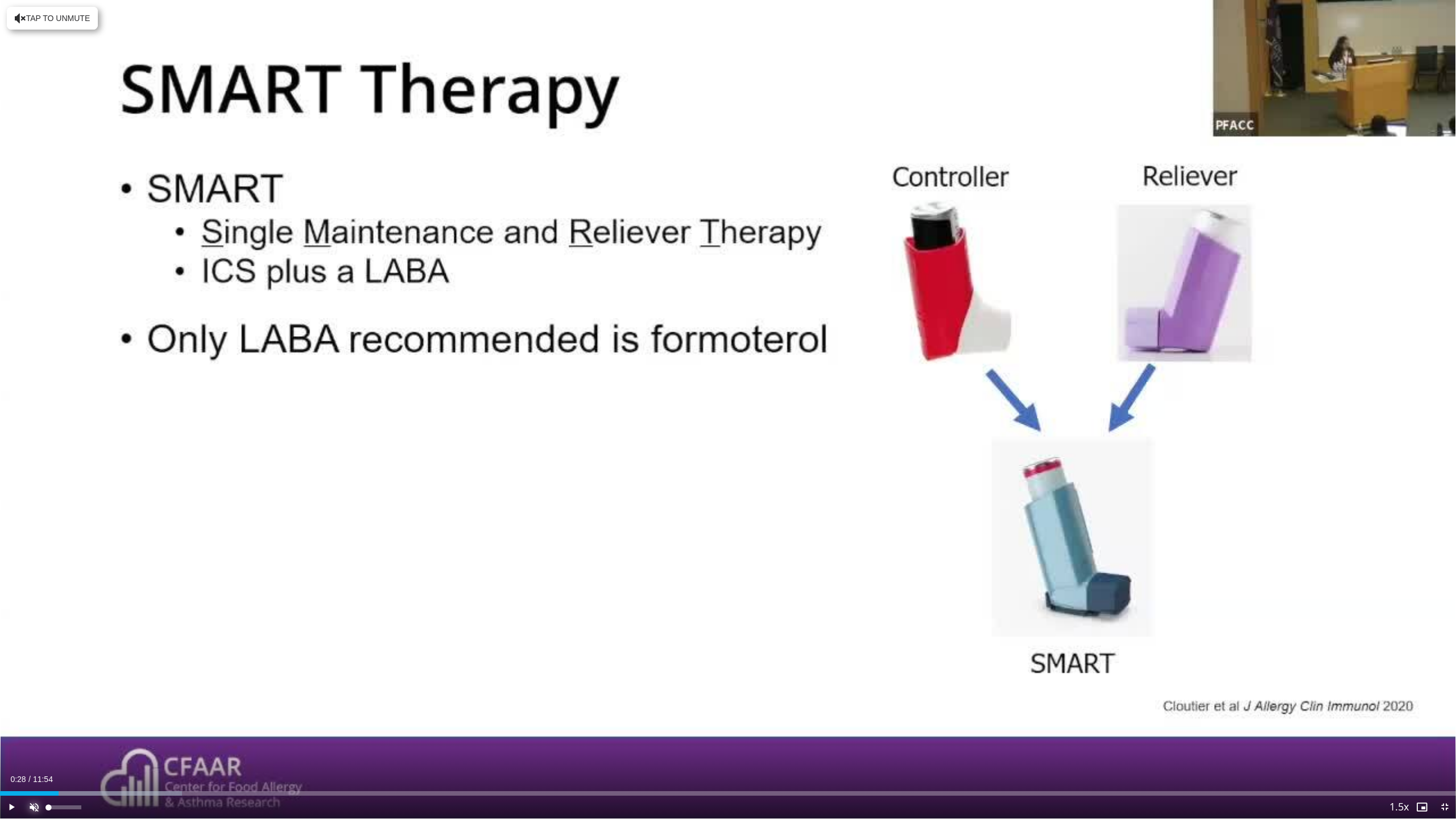
click at [32, 722] on span "Video Player" at bounding box center [34, 807] width 23 height 23
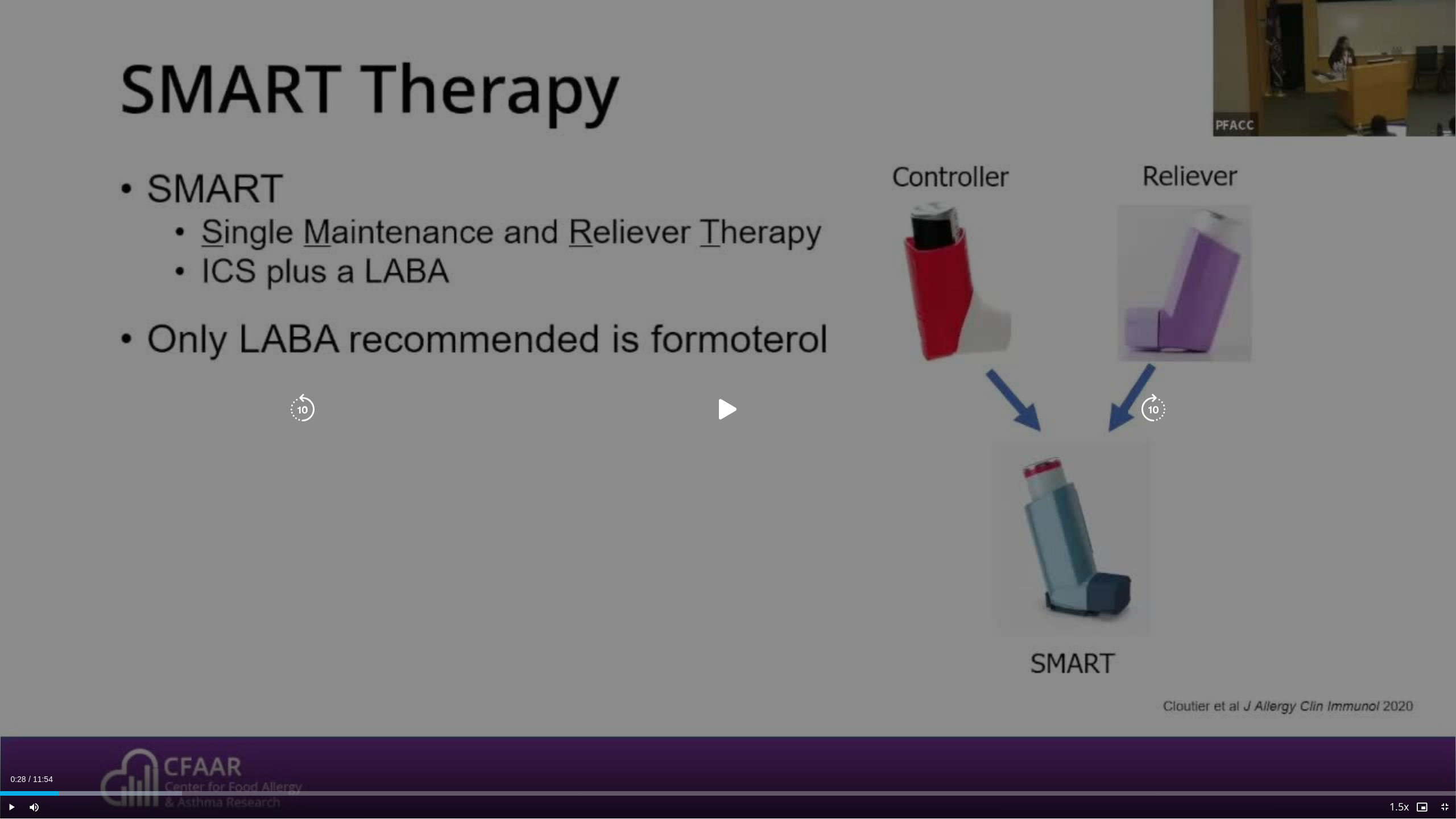
click at [311, 407] on icon "Video Player" at bounding box center [302, 409] width 32 height 32
click at [724, 414] on icon "Video Player" at bounding box center [727, 409] width 32 height 32
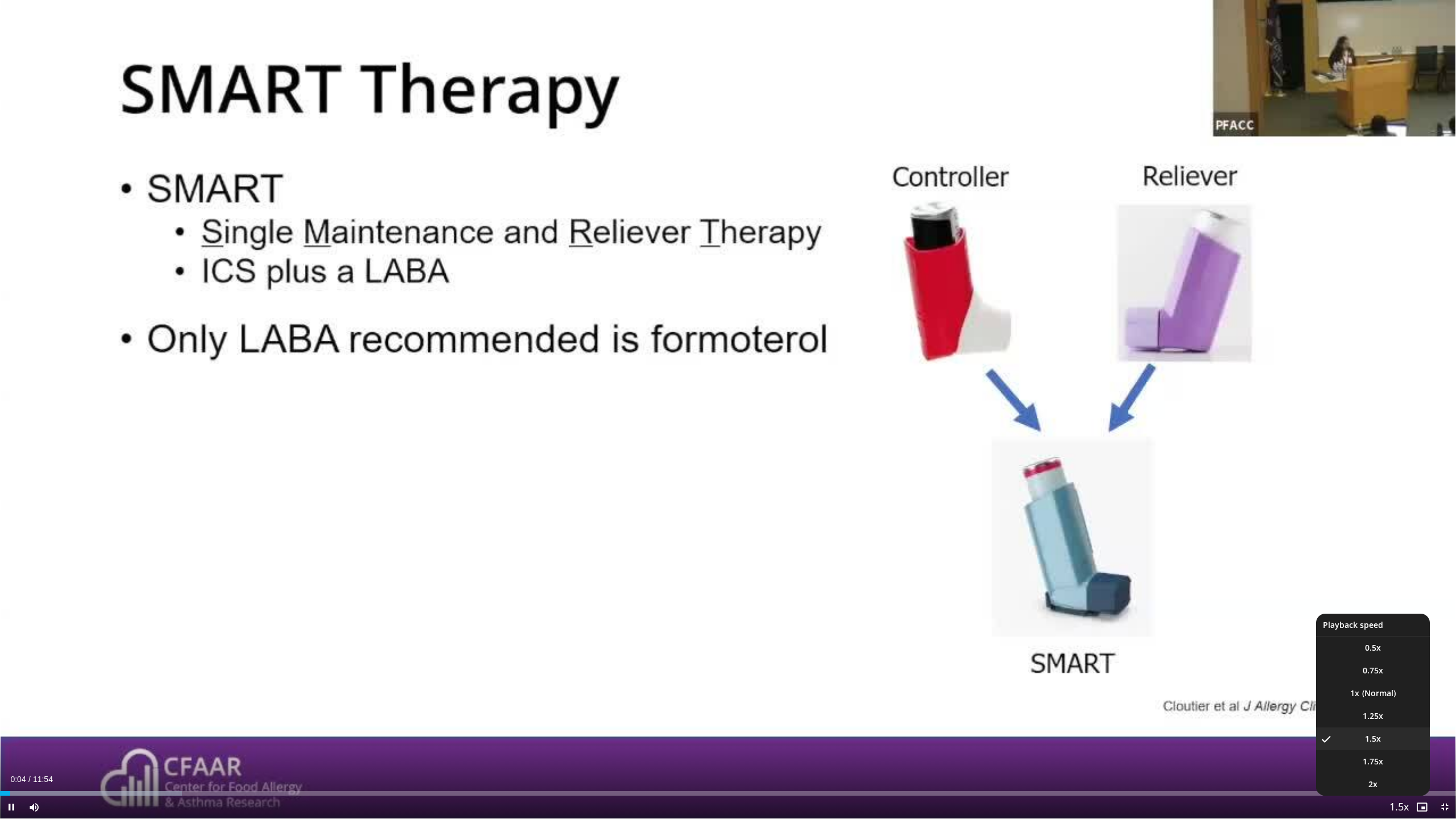
click at [1402, 722] on span "Video Player" at bounding box center [1400, 807] width 16 height 23
click at [1405, 722] on span "Video Player" at bounding box center [1400, 807] width 16 height 23
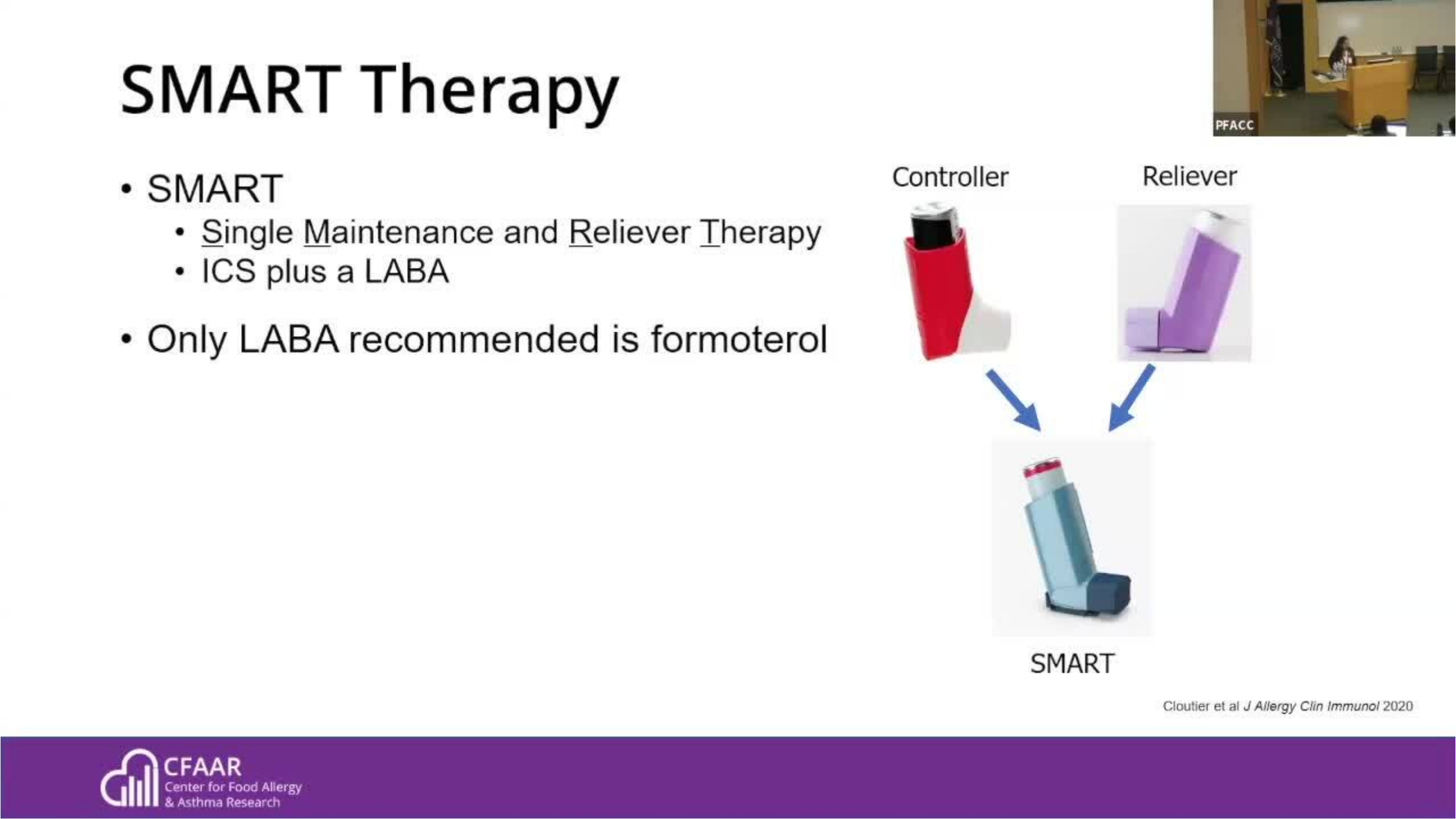
click at [1405, 722] on div "20 seconds Tap to unmute" at bounding box center [728, 409] width 1456 height 818
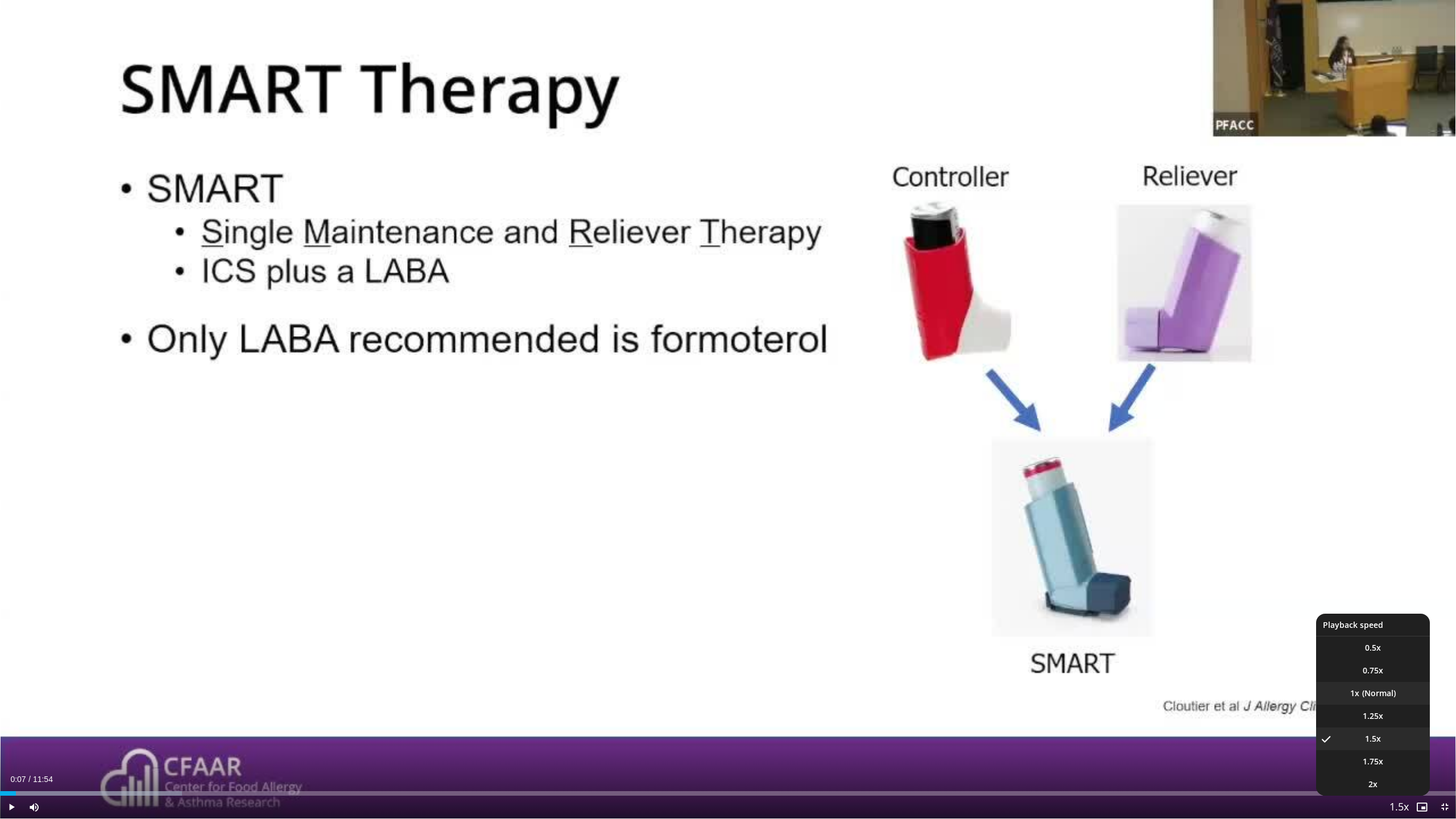
click at [1376, 689] on li "1x" at bounding box center [1373, 693] width 114 height 23
